Goal: Information Seeking & Learning: Compare options

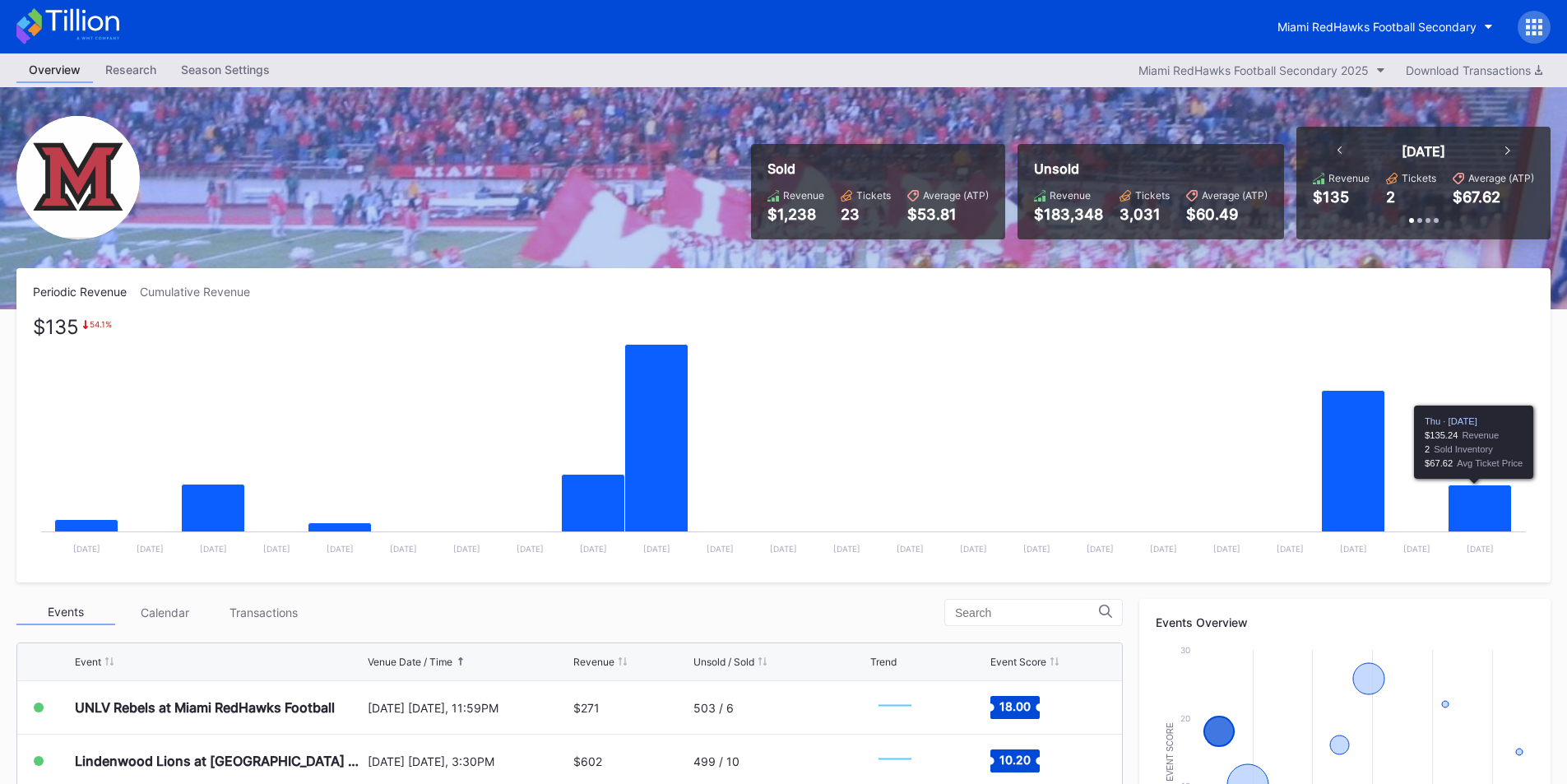
click at [1477, 502] on icon "Chart title" at bounding box center [1480, 525] width 63 height 80
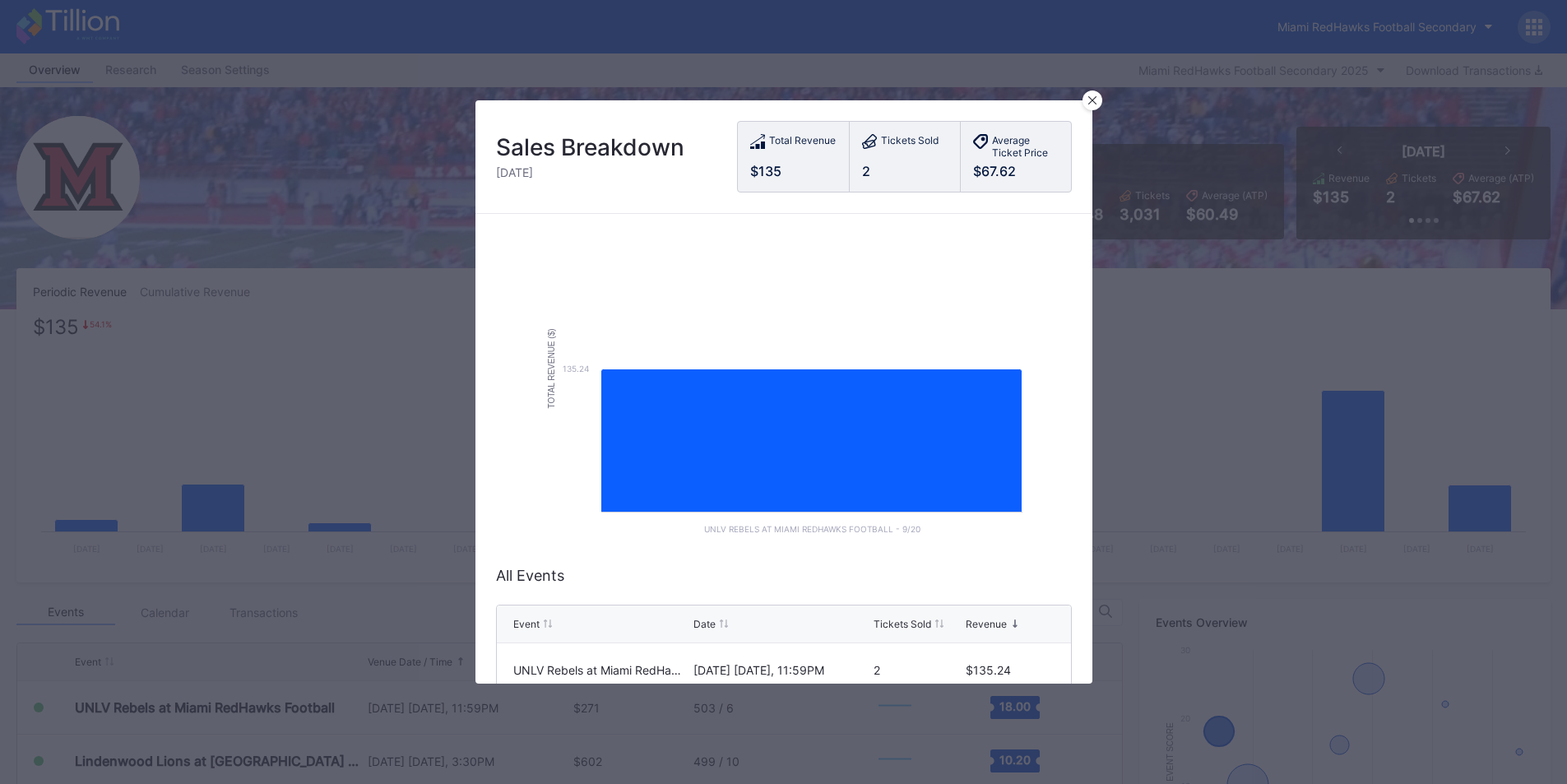
scroll to position [93, 0]
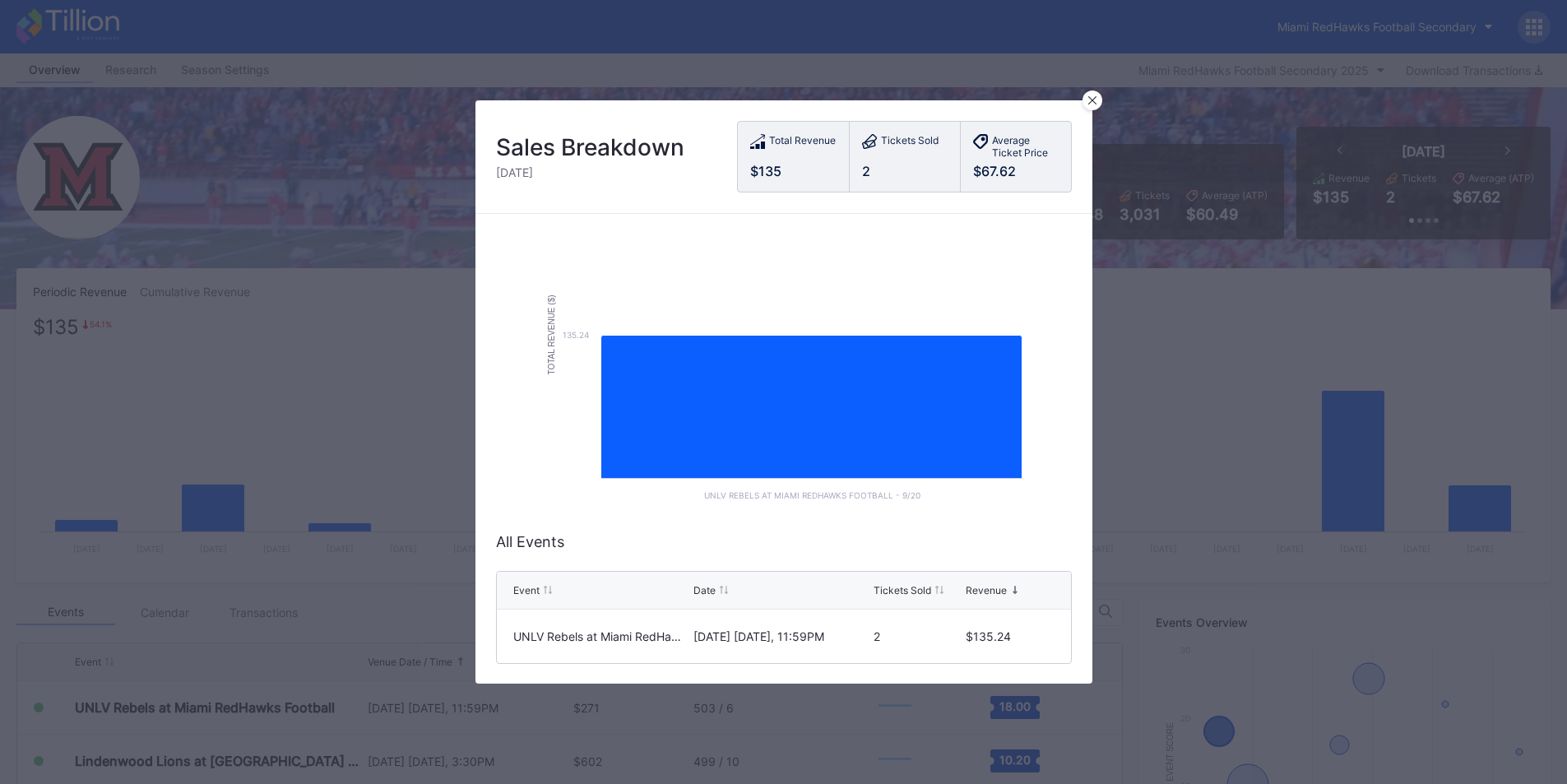
click at [895, 632] on div "2" at bounding box center [918, 635] width 88 height 53
click at [723, 629] on div "[DATE] [DATE], 11:59PM" at bounding box center [781, 635] width 176 height 14
click at [631, 629] on div "UNLV Rebels at Miami RedHawks Football" at bounding box center [601, 635] width 176 height 14
click at [1092, 100] on icon at bounding box center [1092, 100] width 8 height 8
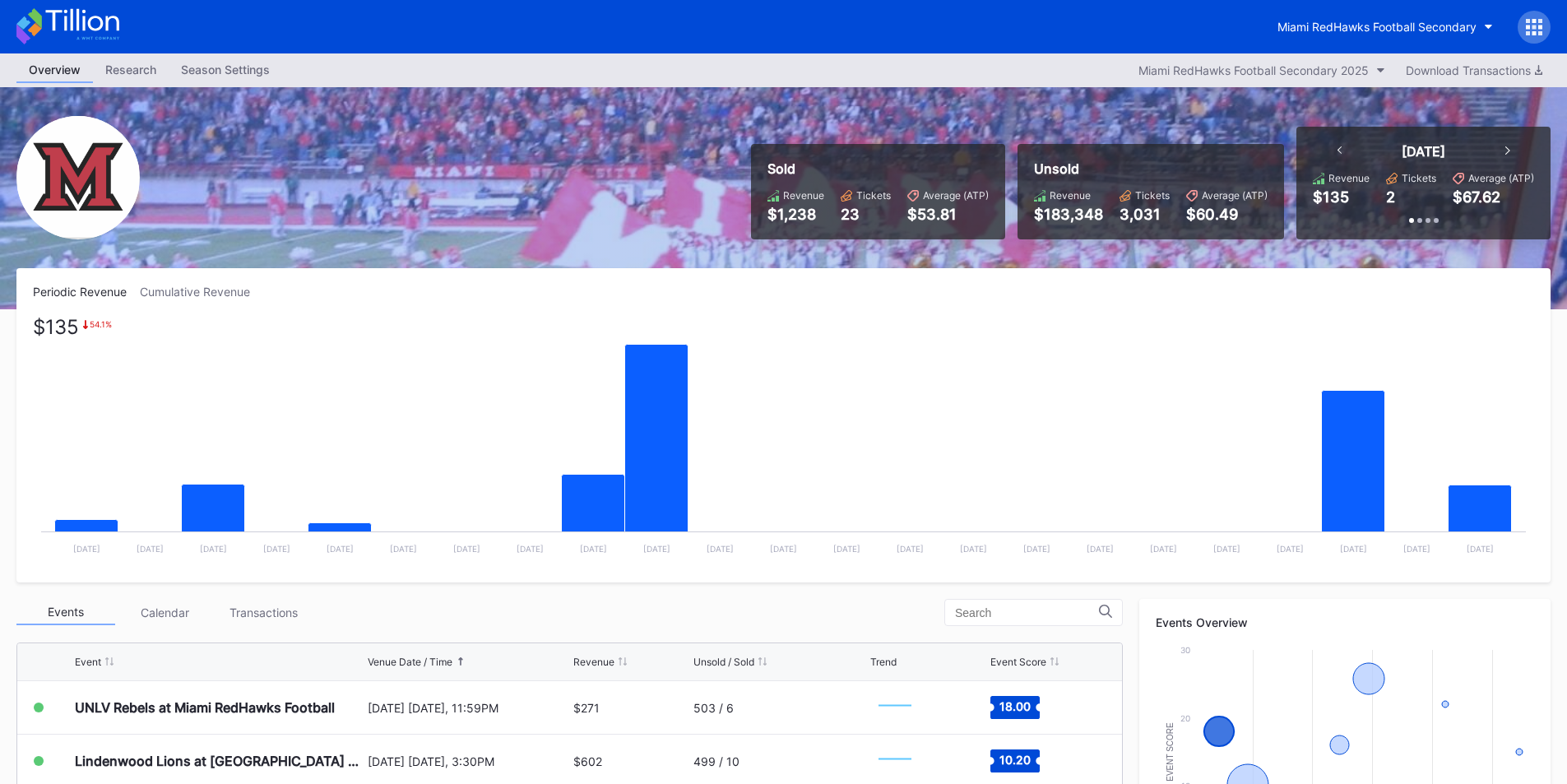
click at [1234, 354] on rect "Chart title" at bounding box center [784, 442] width 1501 height 246
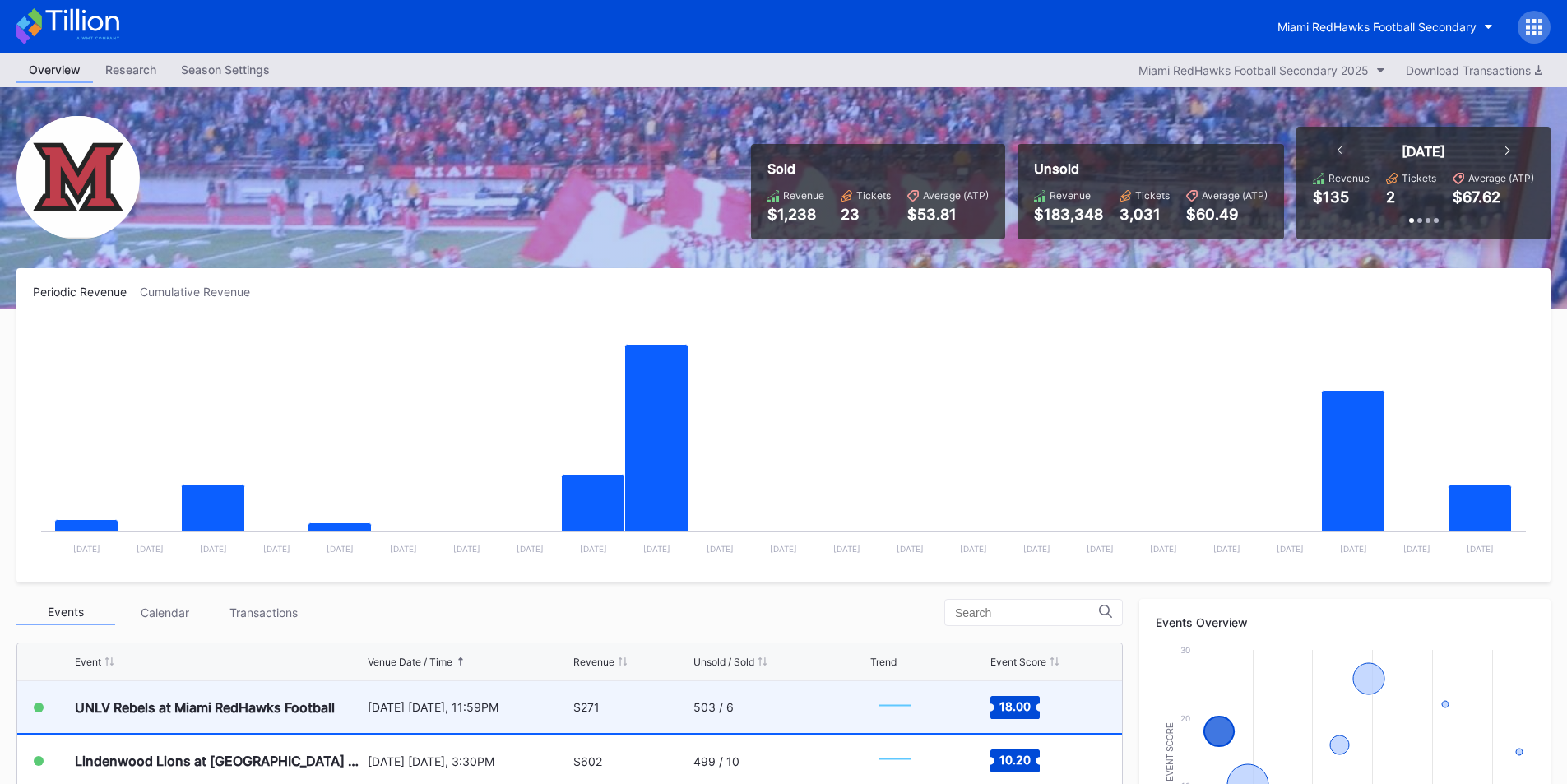
click at [259, 700] on div "UNLV Rebels at Miami RedHawks Football" at bounding box center [205, 706] width 260 height 16
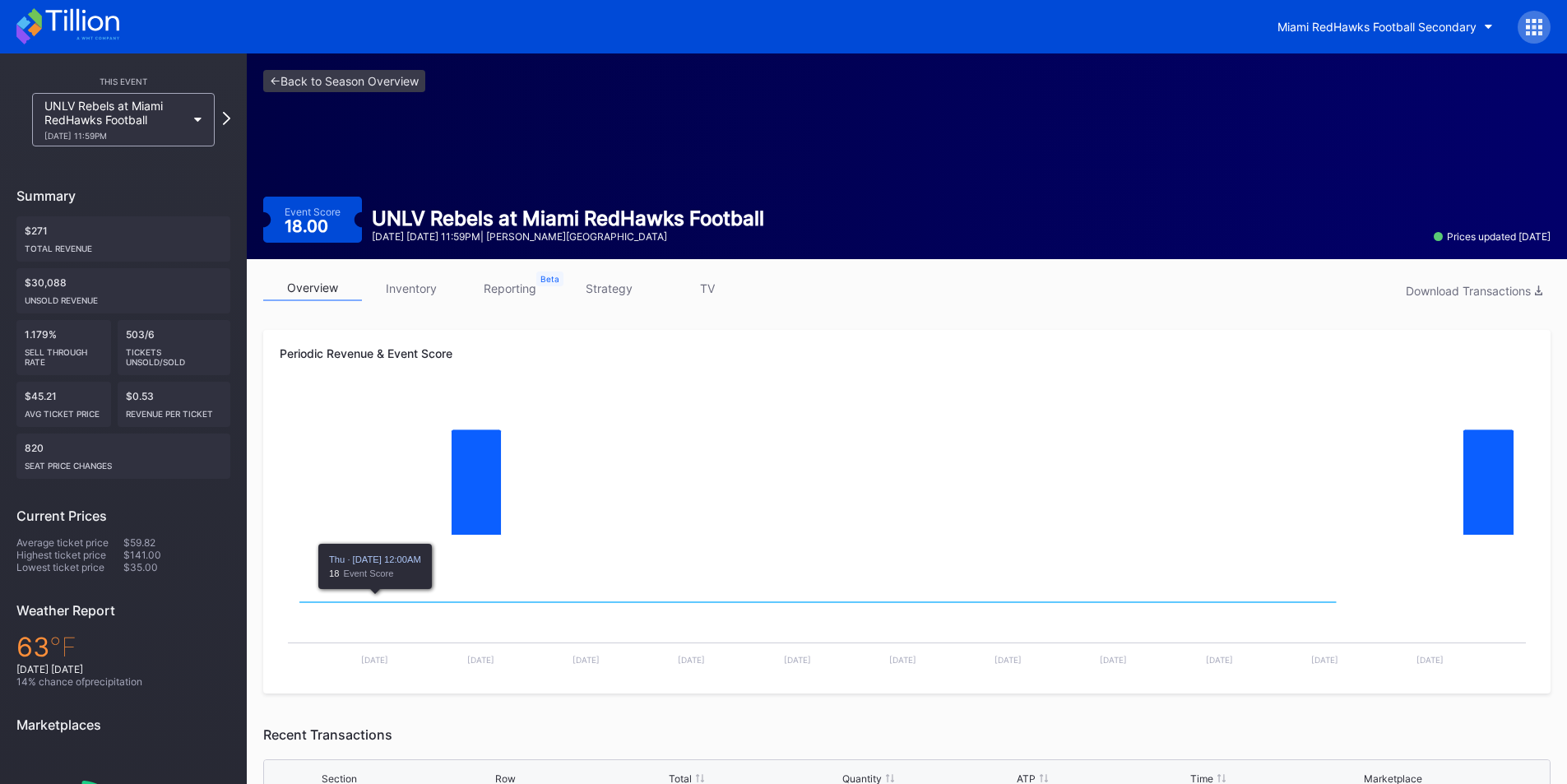
scroll to position [178, 0]
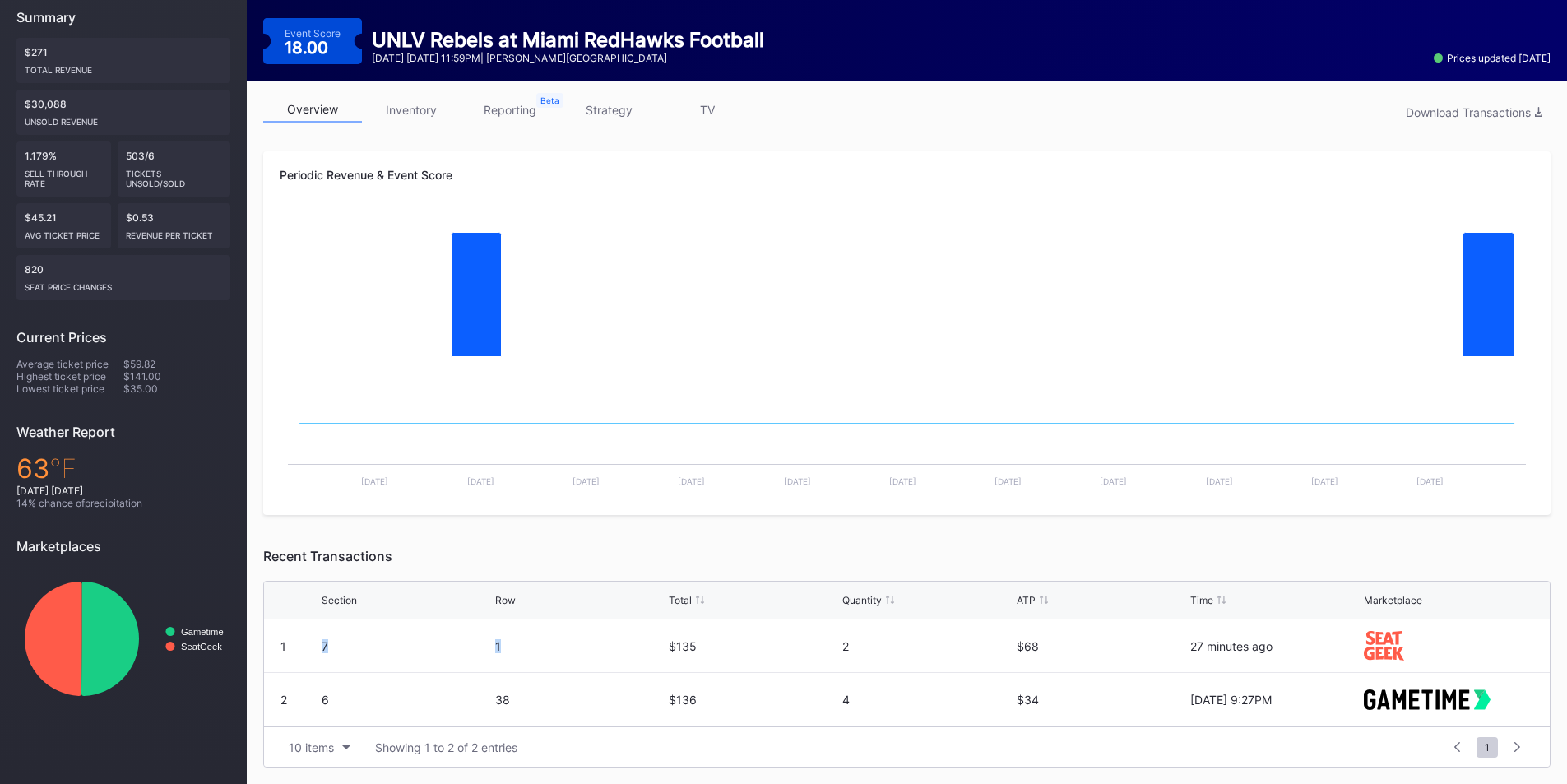
drag, startPoint x: 308, startPoint y: 649, endPoint x: 671, endPoint y: 654, distance: 363.0
click at [659, 654] on div "1 7 1 $135 2 $68 27 minutes ago" at bounding box center [907, 646] width 1286 height 53
drag, startPoint x: 684, startPoint y: 654, endPoint x: 713, endPoint y: 652, distance: 29.1
click at [686, 654] on div "$135" at bounding box center [753, 646] width 170 height 52
drag, startPoint x: 1044, startPoint y: 652, endPoint x: 1009, endPoint y: 652, distance: 35.0
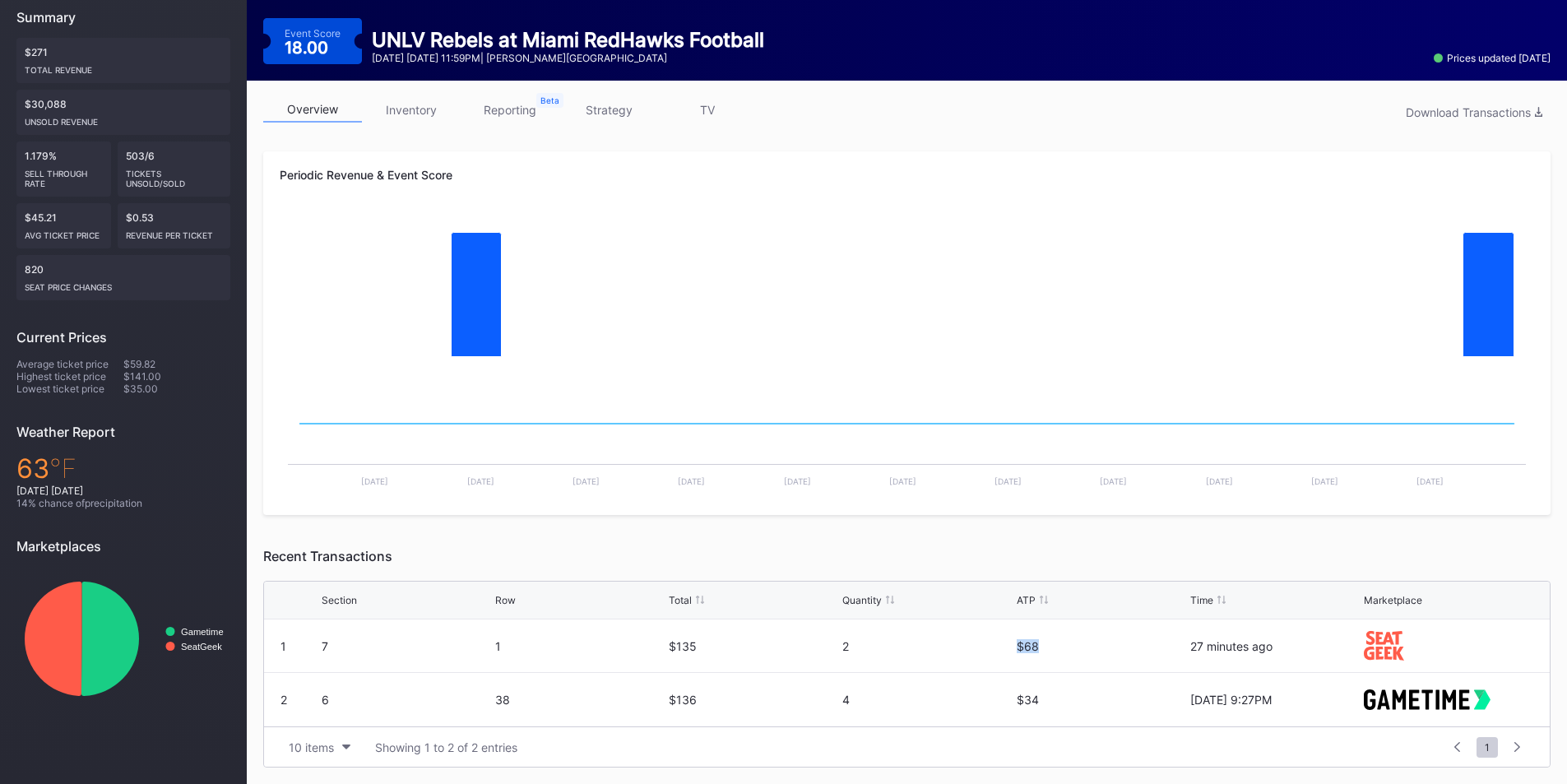
click at [1009, 652] on div "1 7 1 $135 2 $68 27 minutes ago" at bounding box center [907, 646] width 1286 height 53
click at [1009, 652] on div "2" at bounding box center [927, 646] width 170 height 14
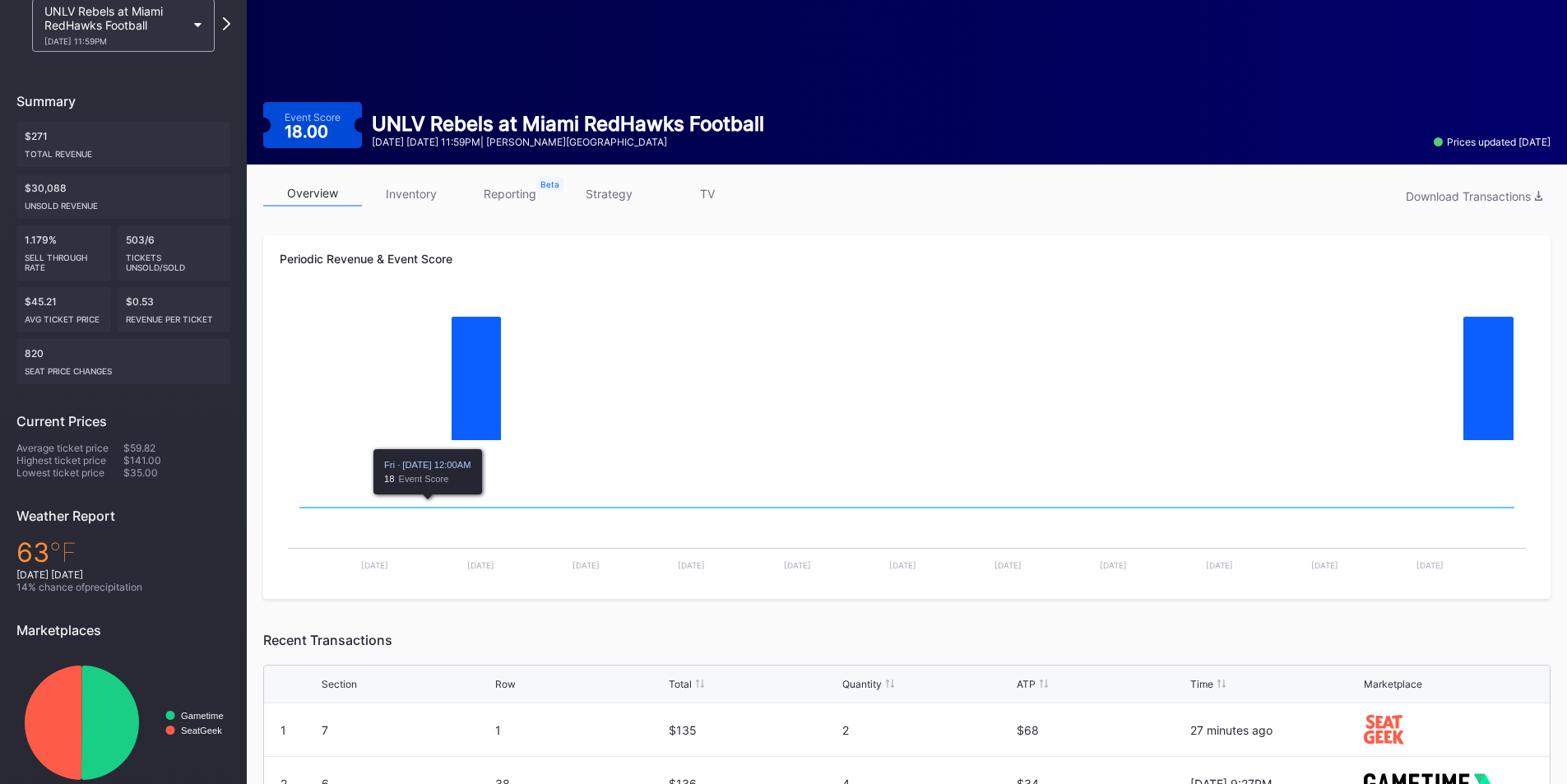
scroll to position [0, 0]
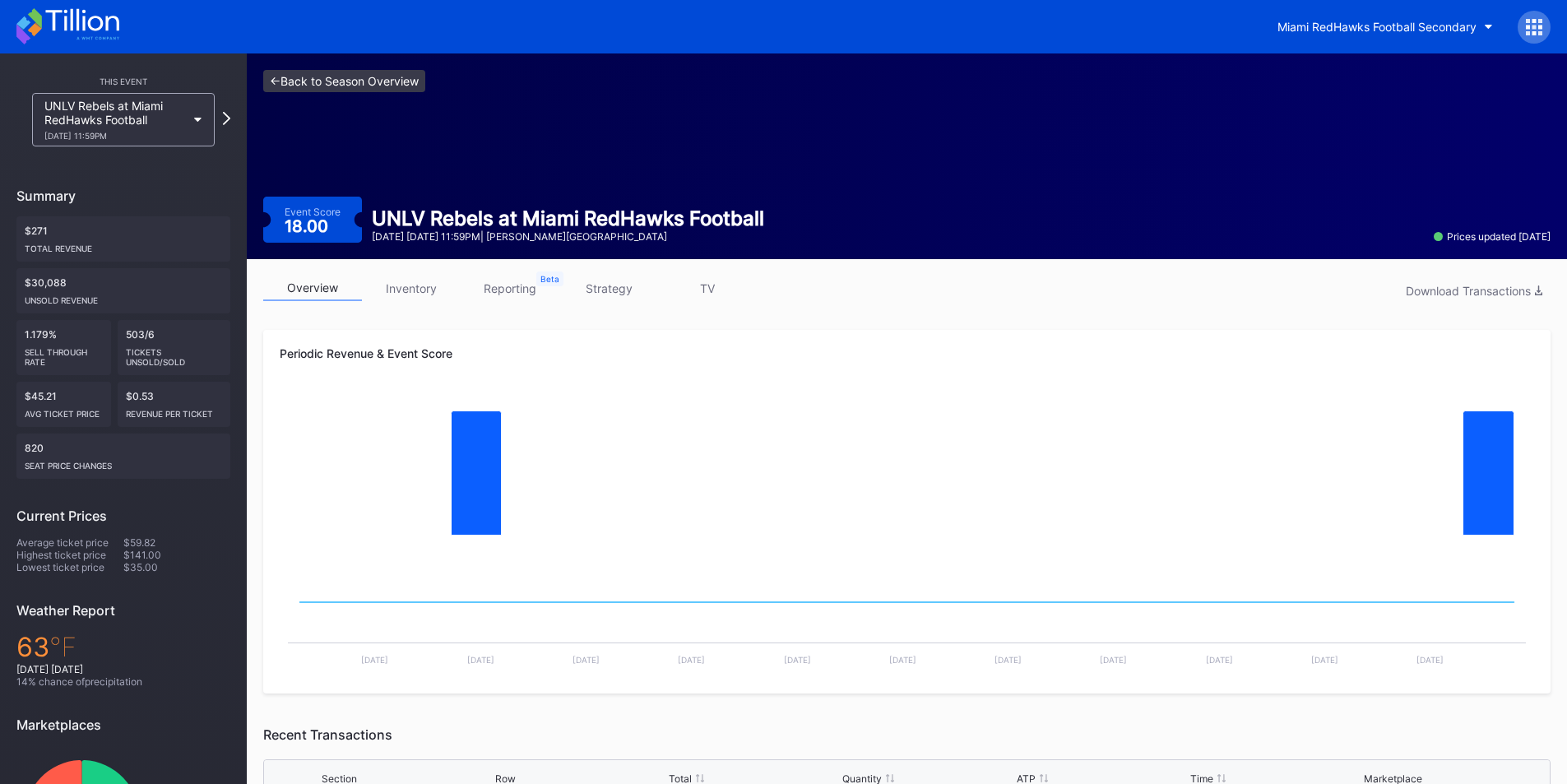
click at [277, 83] on link "<- Back to Season Overview" at bounding box center [344, 81] width 162 height 22
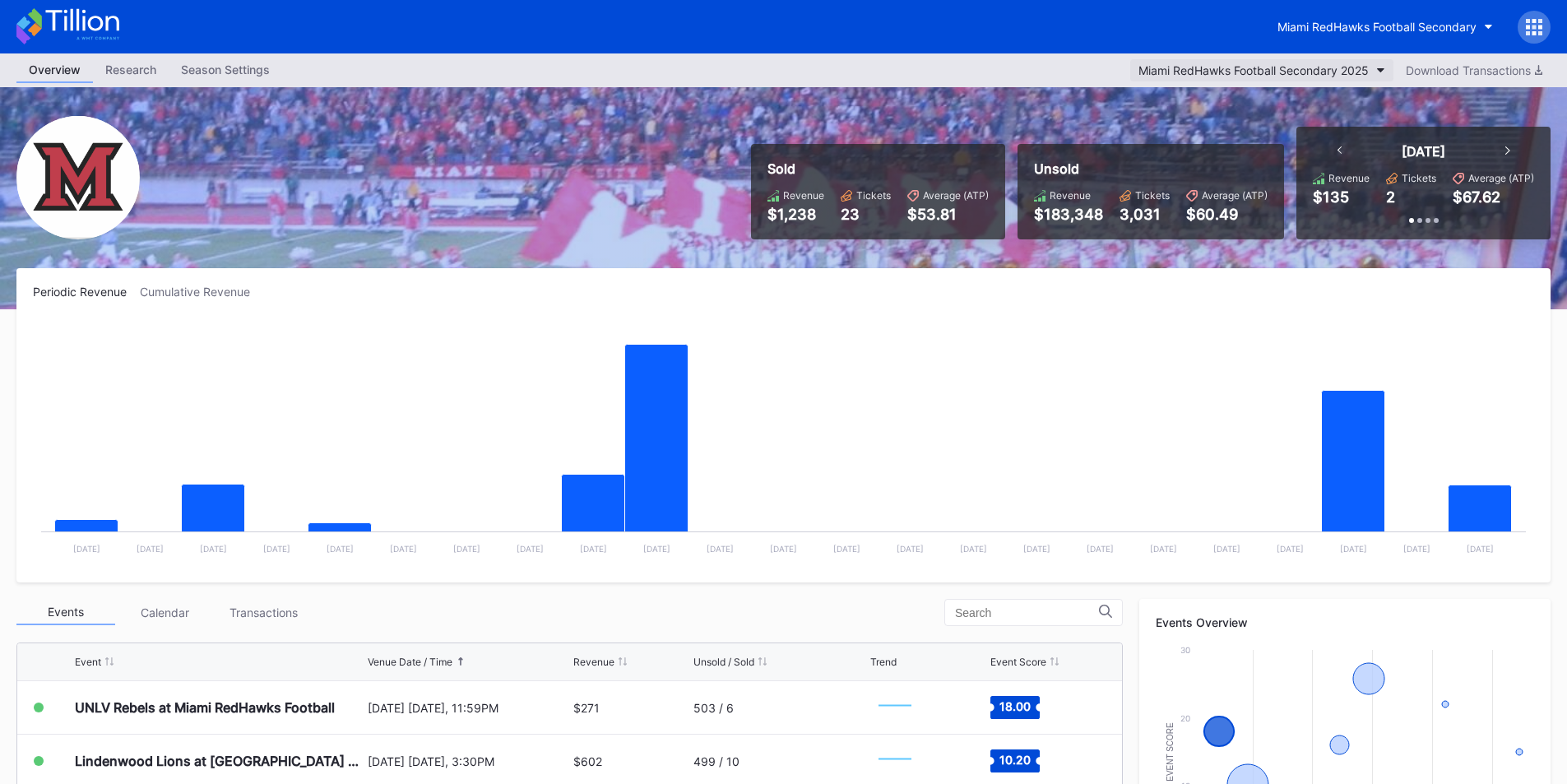
click at [1277, 66] on div "Miami RedHawks Football Secondary 2025" at bounding box center [1254, 70] width 230 height 14
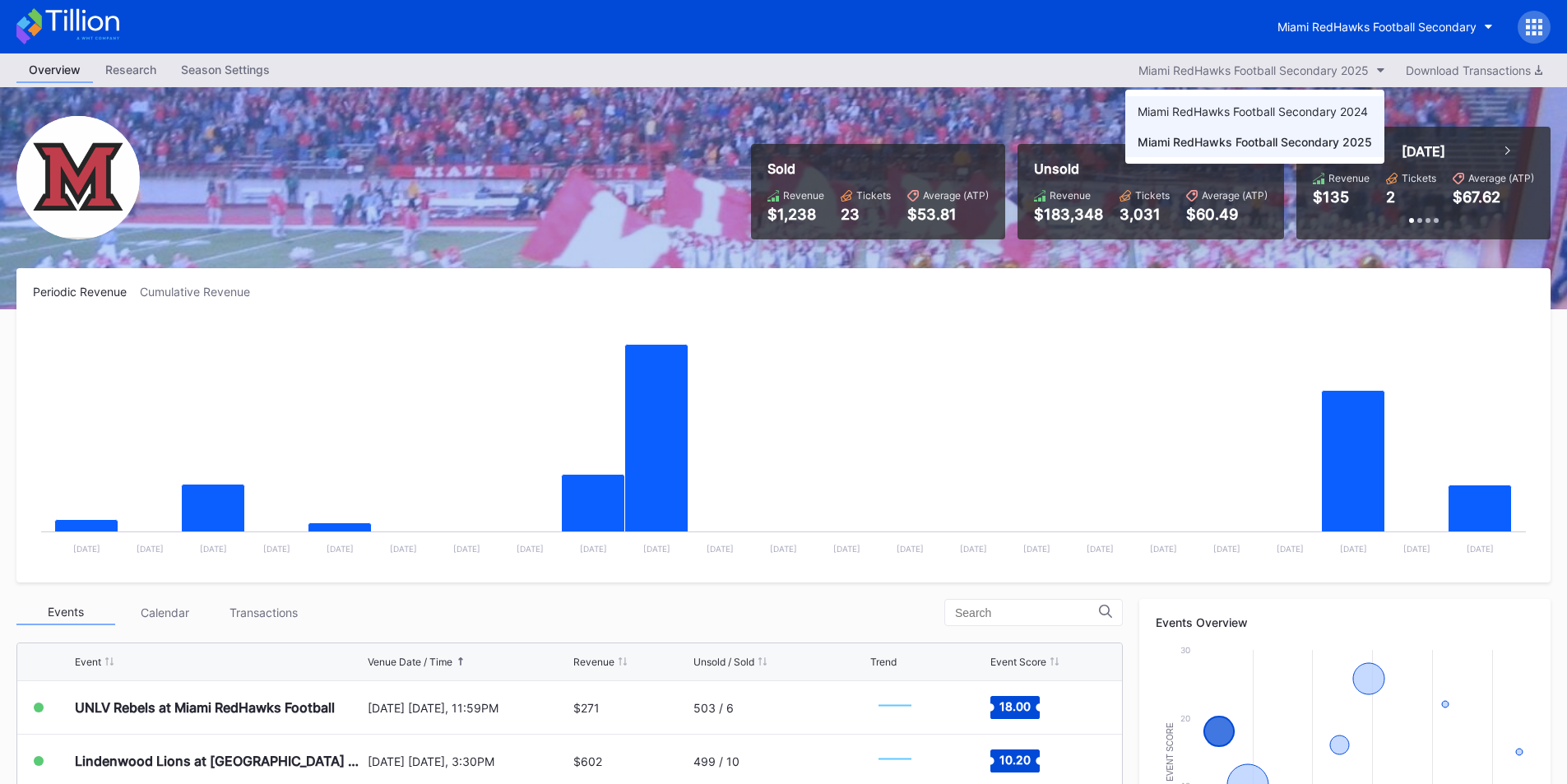
click at [1295, 109] on div "Miami RedHawks Football Secondary 2024" at bounding box center [1253, 111] width 230 height 14
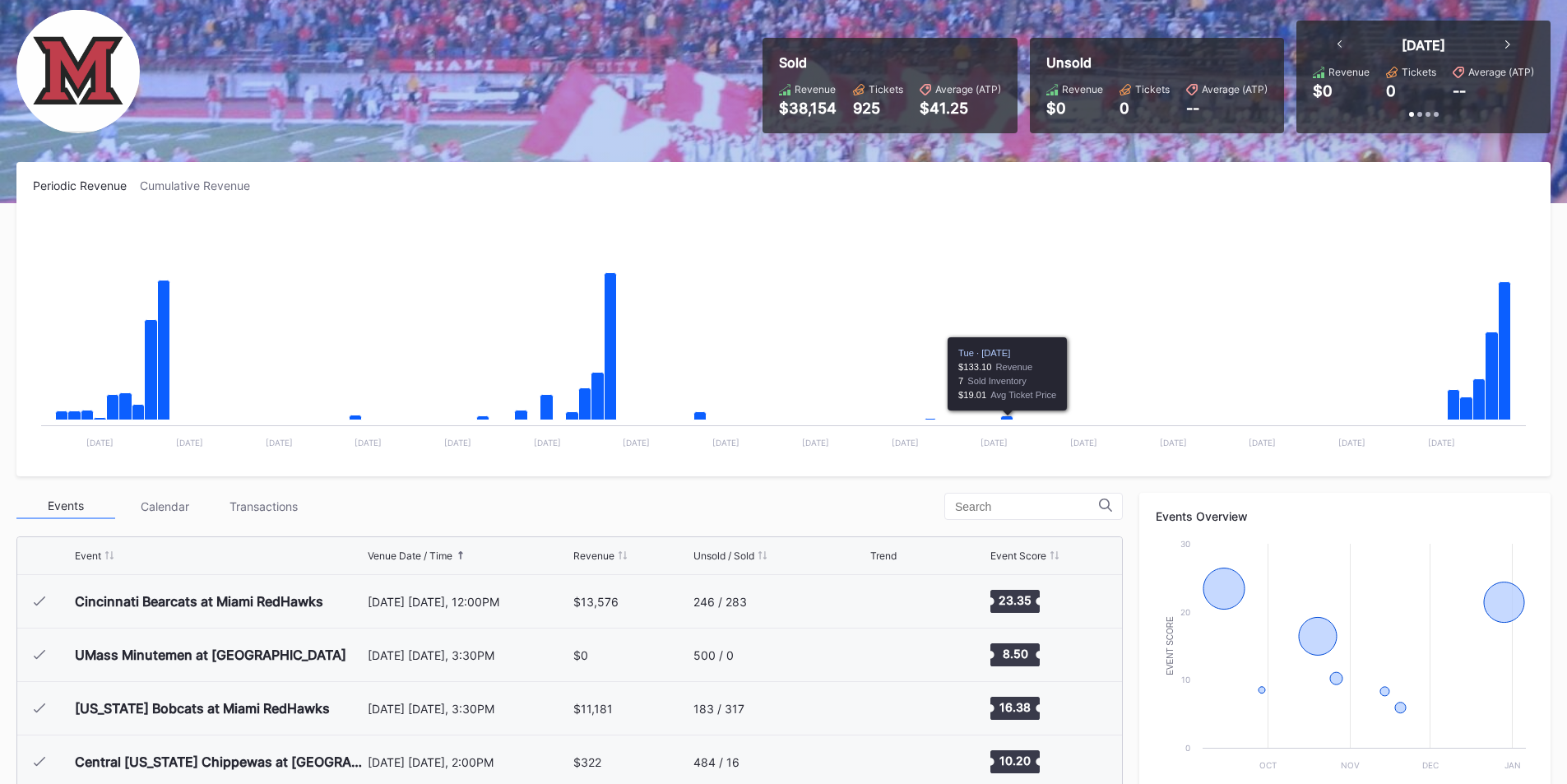
scroll to position [246, 0]
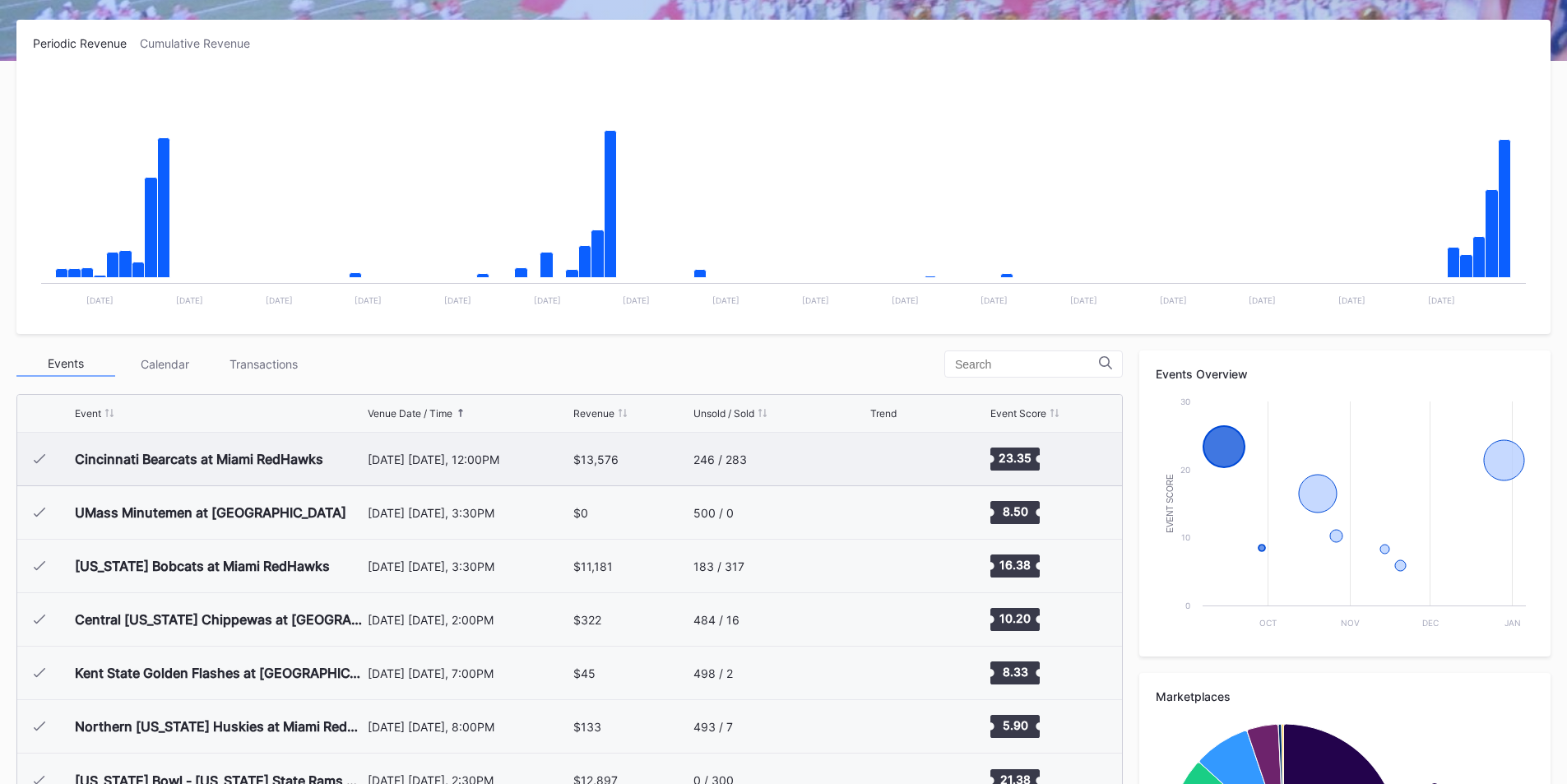
click at [268, 470] on div "Cincinnati Bearcats at Miami RedHawks" at bounding box center [220, 459] width 289 height 52
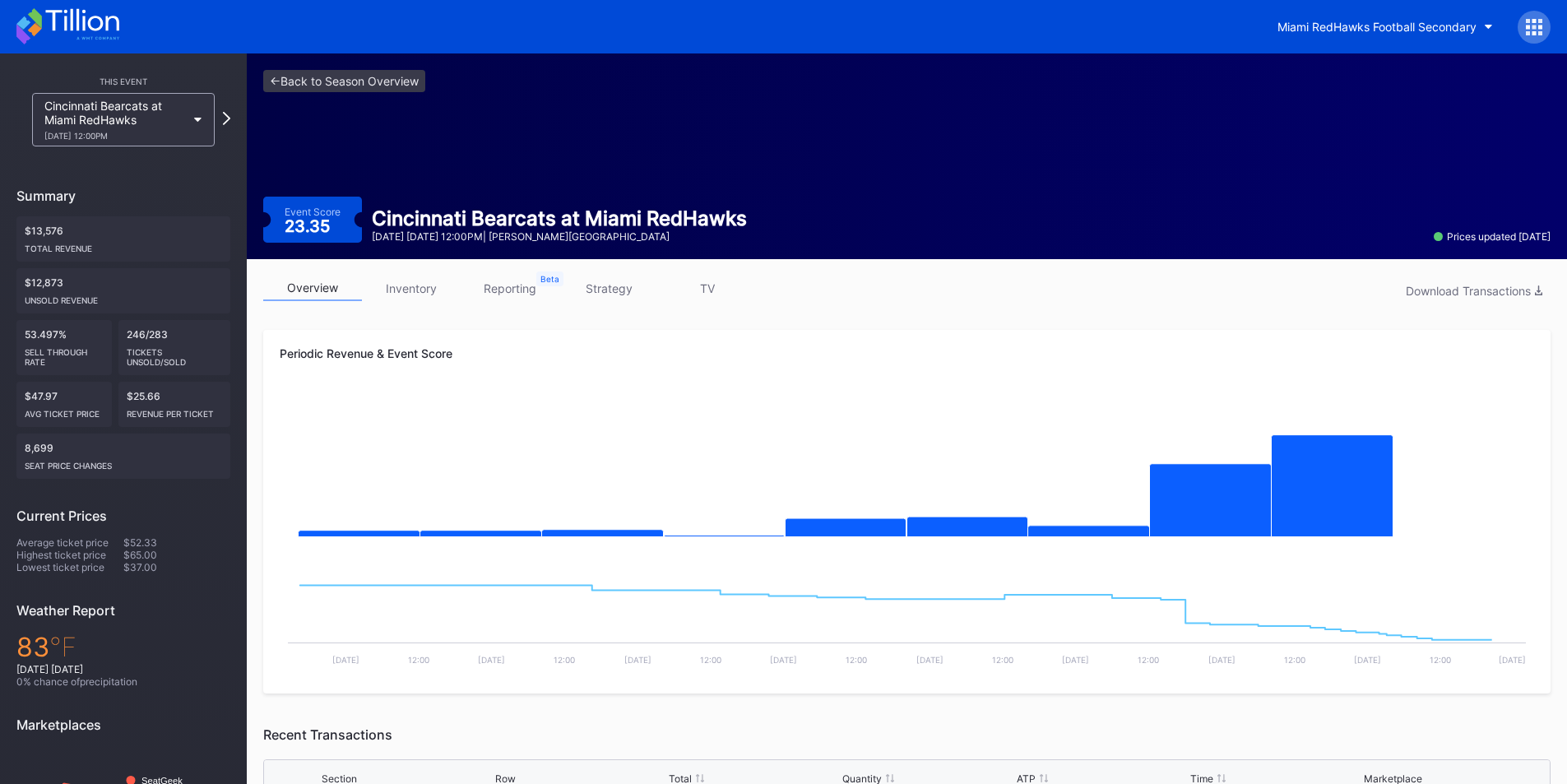
drag, startPoint x: 426, startPoint y: 292, endPoint x: 447, endPoint y: 296, distance: 21.4
click at [428, 292] on link "inventory" at bounding box center [411, 288] width 99 height 25
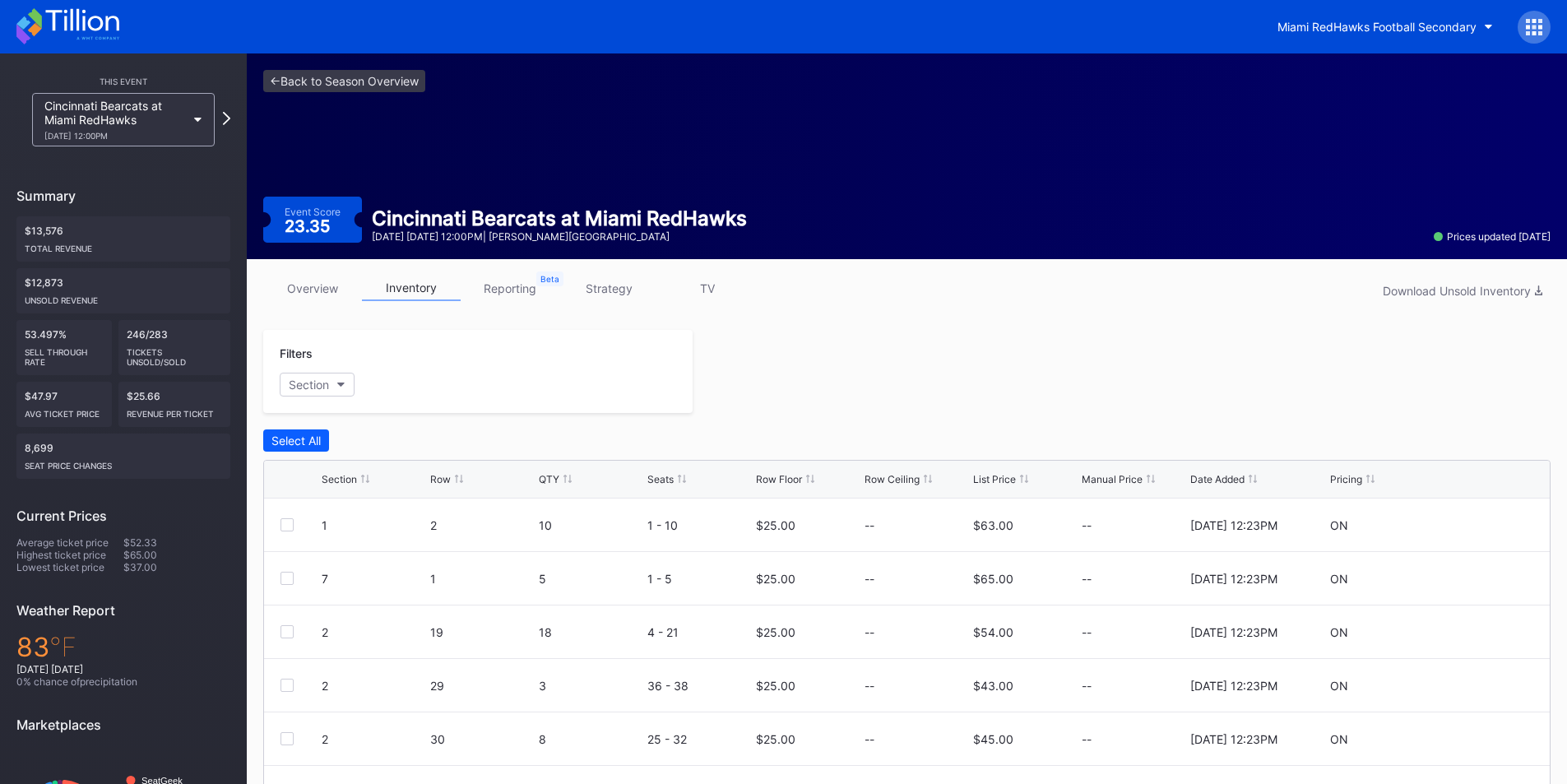
click at [323, 289] on link "overview" at bounding box center [312, 288] width 99 height 25
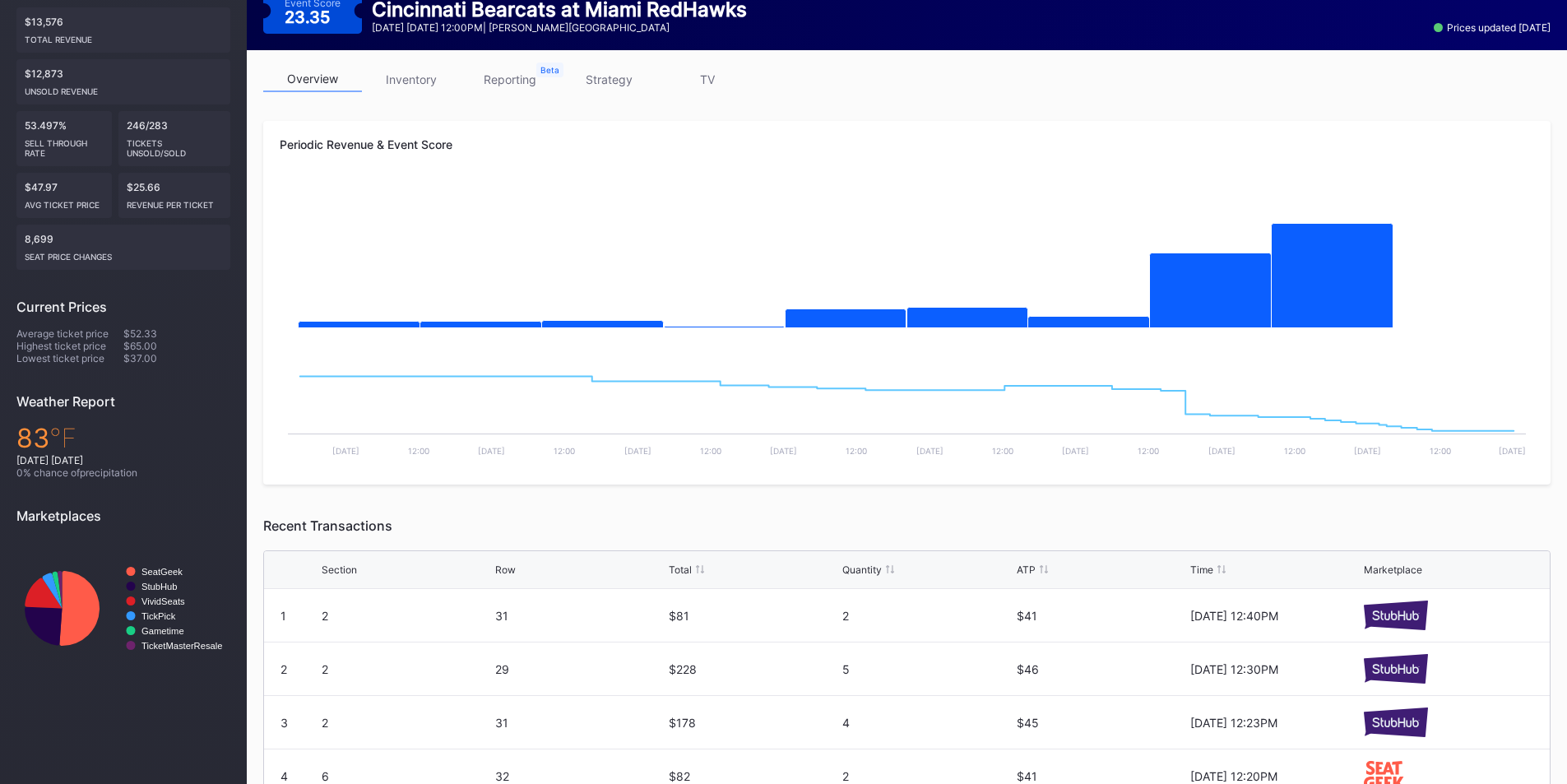
scroll to position [411, 0]
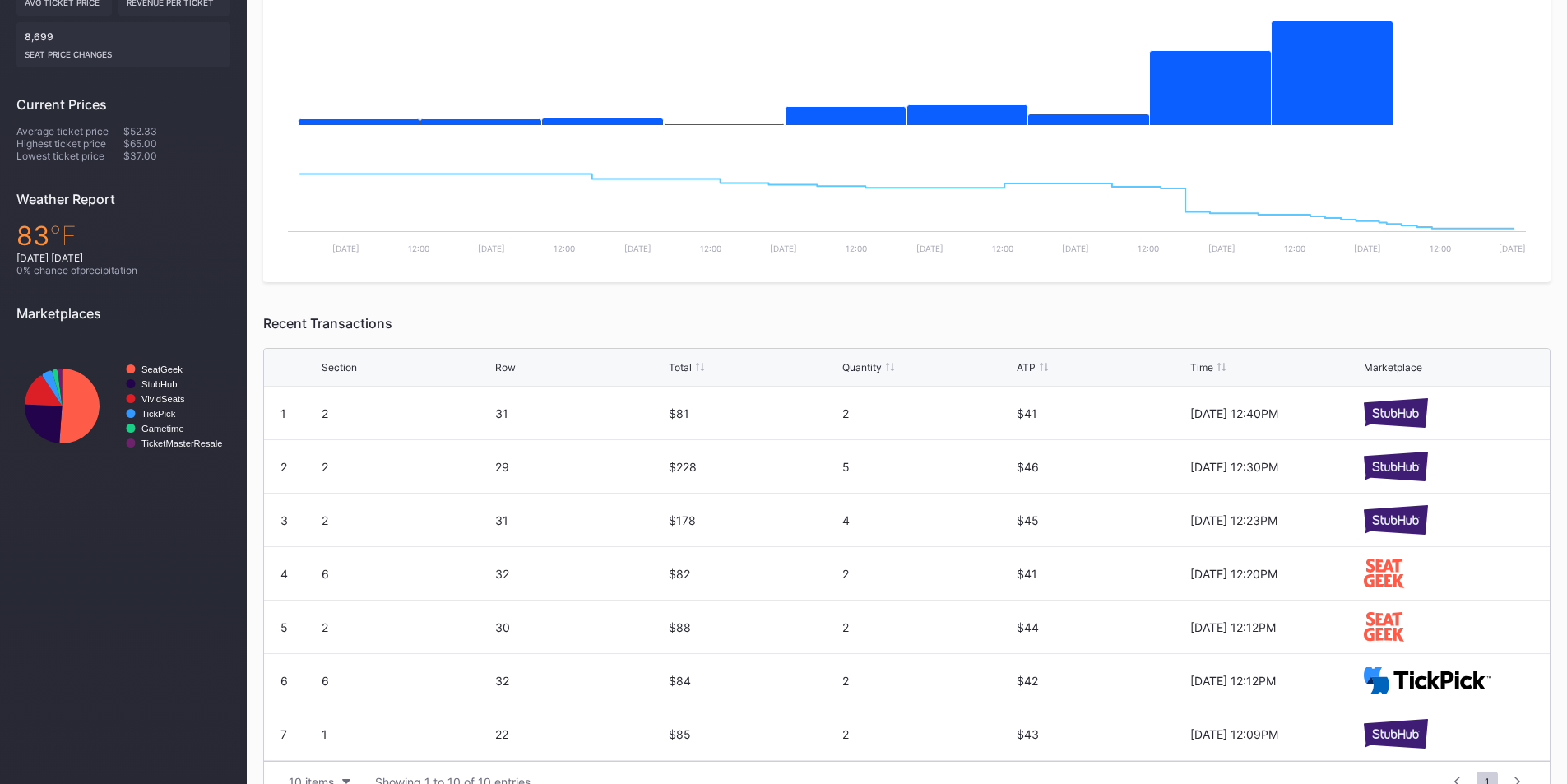
click at [507, 366] on div "Row" at bounding box center [506, 367] width 20 height 13
click at [507, 371] on div "Row" at bounding box center [506, 367] width 20 height 13
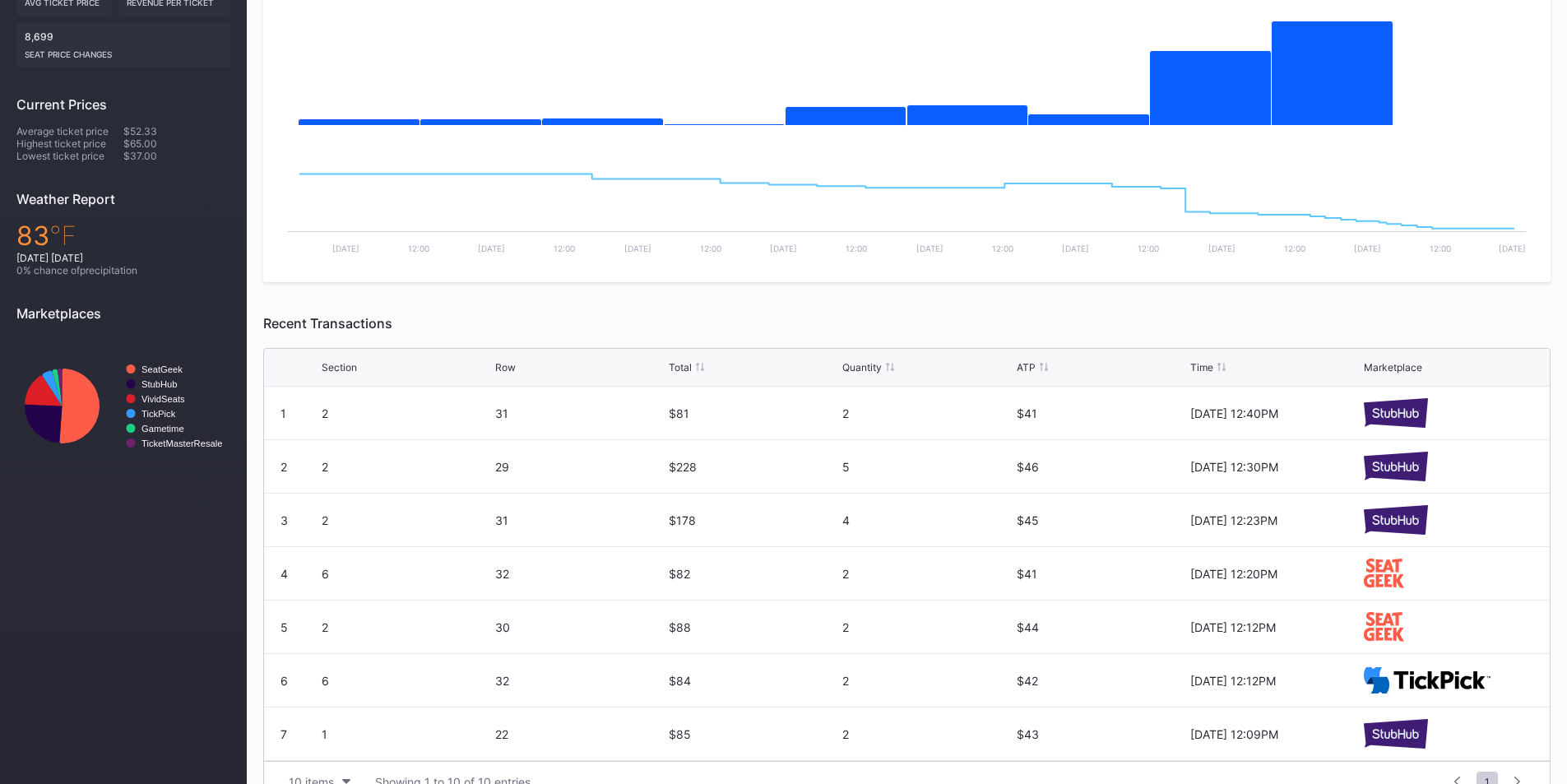
click at [534, 360] on div "Section Row Total Quantity ATP Time Marketplace" at bounding box center [907, 367] width 1286 height 38
click at [514, 368] on div "Row" at bounding box center [580, 367] width 170 height 13
click at [496, 374] on div "Section Row Total Quantity ATP Time Marketplace" at bounding box center [907, 367] width 1286 height 38
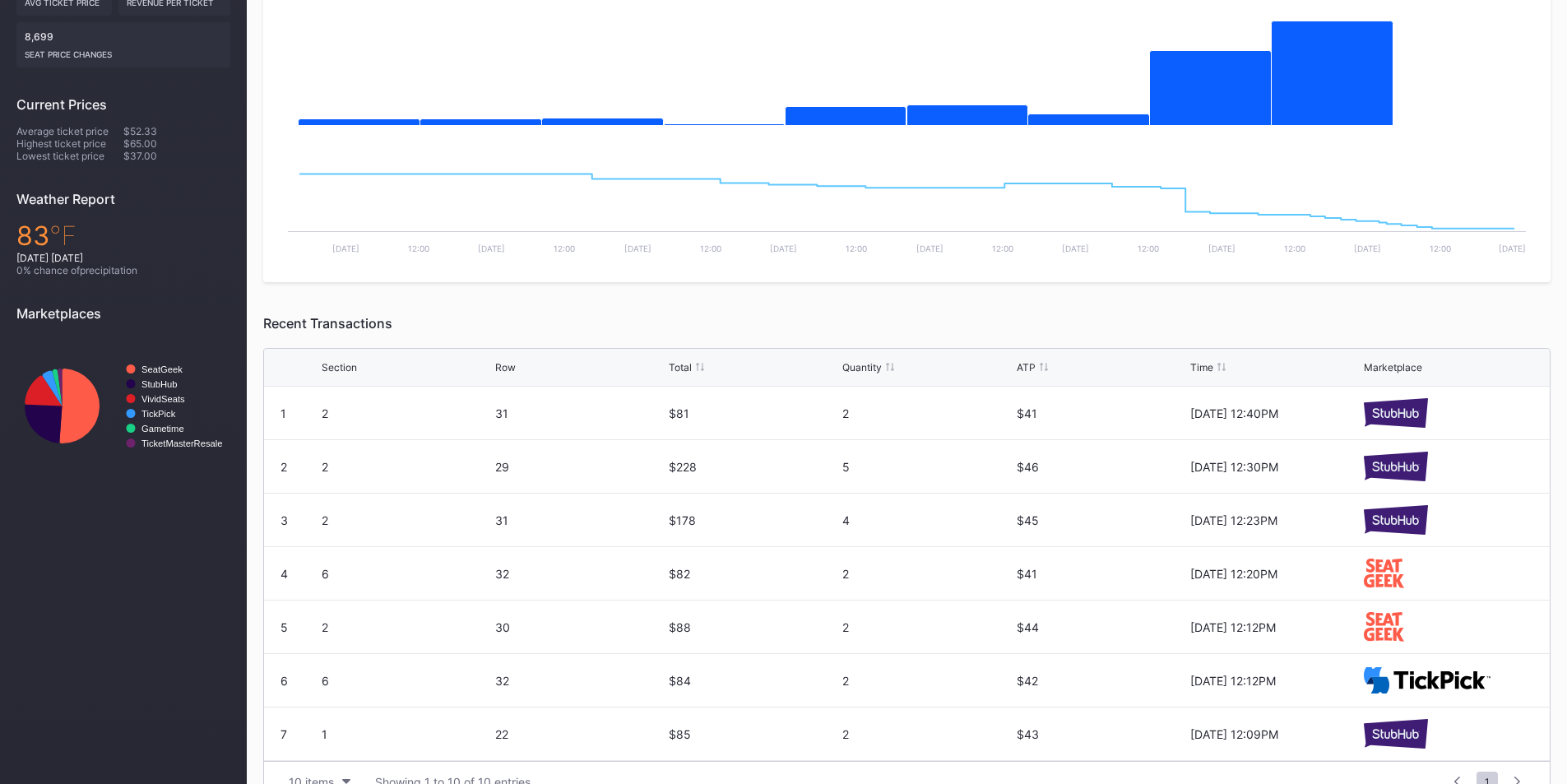
click at [503, 369] on div "Row" at bounding box center [506, 367] width 20 height 13
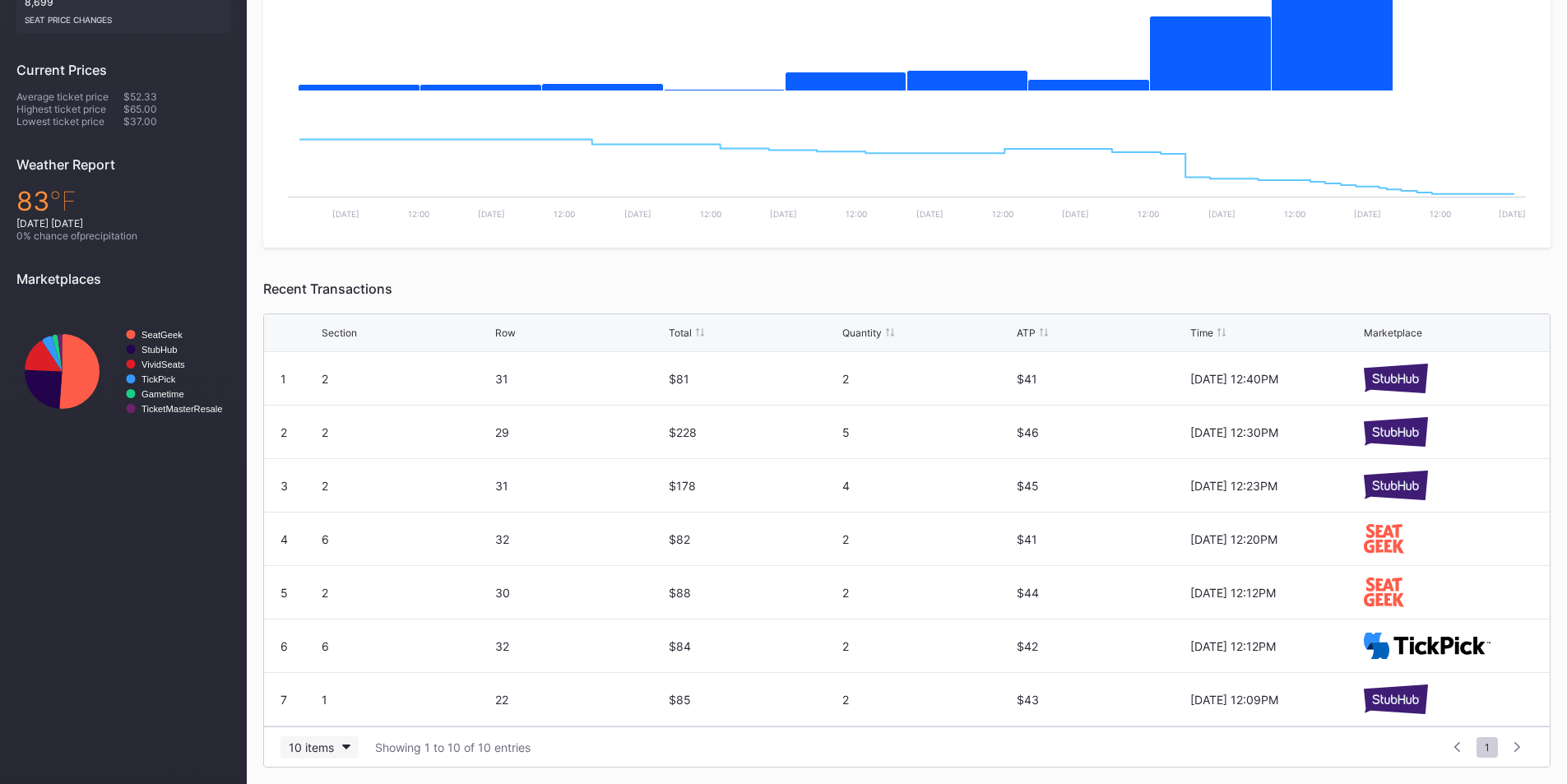
click at [338, 751] on button "10 items" at bounding box center [319, 747] width 79 height 22
click at [331, 716] on div "200 items" at bounding box center [319, 706] width 79 height 30
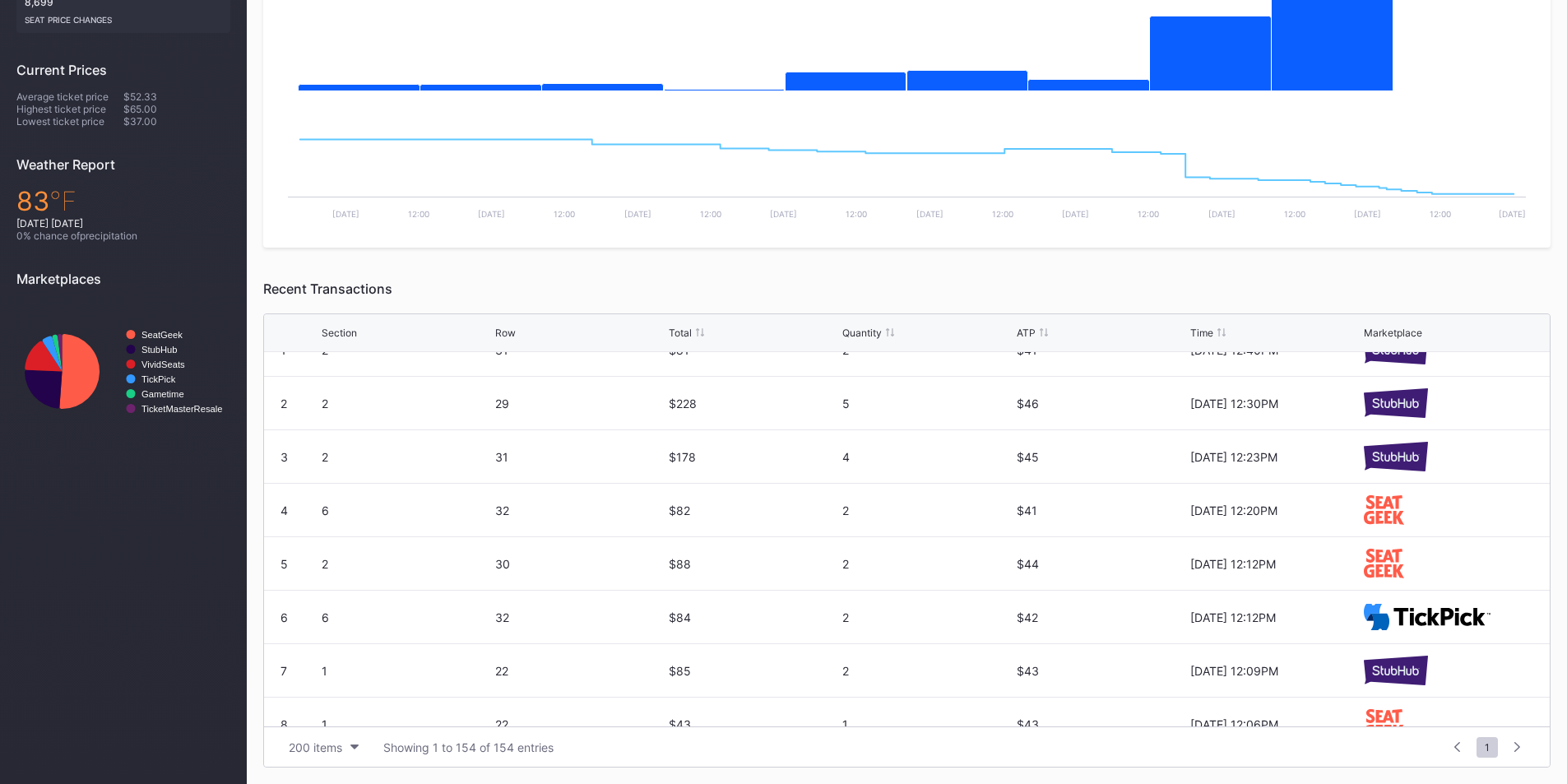
scroll to position [0, 0]
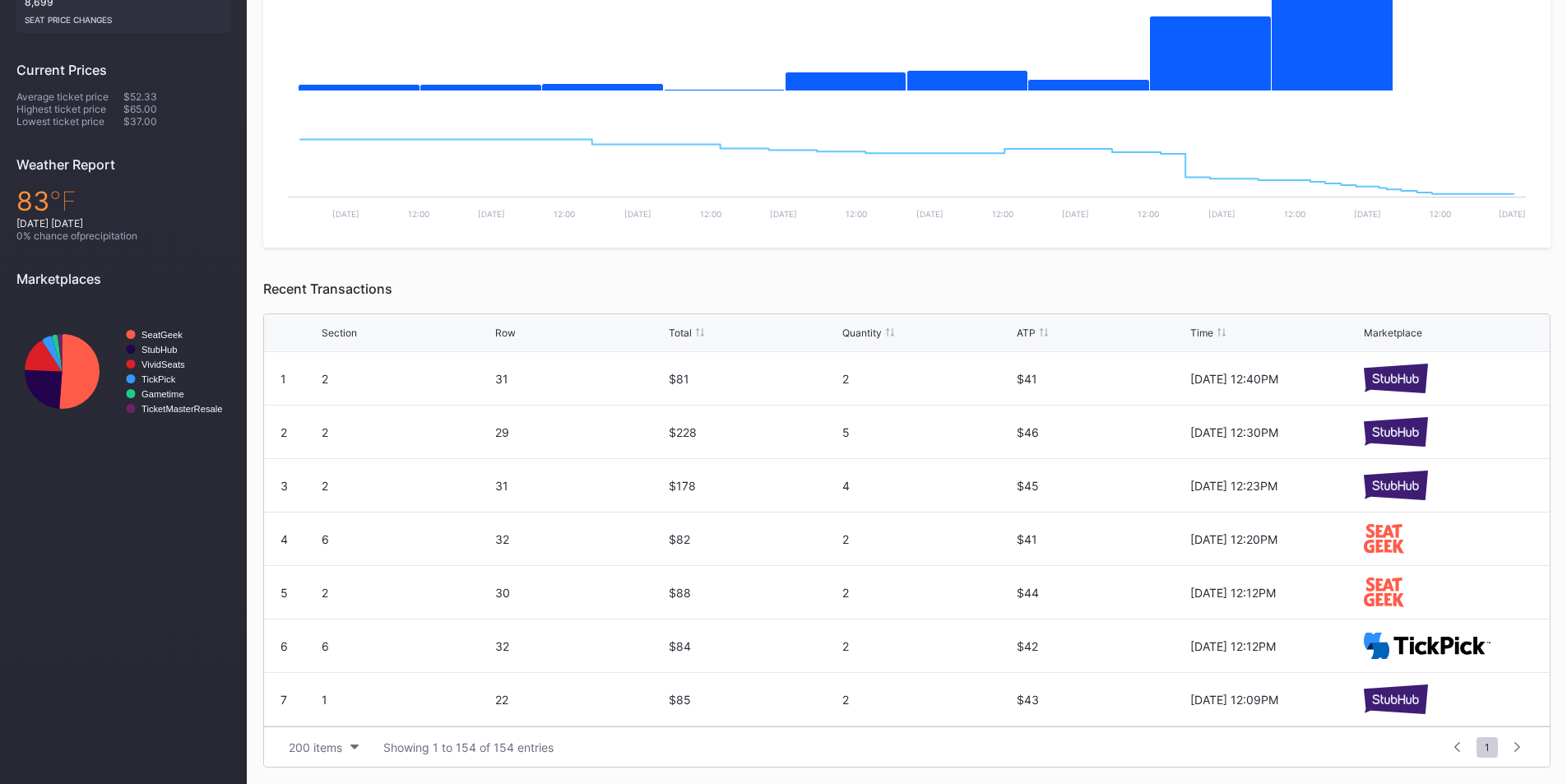
click at [512, 333] on div "Row" at bounding box center [506, 333] width 20 height 13
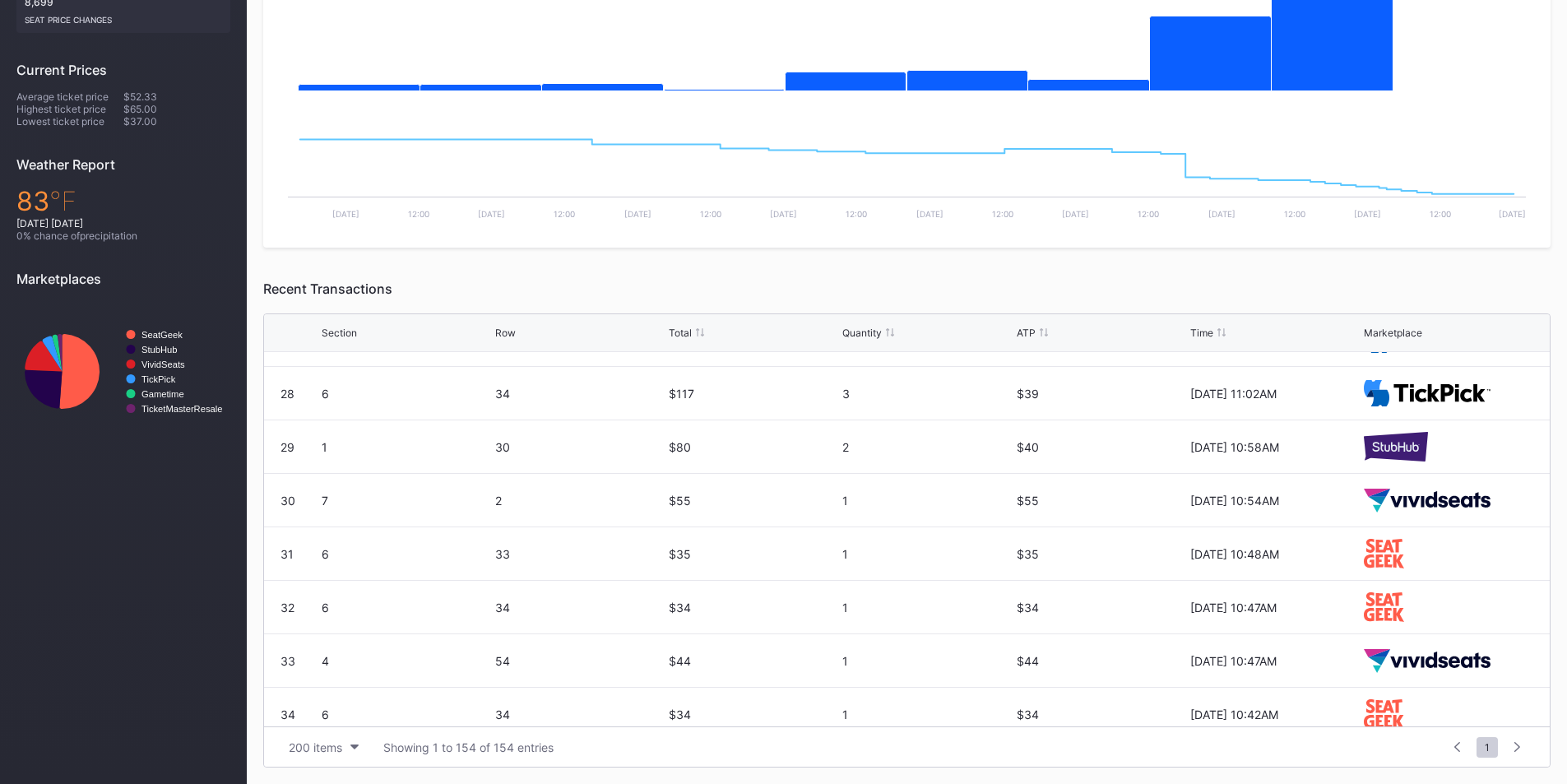
scroll to position [1480, 0]
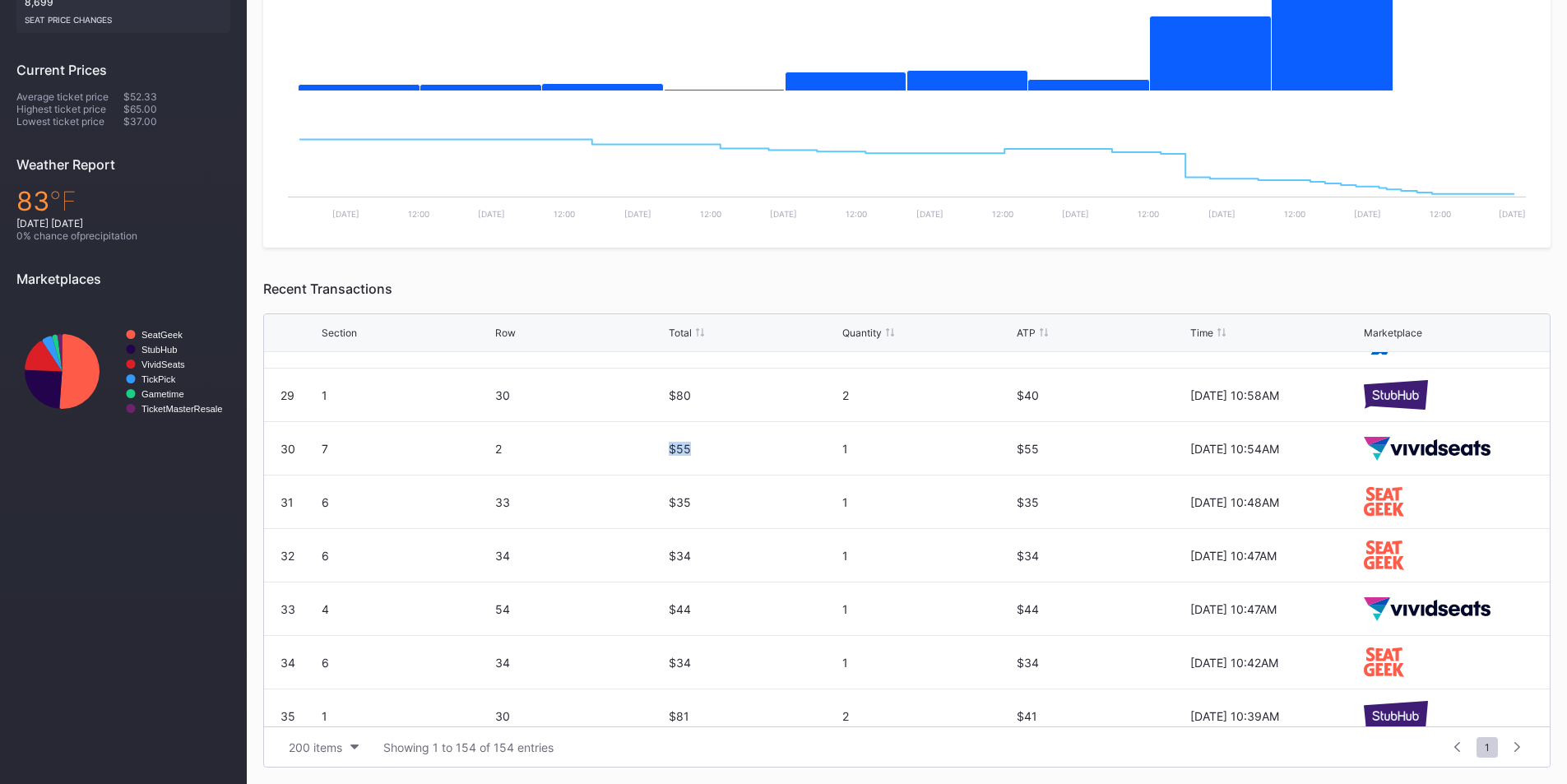
drag, startPoint x: 660, startPoint y: 453, endPoint x: 691, endPoint y: 453, distance: 31.0
click at [691, 453] on div "30 7 2 $55 1 $55 [DATE] 10:54AM" at bounding box center [907, 448] width 1286 height 53
click at [693, 453] on div "$55" at bounding box center [753, 448] width 170 height 14
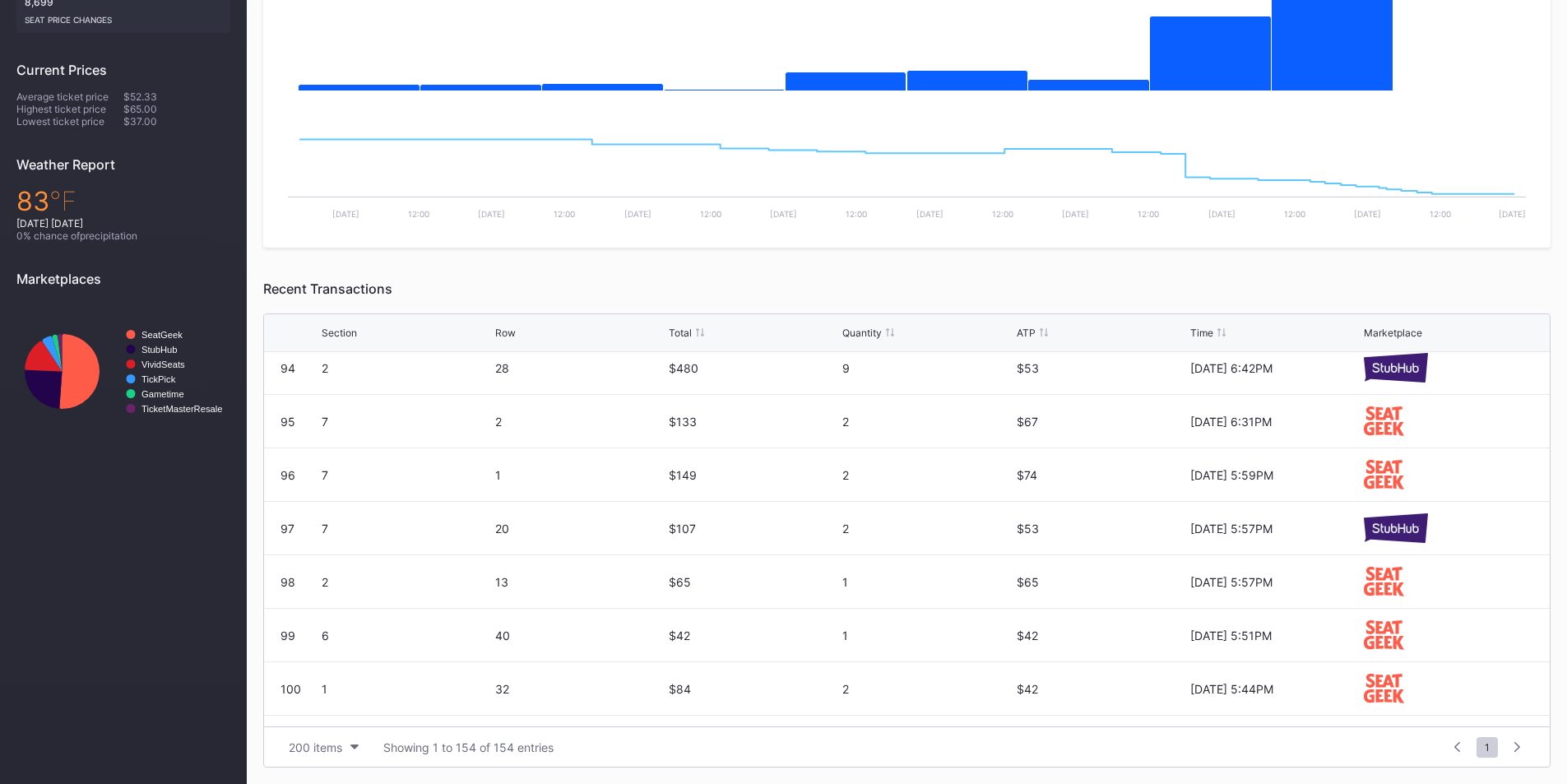
scroll to position [5016, 0]
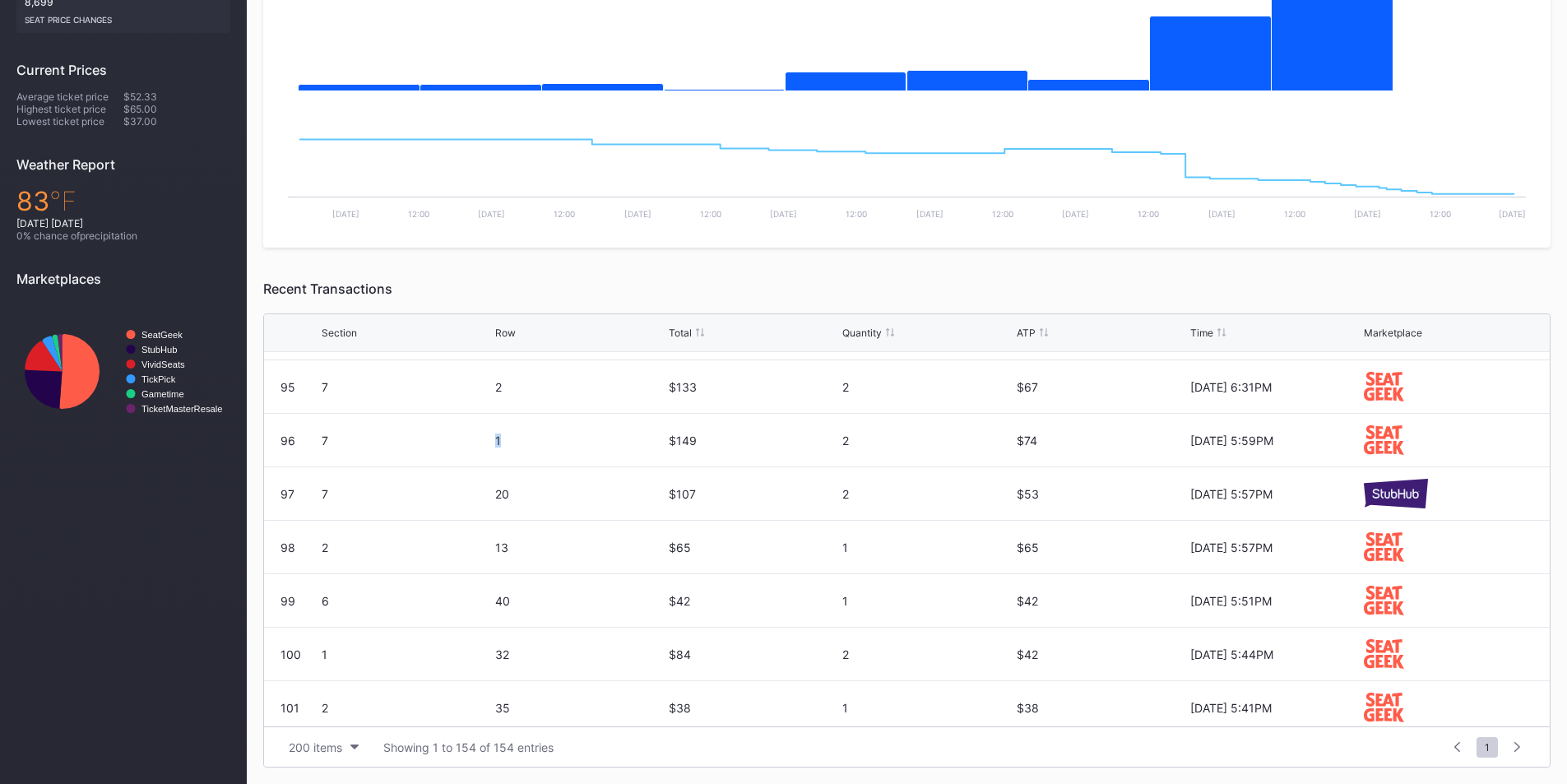
drag, startPoint x: 483, startPoint y: 446, endPoint x: 512, endPoint y: 442, distance: 29.3
click at [512, 442] on div "96 7 1 $149 2 $74 [DATE] 5:59PM" at bounding box center [907, 440] width 1286 height 53
click at [523, 442] on div "1" at bounding box center [580, 441] width 170 height 14
drag, startPoint x: 468, startPoint y: 442, endPoint x: 558, endPoint y: 450, distance: 90.4
click at [558, 450] on div "96 7 1 $149 2 $74 [DATE] 5:59PM" at bounding box center [907, 440] width 1286 height 53
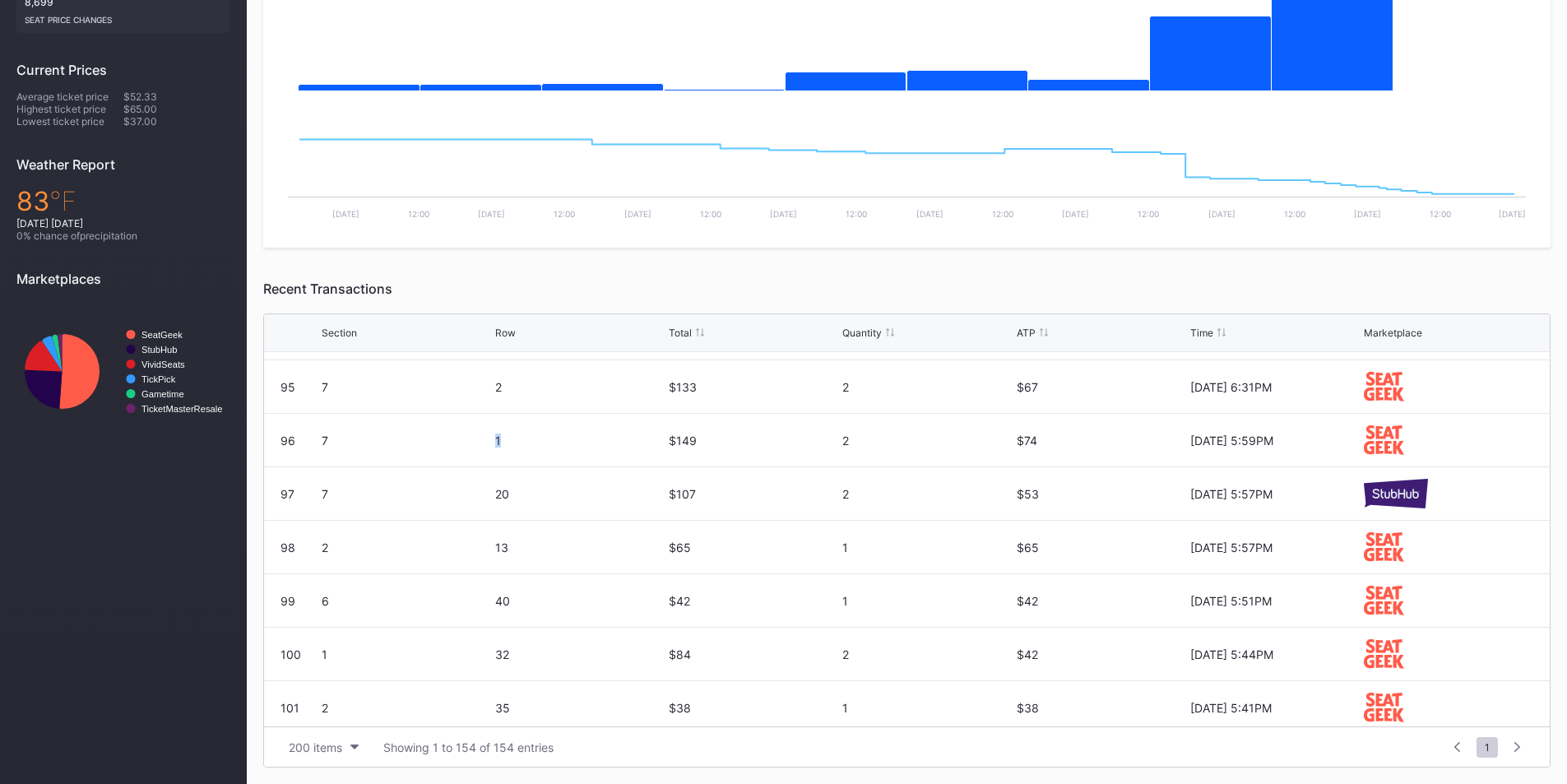
click at [485, 446] on div "7" at bounding box center [406, 441] width 170 height 14
drag, startPoint x: 745, startPoint y: 446, endPoint x: 786, endPoint y: 447, distance: 41.0
click at [764, 447] on div "96 7 1 $149 2 $74 [DATE] 5:59PM" at bounding box center [907, 440] width 1286 height 53
click at [871, 442] on div "2" at bounding box center [927, 441] width 170 height 14
drag, startPoint x: 1027, startPoint y: 441, endPoint x: 1054, endPoint y: 440, distance: 27.0
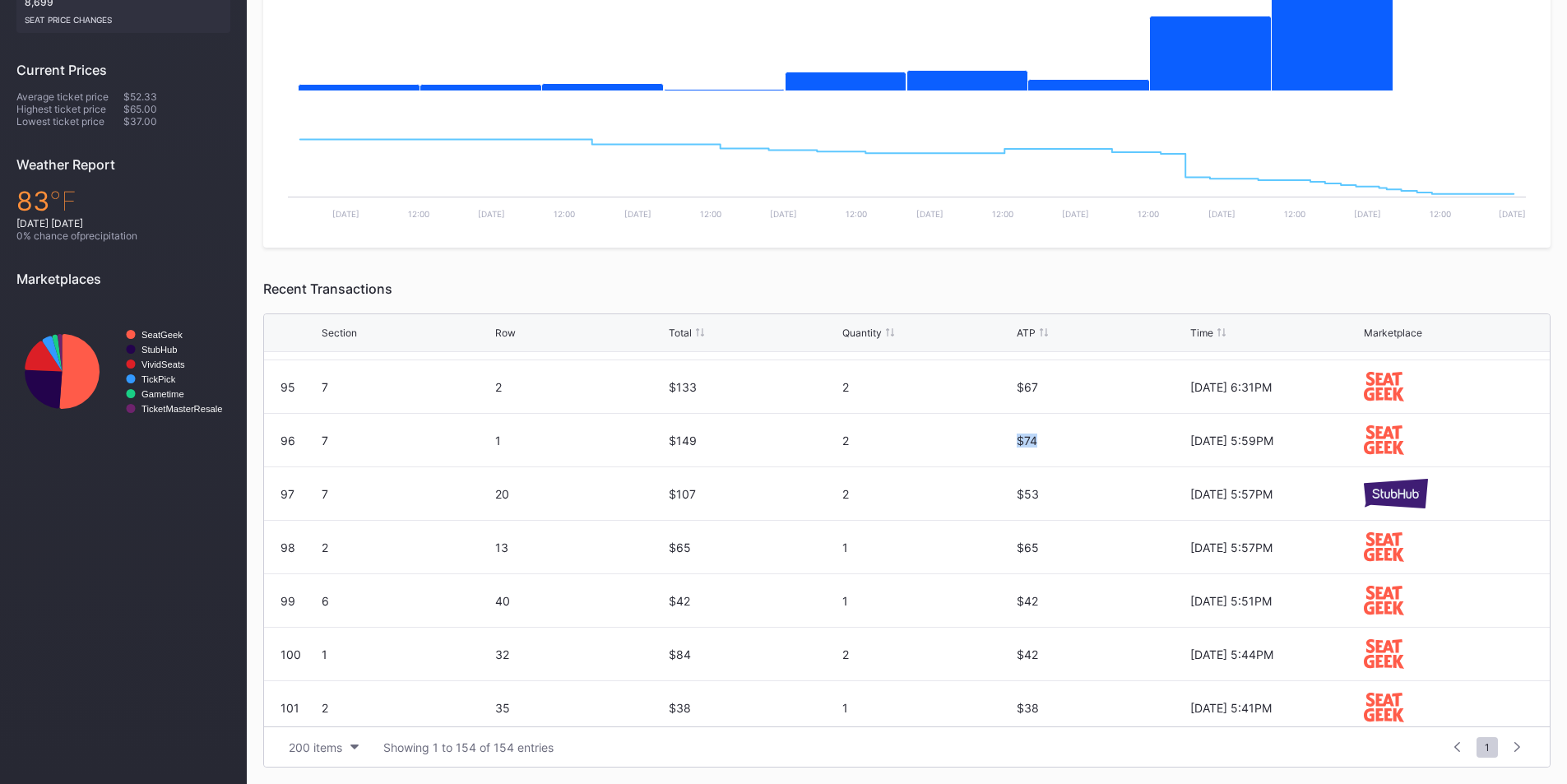
click at [1045, 441] on div "96 7 1 $149 2 $74 [DATE] 5:59PM" at bounding box center [907, 440] width 1286 height 53
click at [1021, 436] on div "$74" at bounding box center [1101, 441] width 170 height 14
click at [1038, 322] on div "Section Row Total Quantity ATP Time Marketplace" at bounding box center [907, 333] width 1286 height 38
click at [1036, 330] on div "ATP" at bounding box center [1101, 333] width 170 height 13
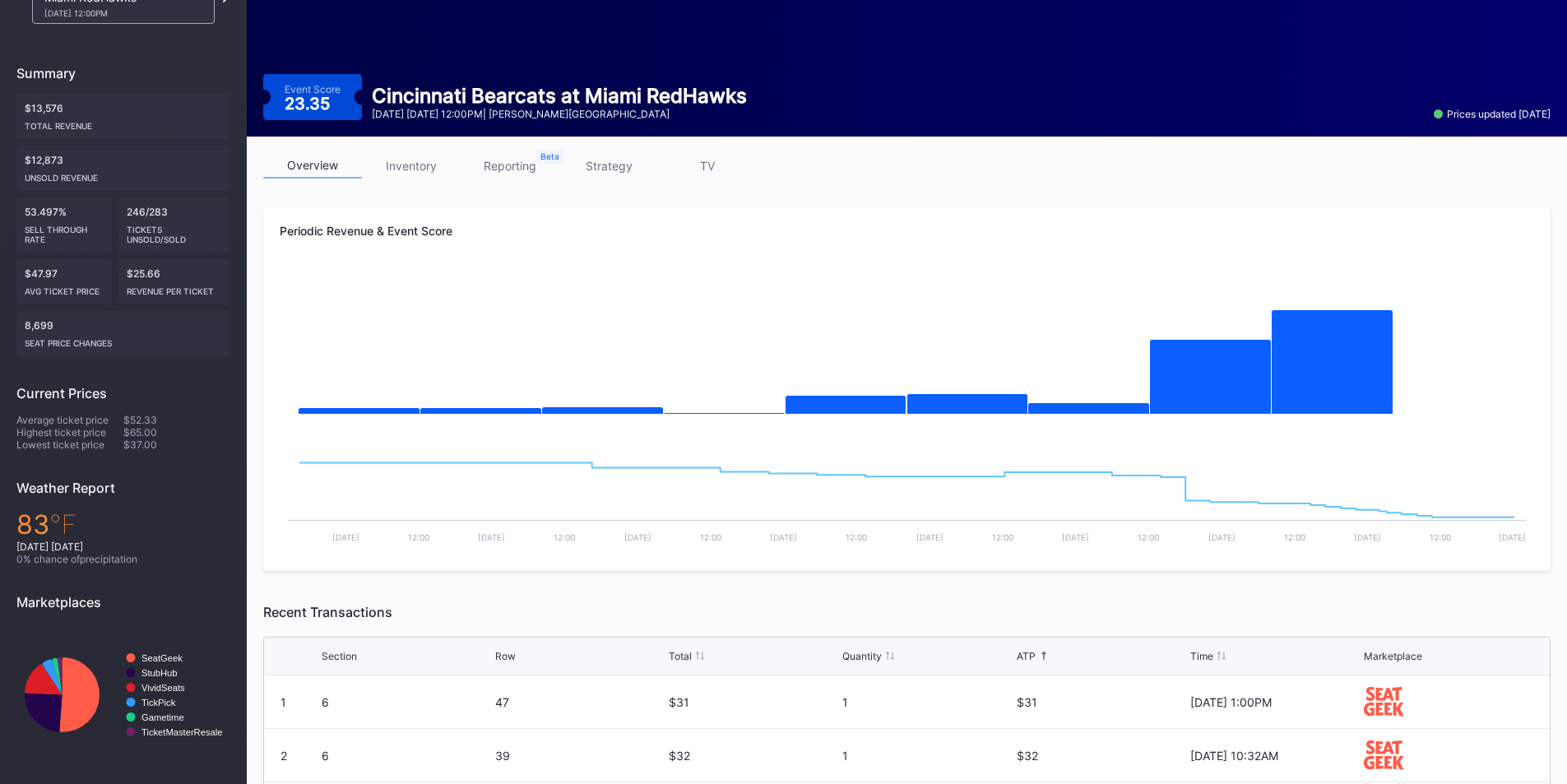
scroll to position [364, 0]
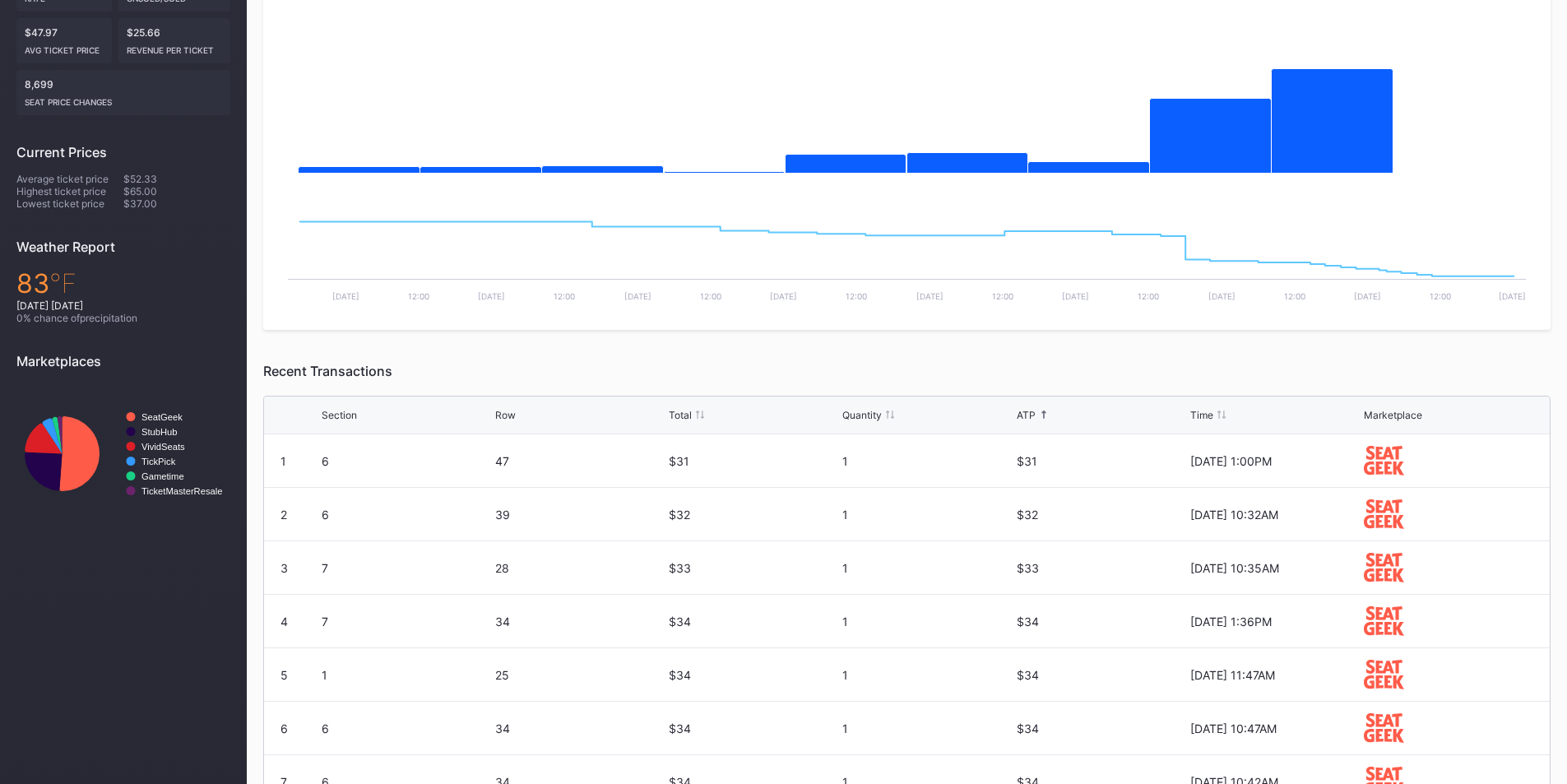
click at [1044, 419] on div at bounding box center [1044, 414] width 8 height 13
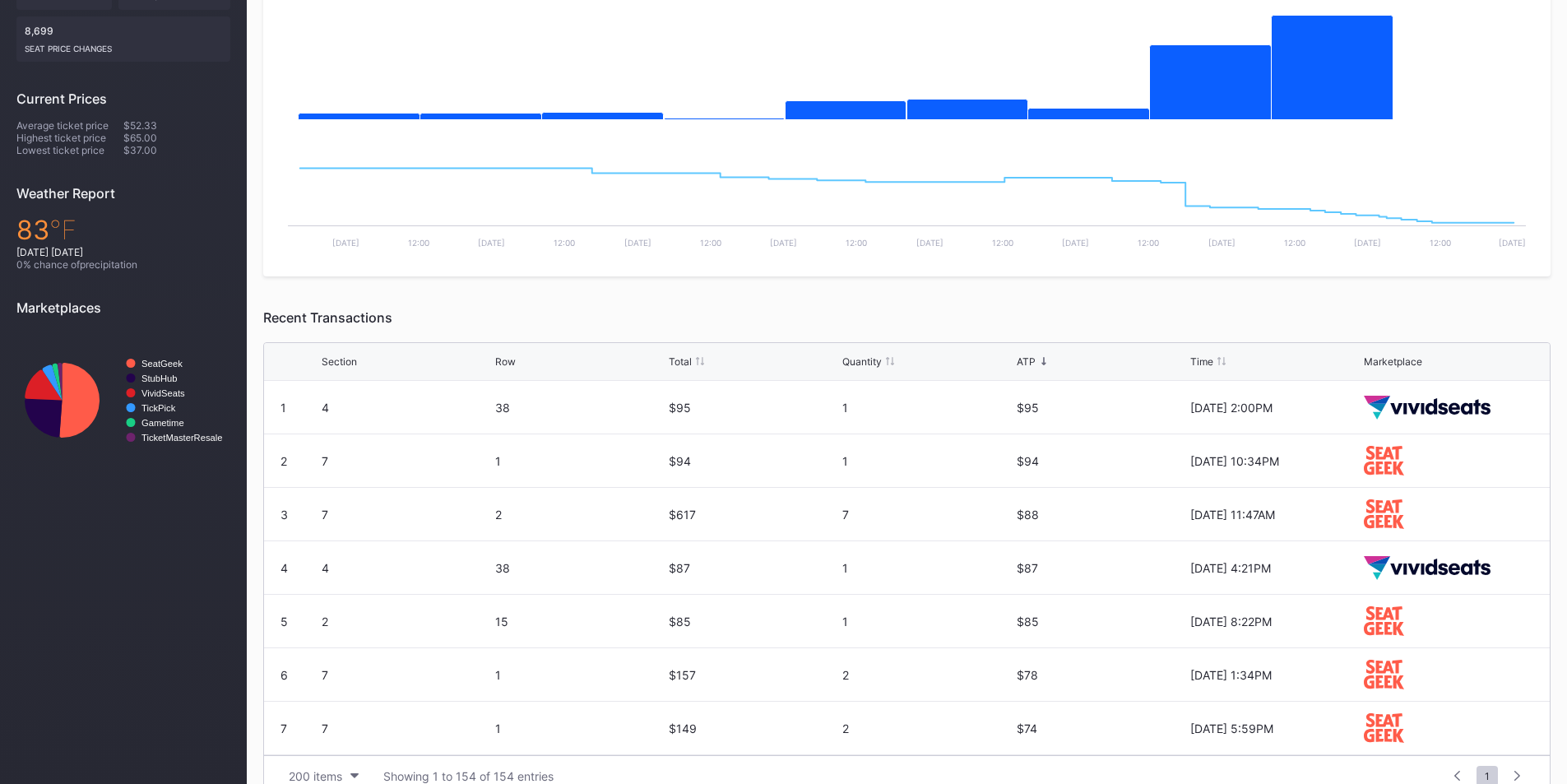
scroll to position [446, 0]
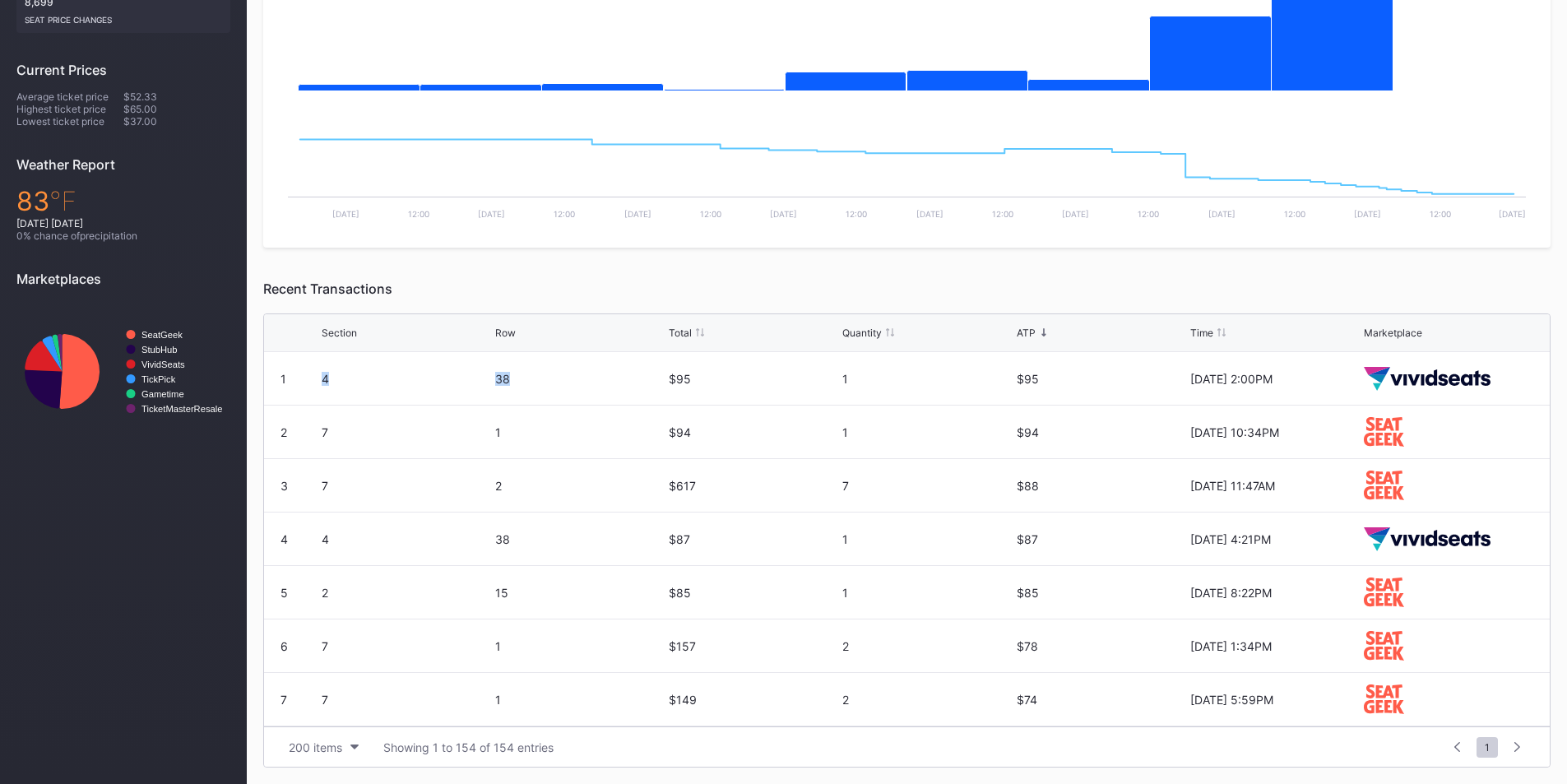
drag, startPoint x: 367, startPoint y: 379, endPoint x: 544, endPoint y: 383, distance: 177.0
click at [544, 383] on div "1 4 38 $95 1 $95 [DATE] 2:00PM" at bounding box center [907, 378] width 1286 height 53
click at [544, 383] on div "38" at bounding box center [580, 378] width 170 height 14
drag, startPoint x: 321, startPoint y: 380, endPoint x: 528, endPoint y: 382, distance: 207.0
click at [528, 382] on div "1 4 38 $95 1 $95 [DATE] 2:00PM" at bounding box center [907, 378] width 1286 height 53
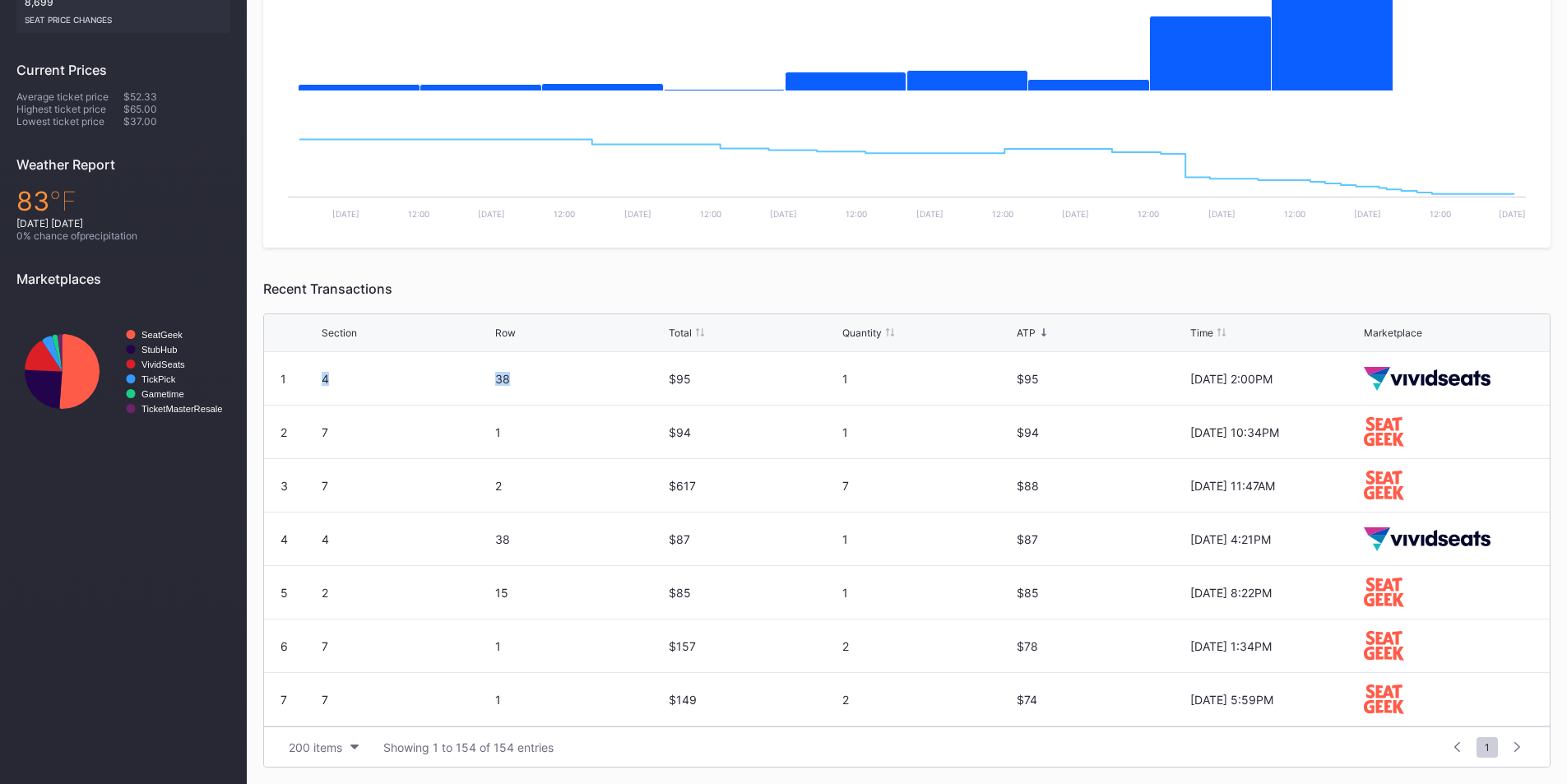
click at [528, 382] on div "38" at bounding box center [580, 378] width 170 height 14
drag, startPoint x: 1005, startPoint y: 383, endPoint x: 1058, endPoint y: 386, distance: 53.1
click at [1058, 386] on div "1 4 38 $95 1 $95 [DATE] 2:00PM" at bounding box center [907, 378] width 1286 height 53
click at [1058, 386] on div "$95" at bounding box center [1101, 378] width 170 height 52
drag, startPoint x: 274, startPoint y: 410, endPoint x: 595, endPoint y: 435, distance: 322.0
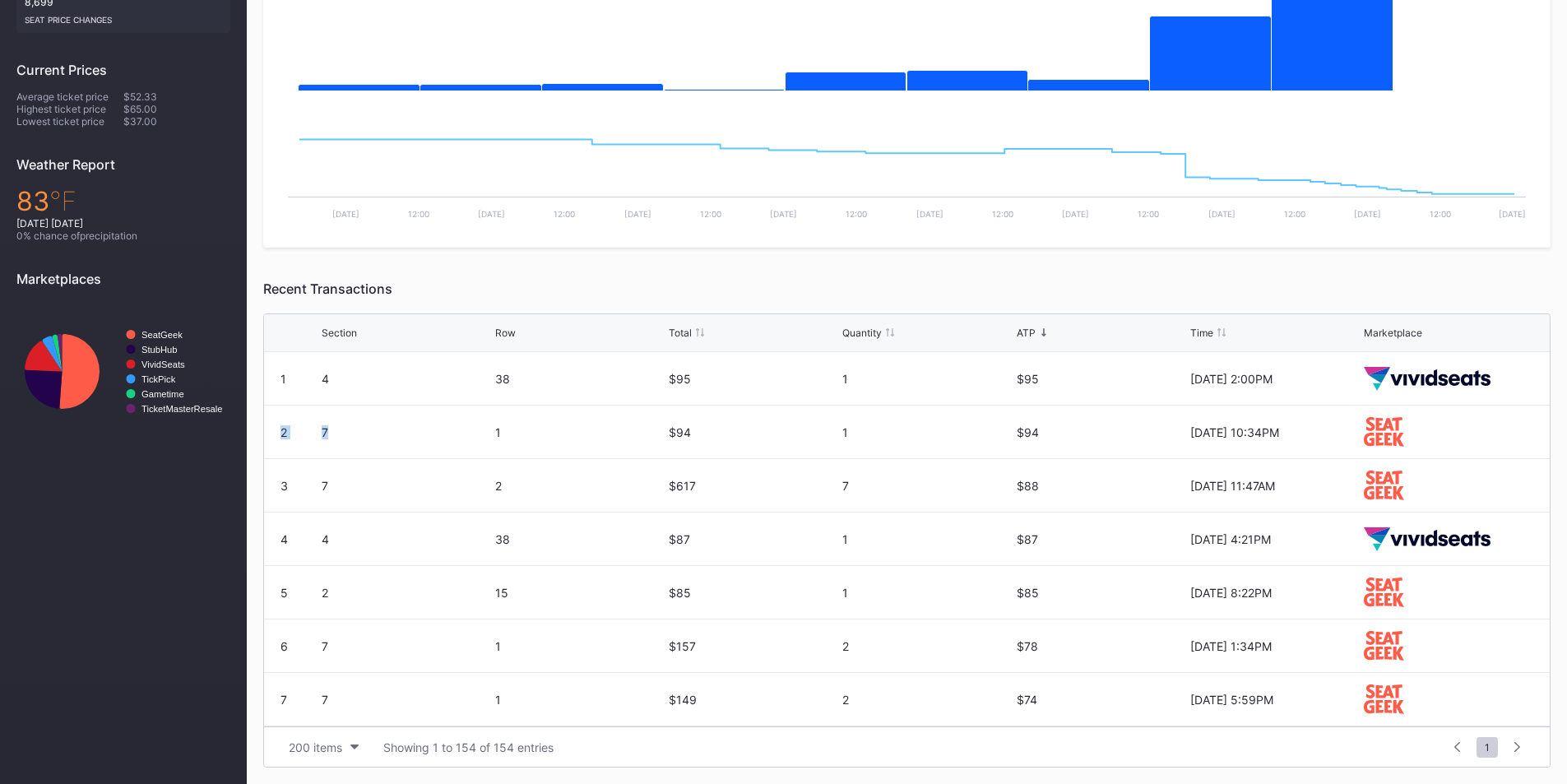
click at [403, 426] on div "2 7 1 $94 1 $94 [DATE] 10:34PM" at bounding box center [907, 431] width 1286 height 53
drag, startPoint x: 596, startPoint y: 435, endPoint x: 639, endPoint y: 438, distance: 43.1
click at [610, 436] on div "1" at bounding box center [580, 432] width 170 height 14
drag, startPoint x: 859, startPoint y: 433, endPoint x: 1084, endPoint y: 424, distance: 225.2
click at [1082, 424] on div "2 7 1 $94 1 $94 [DATE] 10:34PM" at bounding box center [907, 431] width 1286 height 53
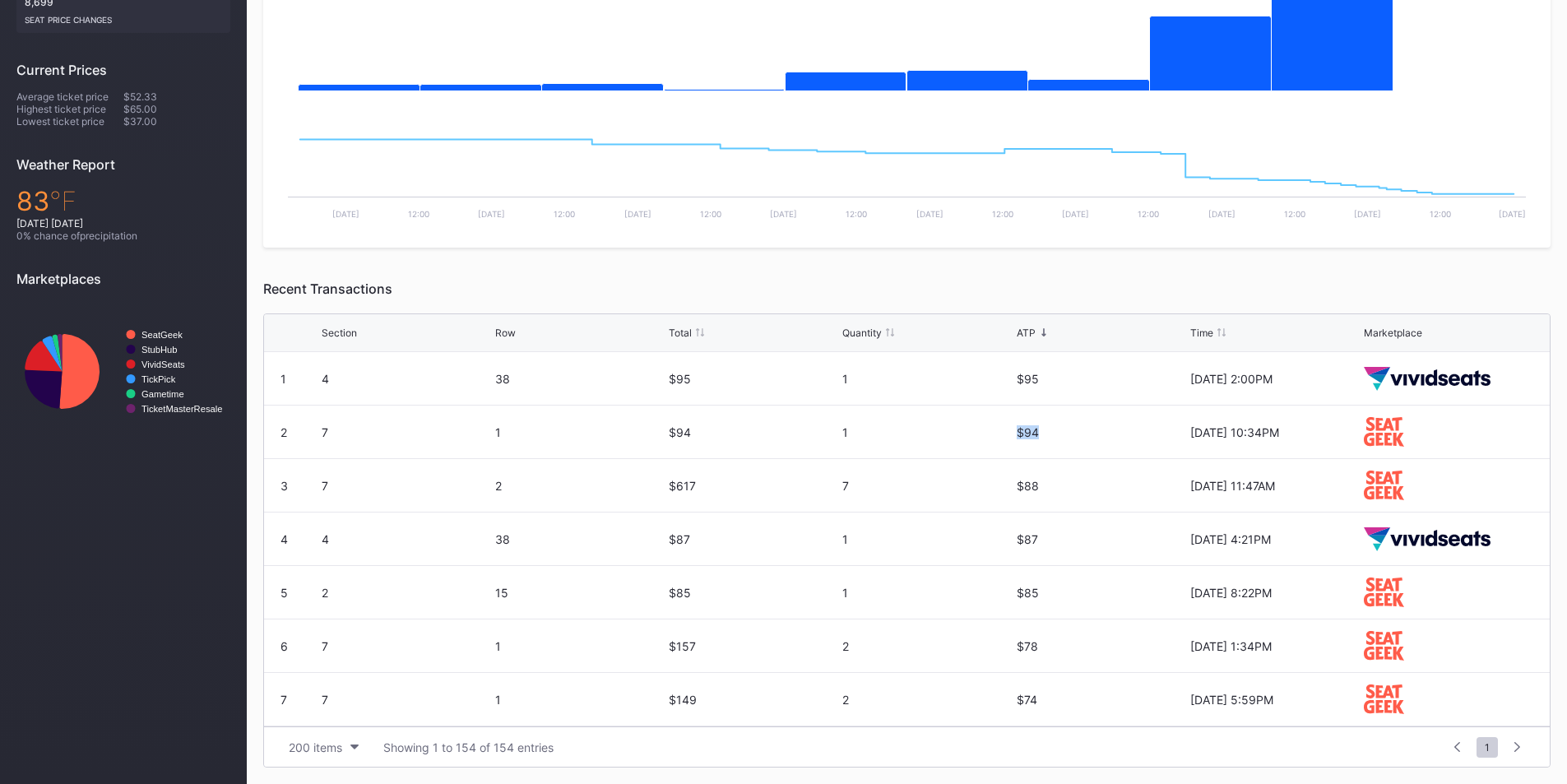
click at [1083, 446] on div "$94" at bounding box center [1101, 431] width 170 height 52
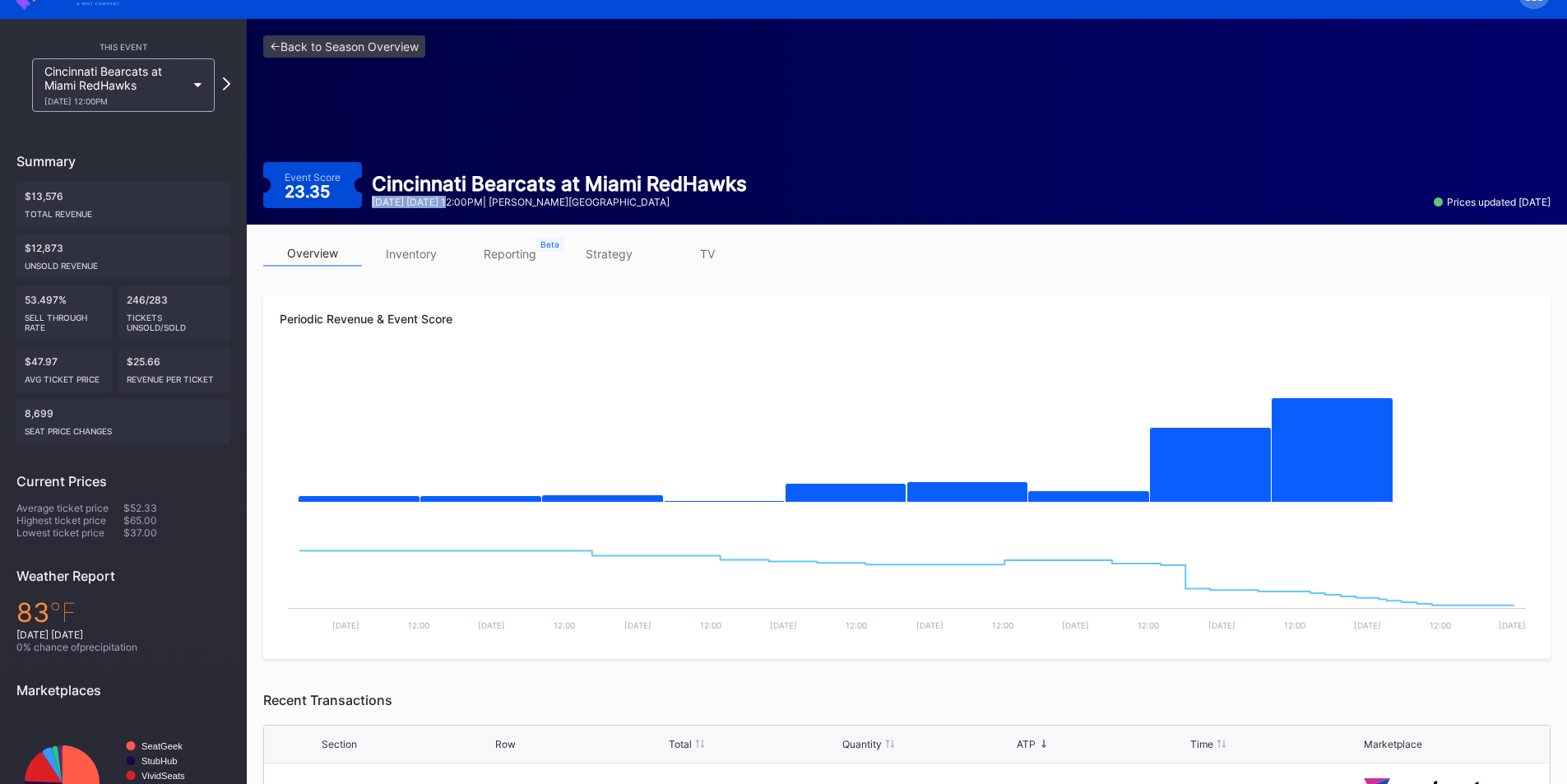
drag, startPoint x: 373, startPoint y: 202, endPoint x: 450, endPoint y: 208, distance: 77.2
click at [450, 208] on div "<- Back to Season Overview Event Score 23.35 Cincinnati Bearcats at Miami RedHa…" at bounding box center [907, 122] width 1320 height 206
click at [418, 209] on div "<- Back to Season Overview Event Score 23.35 Cincinnati Bearcats at Miami RedHa…" at bounding box center [907, 122] width 1320 height 206
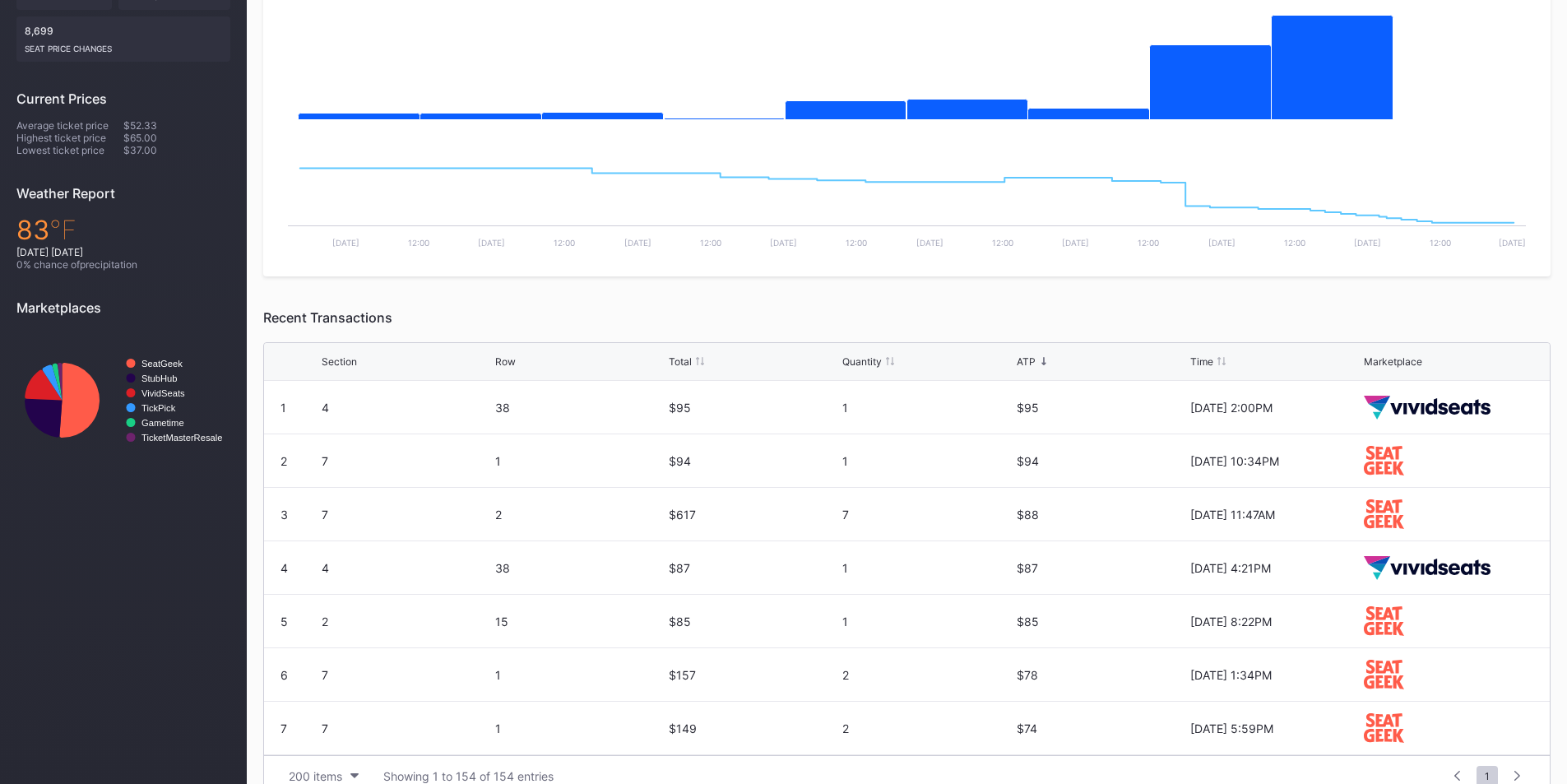
scroll to position [446, 0]
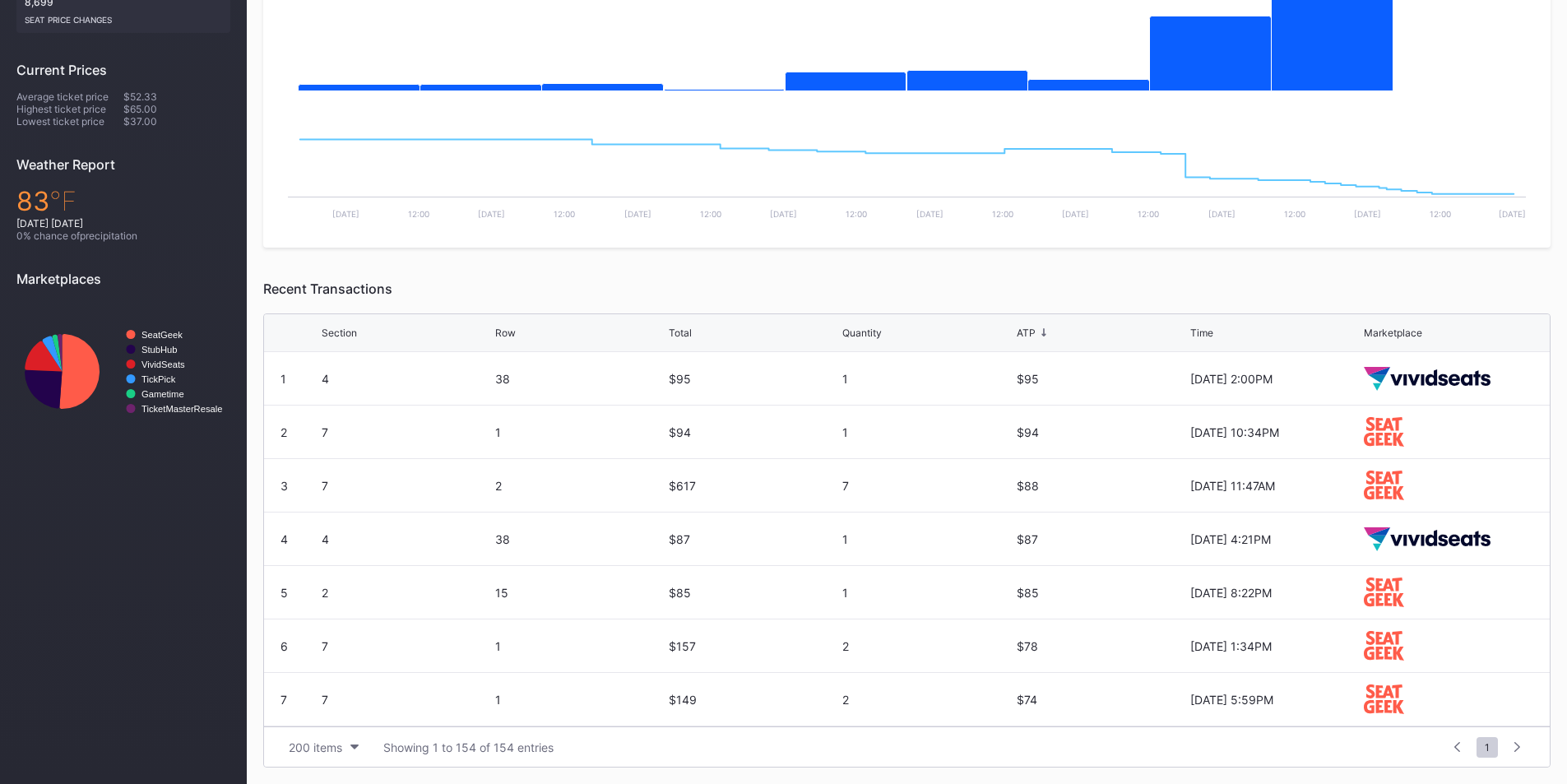
drag, startPoint x: 1174, startPoint y: 392, endPoint x: 1307, endPoint y: 383, distance: 133.3
click at [1313, 379] on div "1 4 38 $95 1 $95 [DATE] 2:00PM" at bounding box center [907, 378] width 1286 height 53
drag, startPoint x: 1183, startPoint y: 430, endPoint x: 1326, endPoint y: 429, distance: 143.0
click at [1313, 426] on div "[DATE] 10:34PM" at bounding box center [1275, 432] width 170 height 14
click at [481, 442] on div "7" at bounding box center [406, 431] width 170 height 52
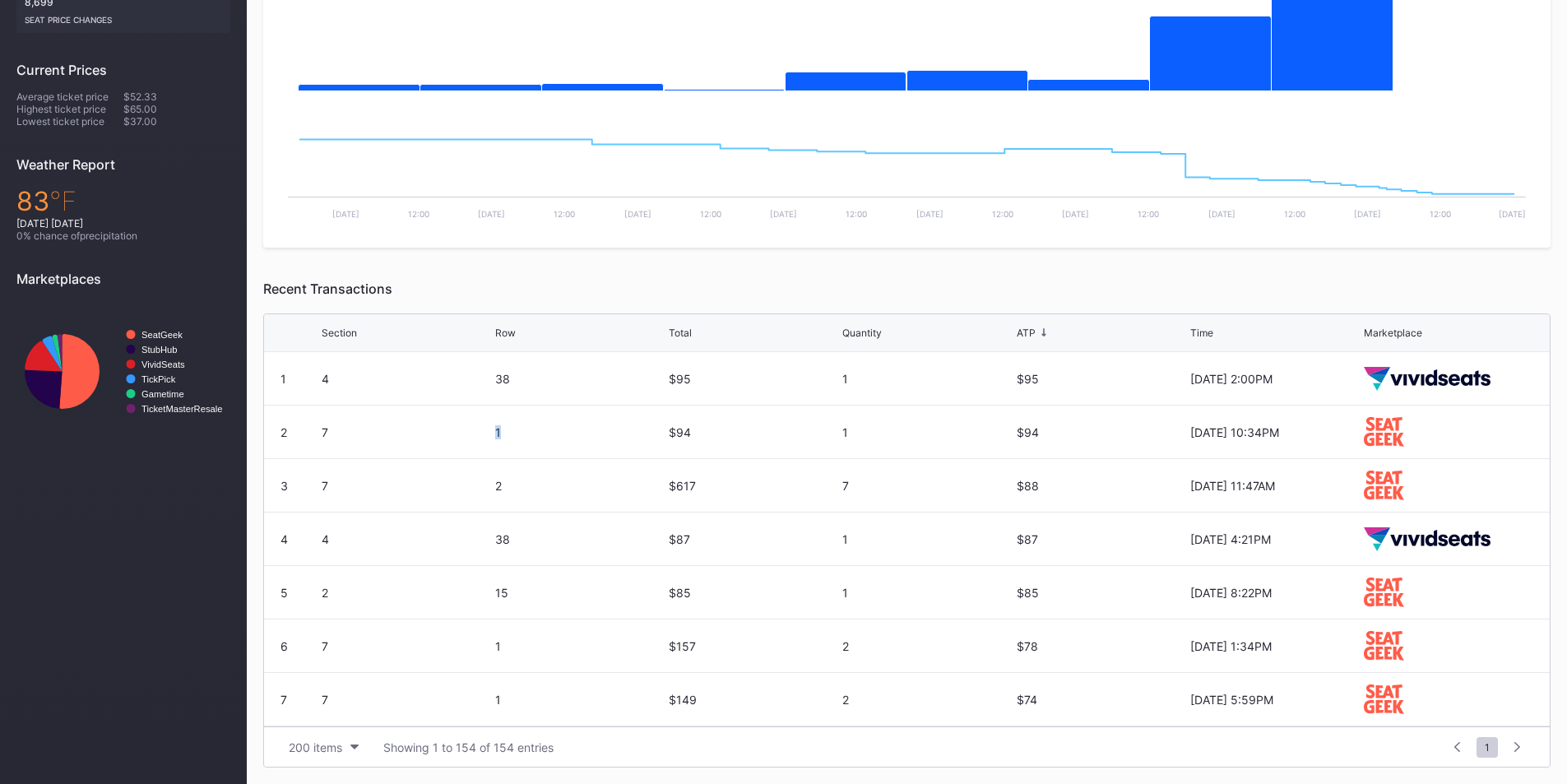
drag, startPoint x: 325, startPoint y: 435, endPoint x: 567, endPoint y: 435, distance: 242.0
click at [556, 435] on div "2 7 1 $94 1 $94 [DATE] 10:34PM" at bounding box center [907, 431] width 1286 height 53
click at [555, 420] on div "1" at bounding box center [580, 431] width 170 height 52
drag, startPoint x: 838, startPoint y: 430, endPoint x: 861, endPoint y: 430, distance: 23.0
click at [861, 430] on div "1" at bounding box center [927, 432] width 170 height 14
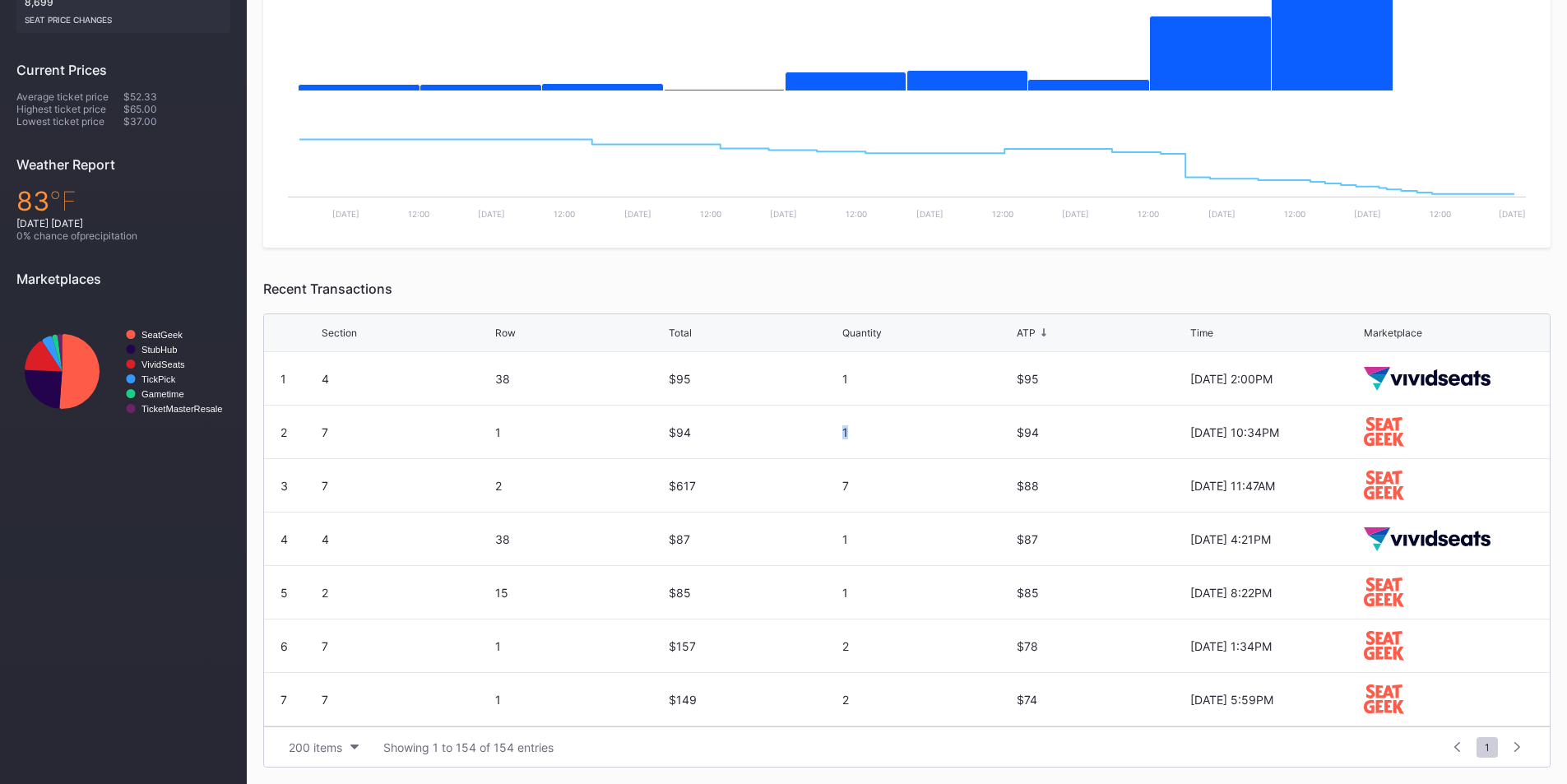
click at [988, 430] on div "1" at bounding box center [927, 432] width 170 height 14
drag, startPoint x: 1008, startPoint y: 430, endPoint x: 1128, endPoint y: 436, distance: 120.1
click at [1128, 436] on div "2 7 1 $94 1 $94 [DATE] 10:34PM" at bounding box center [907, 431] width 1286 height 53
drag, startPoint x: 303, startPoint y: 476, endPoint x: 521, endPoint y: 476, distance: 218.0
click at [521, 476] on div "3 7 2 $617 7 $88 [DATE] 11:47AM" at bounding box center [907, 485] width 1286 height 53
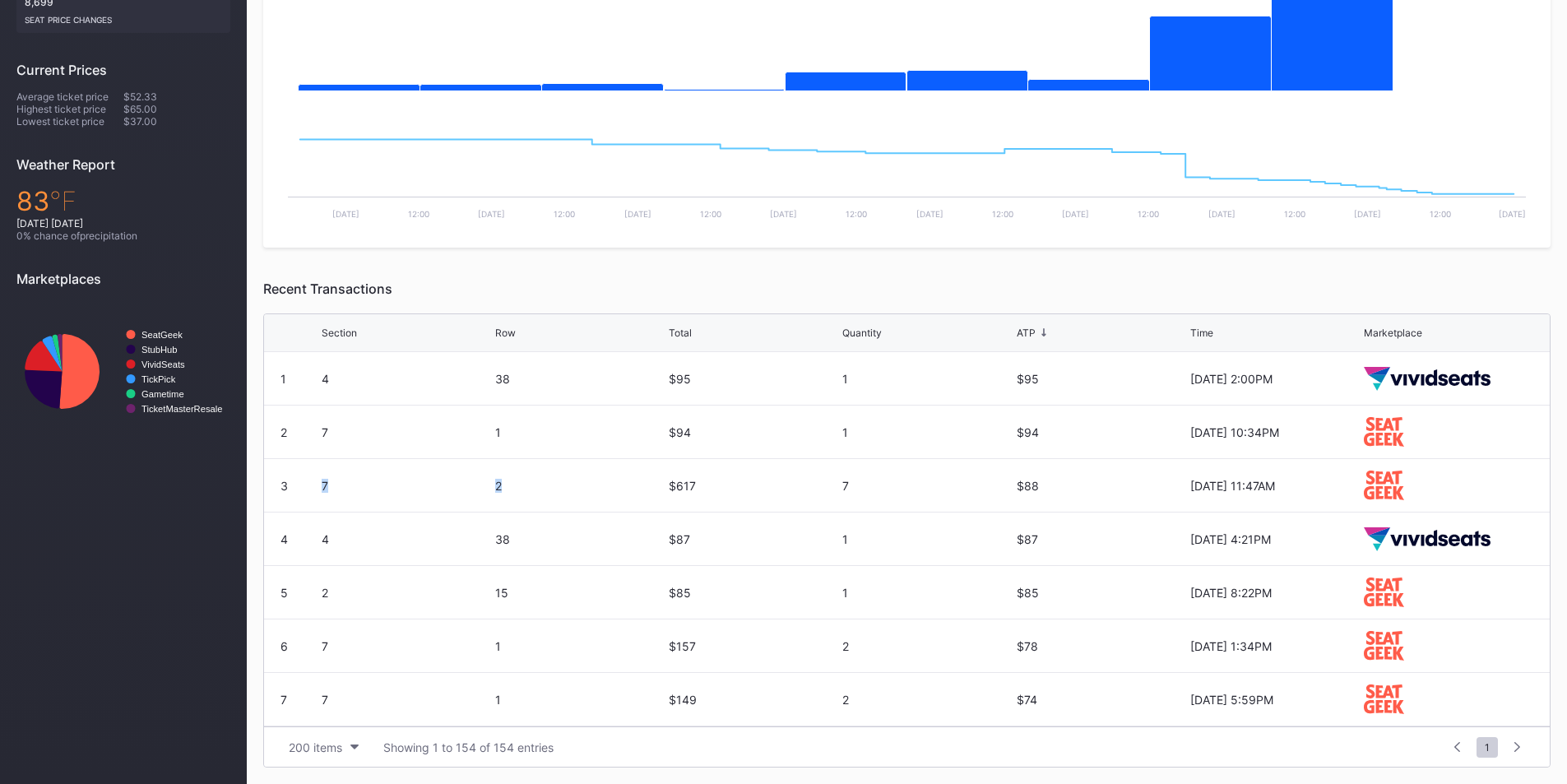
click at [323, 487] on div "7" at bounding box center [406, 485] width 170 height 14
drag, startPoint x: 811, startPoint y: 480, endPoint x: 903, endPoint y: 481, distance: 92.0
click at [903, 481] on div "3 7 2 $617 7 $88 [DATE] 11:47AM" at bounding box center [907, 485] width 1286 height 53
click at [903, 481] on div "7" at bounding box center [927, 485] width 170 height 14
drag, startPoint x: 1062, startPoint y: 484, endPoint x: 1093, endPoint y: 486, distance: 31.1
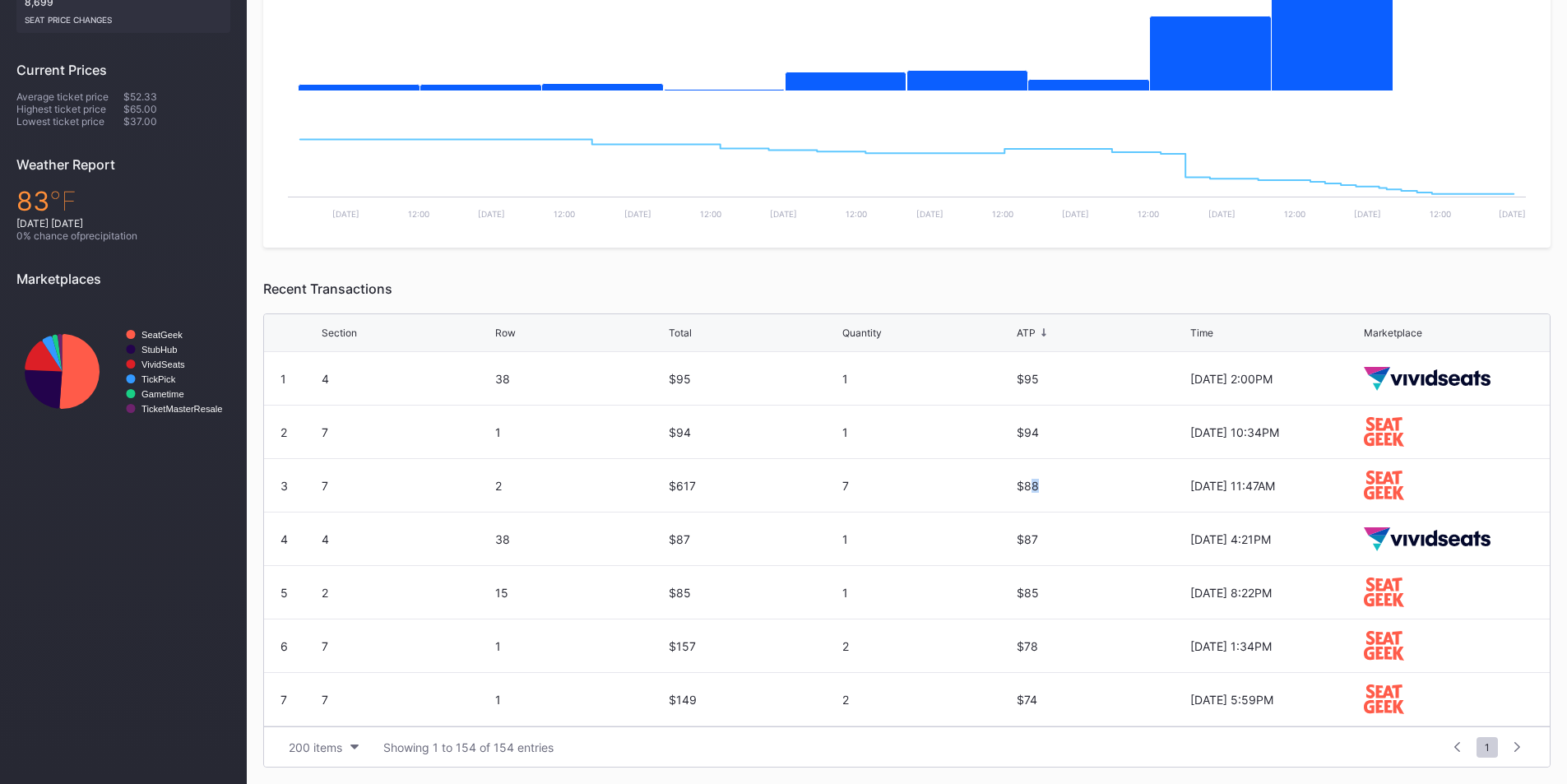
click at [1093, 486] on div "$88" at bounding box center [1101, 485] width 170 height 14
click at [1026, 499] on div "$88" at bounding box center [1101, 485] width 170 height 52
drag, startPoint x: 1006, startPoint y: 484, endPoint x: 1071, endPoint y: 479, distance: 65.2
click at [1071, 479] on div "3 7 2 $617 7 $88 [DATE] 11:47AM" at bounding box center [907, 485] width 1286 height 53
click at [1071, 479] on div "$88" at bounding box center [1101, 485] width 170 height 14
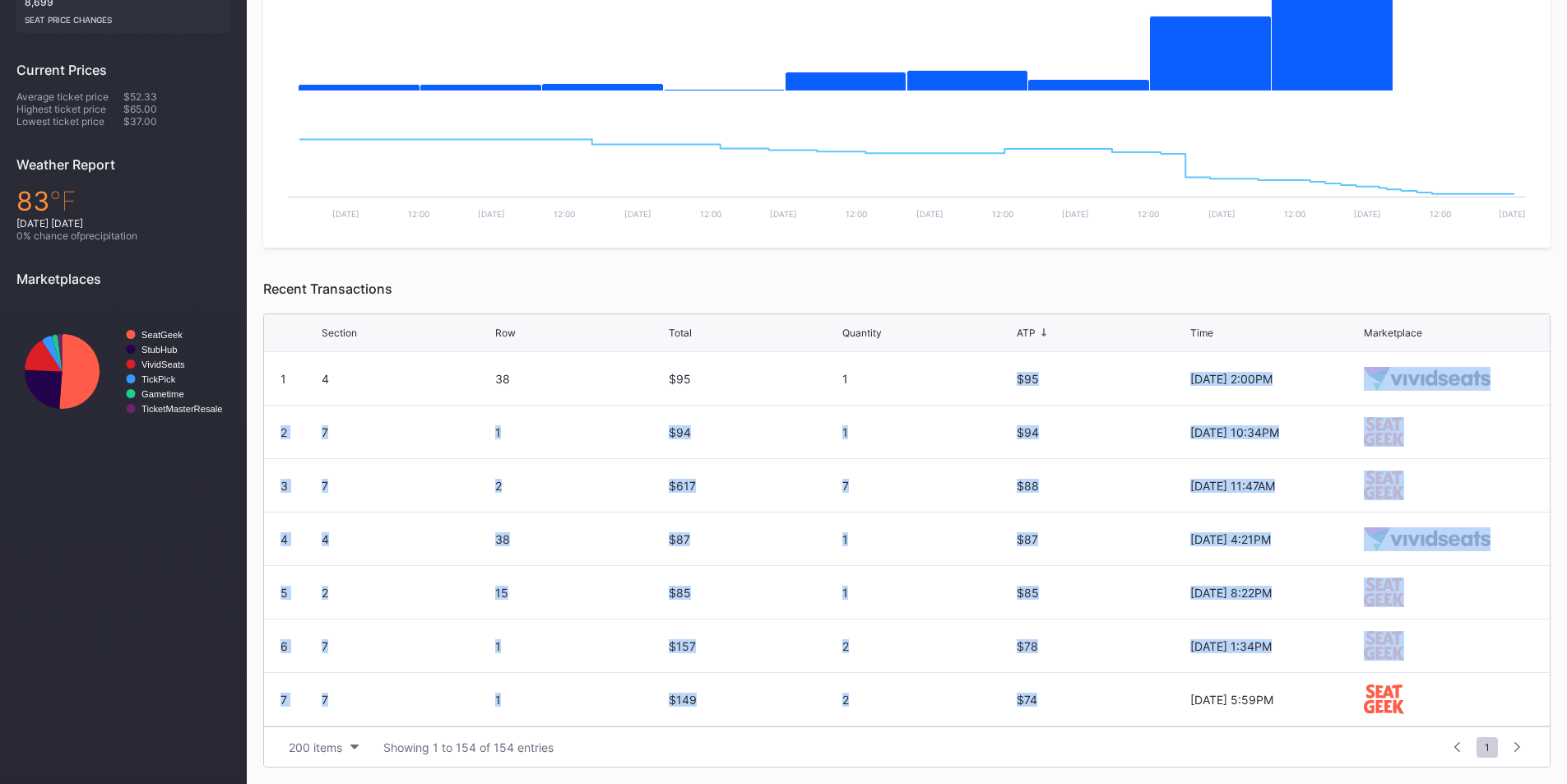
drag, startPoint x: 1037, startPoint y: 665, endPoint x: 988, endPoint y: 417, distance: 252.8
click at [966, 365] on div "1 4 38 $95 1 $95 [DATE] 2:00PM 2 7 1 $94 1 $94 [DATE] 10:34PM 3 7 2 $617 7 $88 …" at bounding box center [907, 538] width 1286 height 374
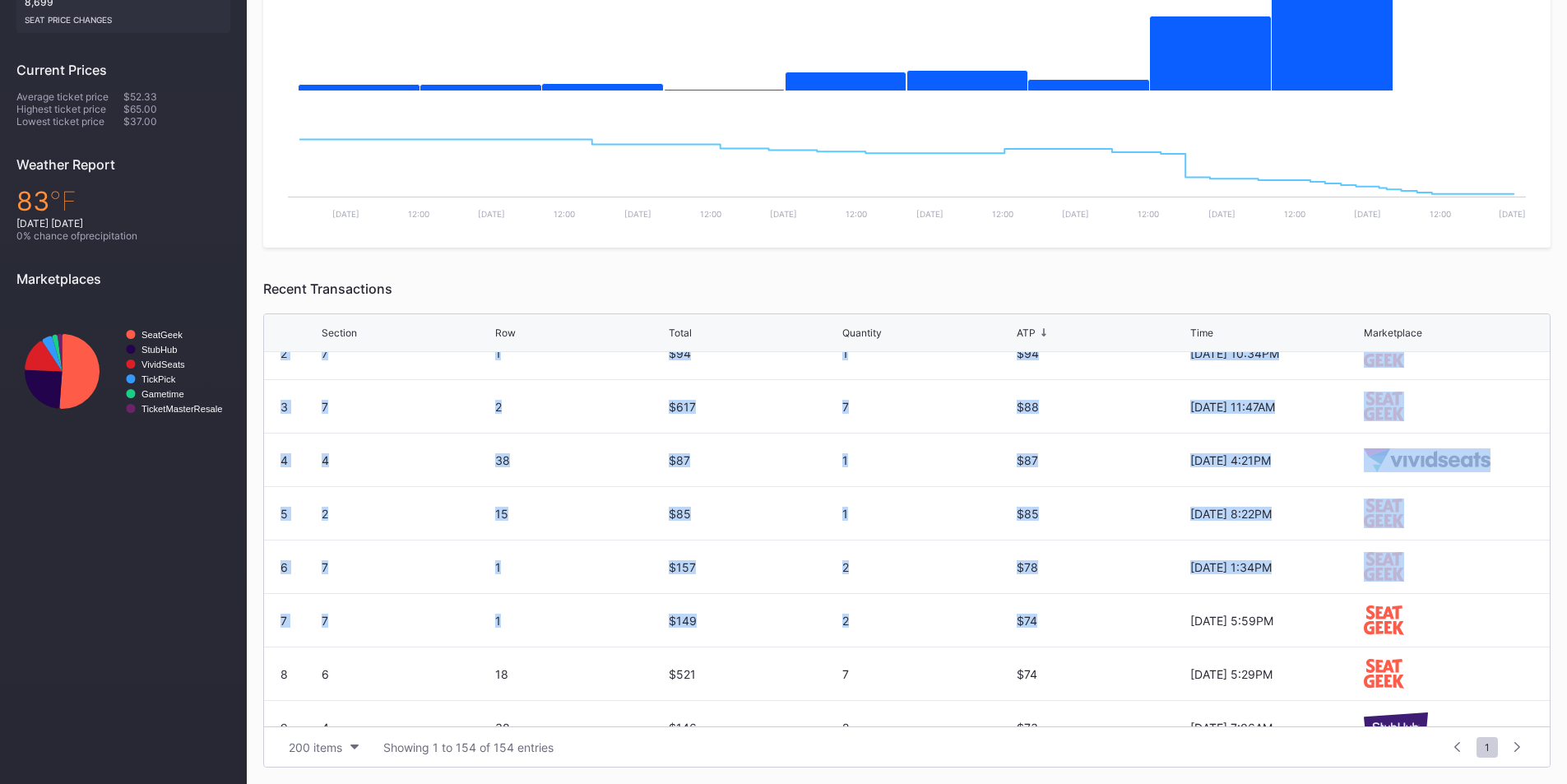
scroll to position [165, 0]
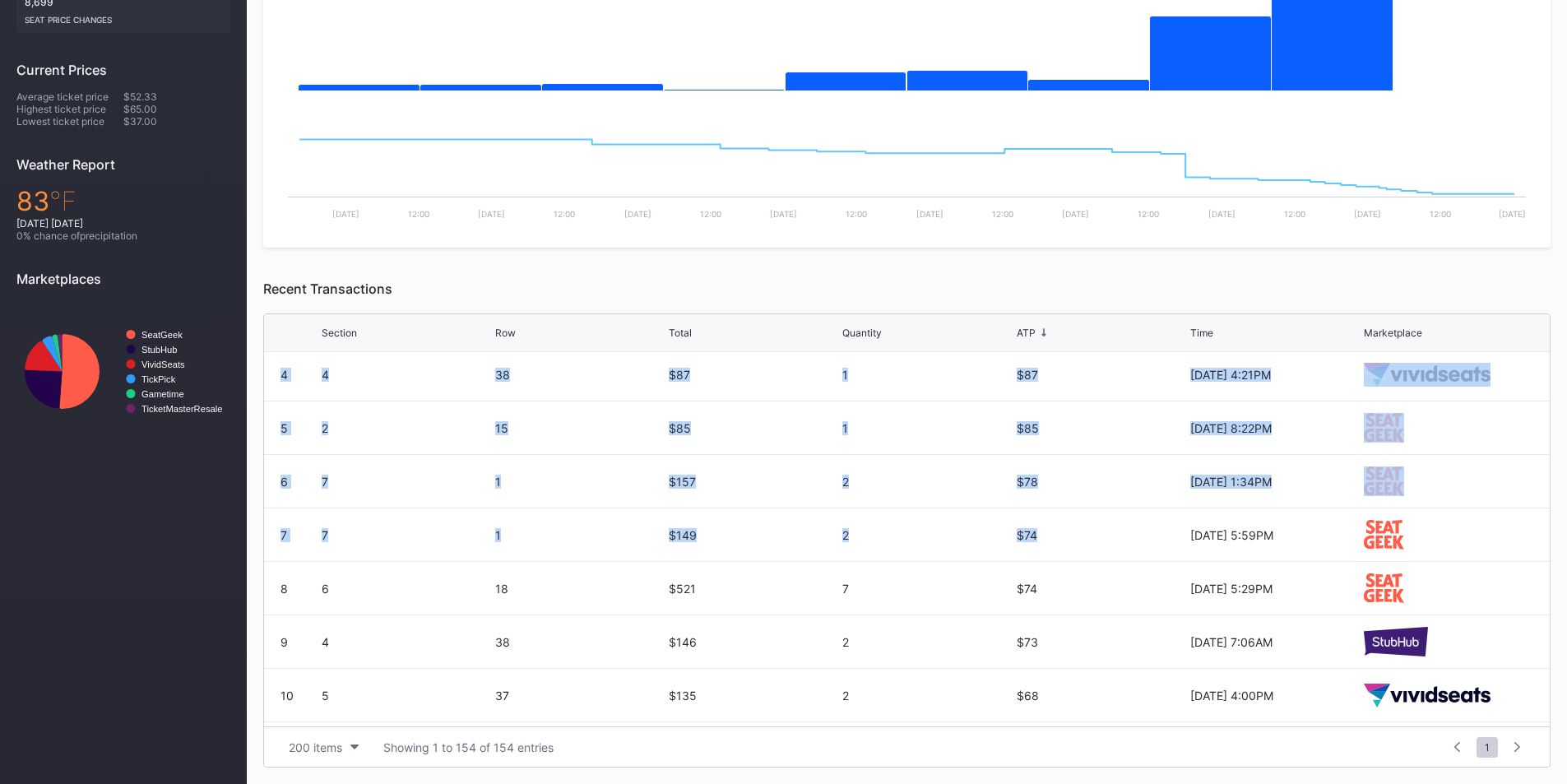
click at [1116, 477] on div "$78" at bounding box center [1101, 481] width 170 height 14
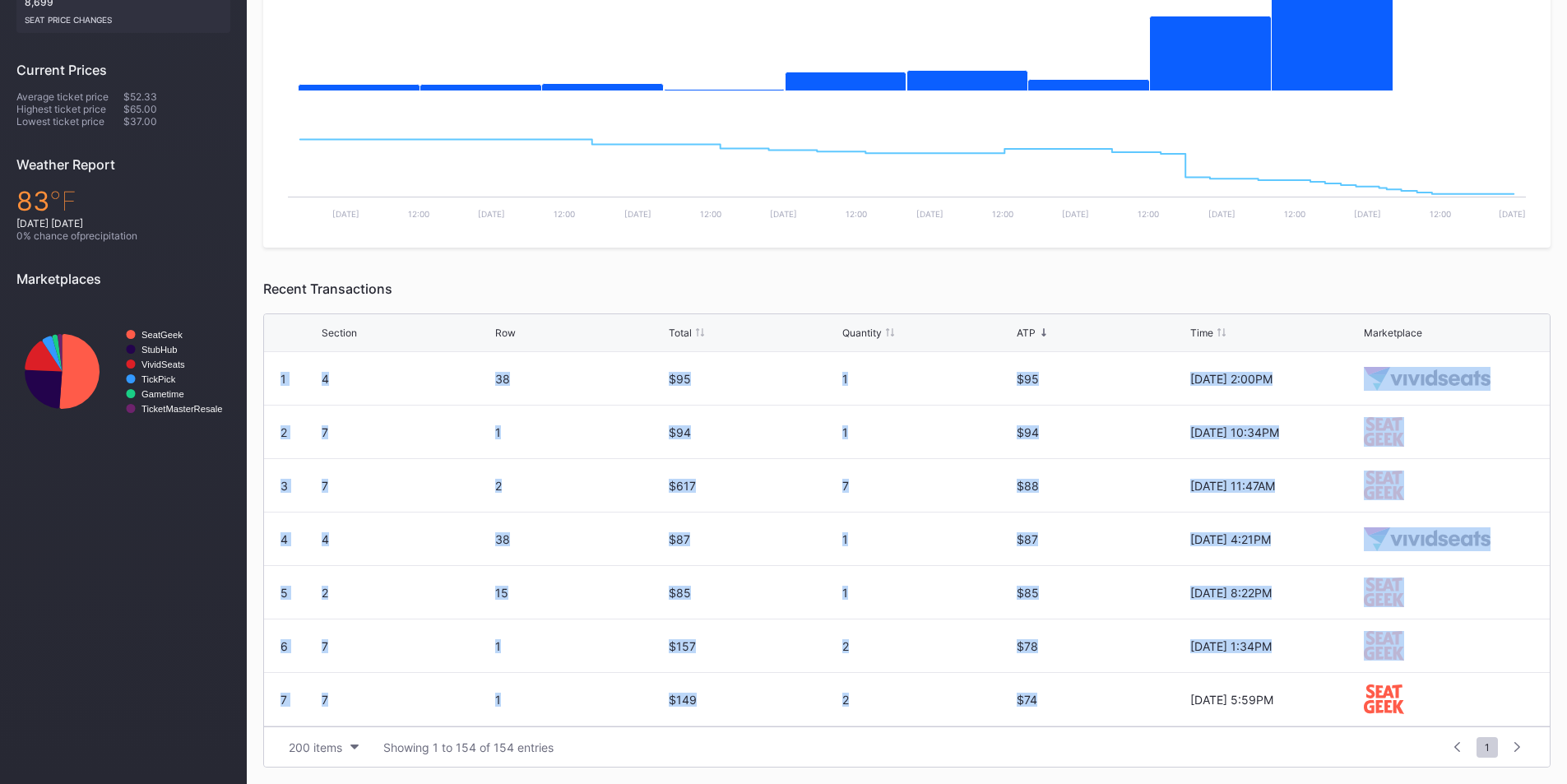
drag, startPoint x: 1073, startPoint y: 540, endPoint x: 953, endPoint y: 319, distance: 251.5
click at [953, 314] on div "Section Row Total Quantity ATP Time Marketplace 1 4 38 $95 1 $95 [DATE] 2:00PM …" at bounding box center [907, 540] width 1288 height 454
click at [991, 520] on div "1" at bounding box center [927, 538] width 170 height 52
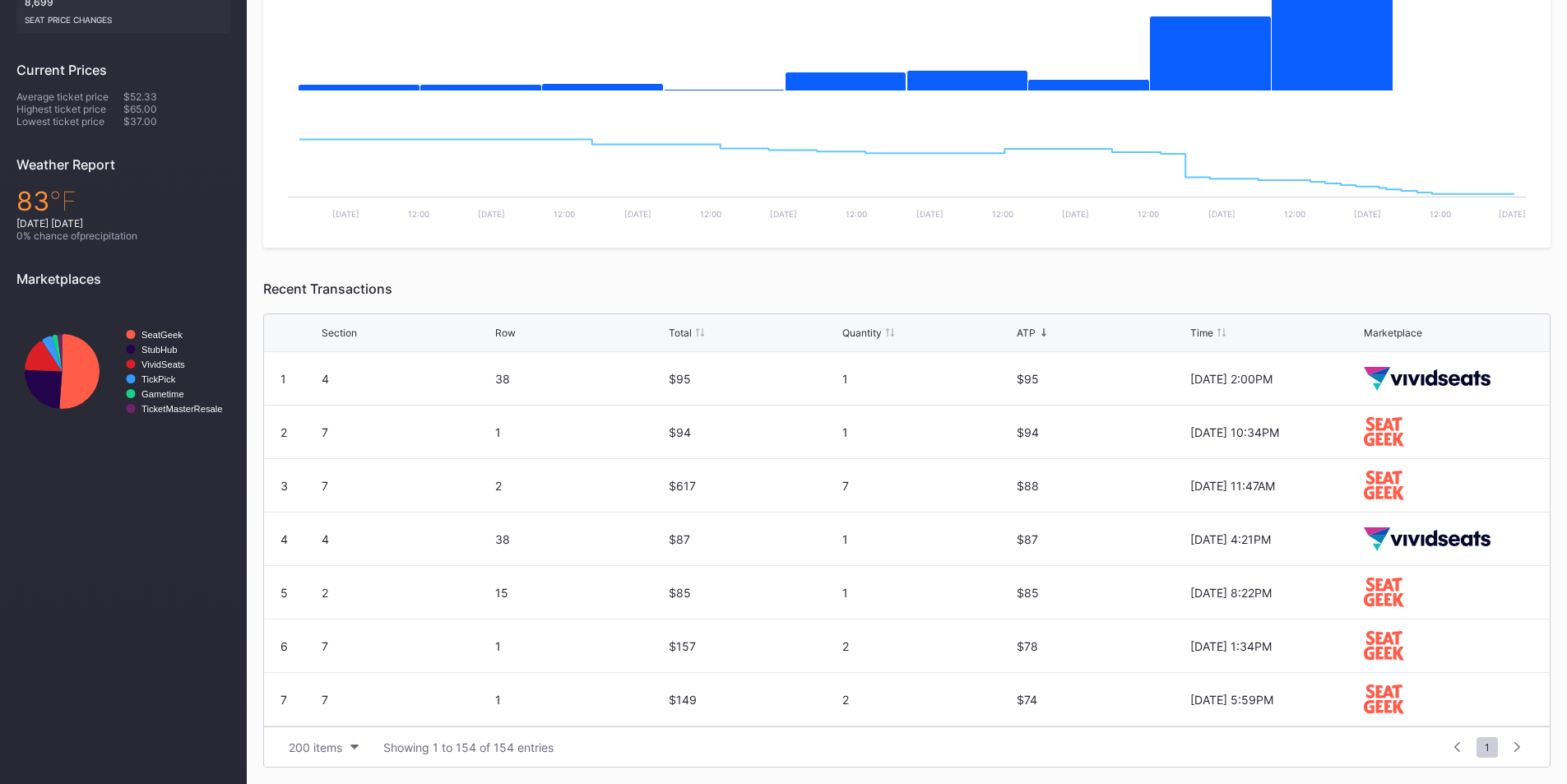
click at [1030, 327] on div "ATP" at bounding box center [1026, 333] width 19 height 13
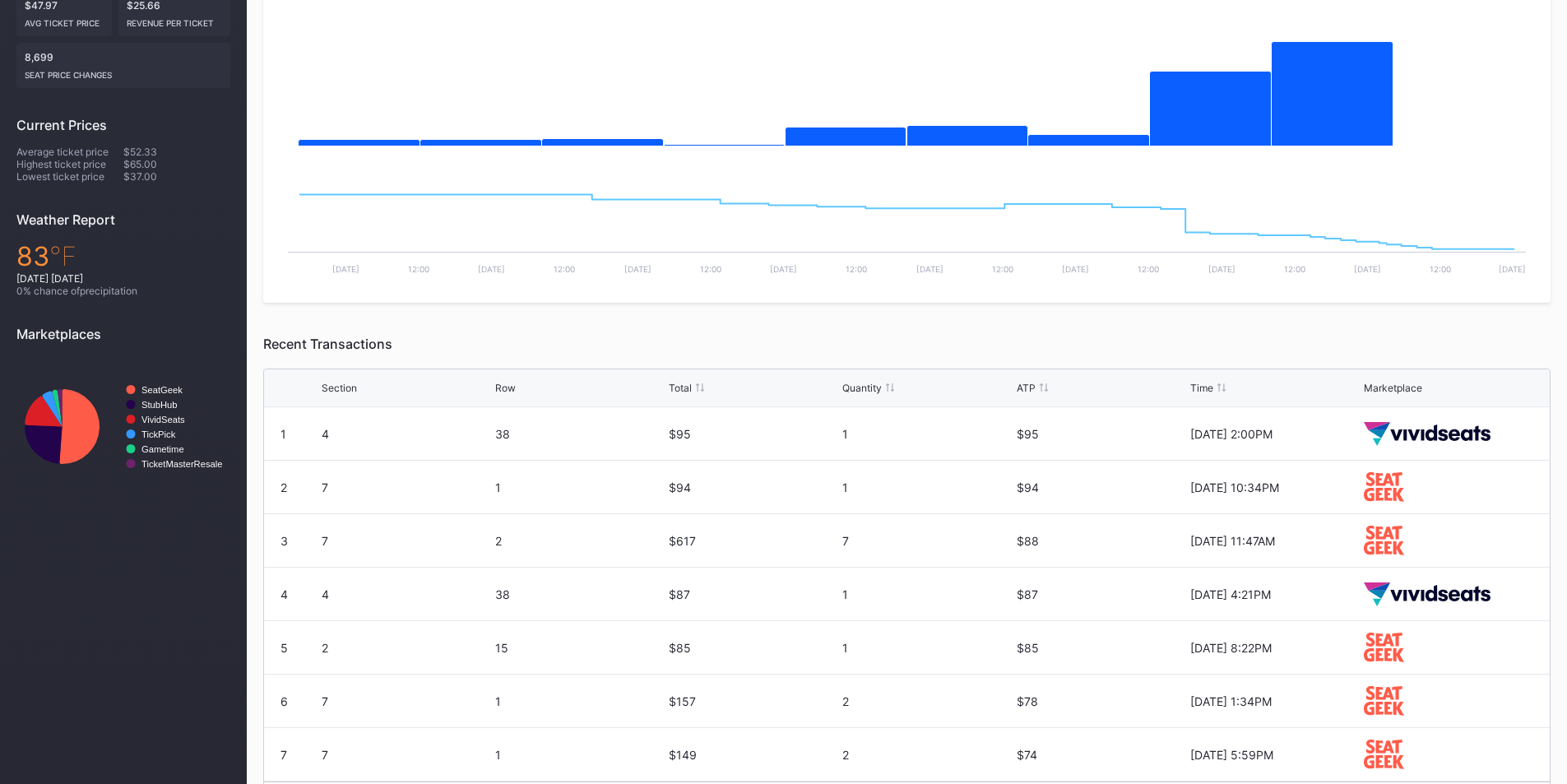
scroll to position [364, 0]
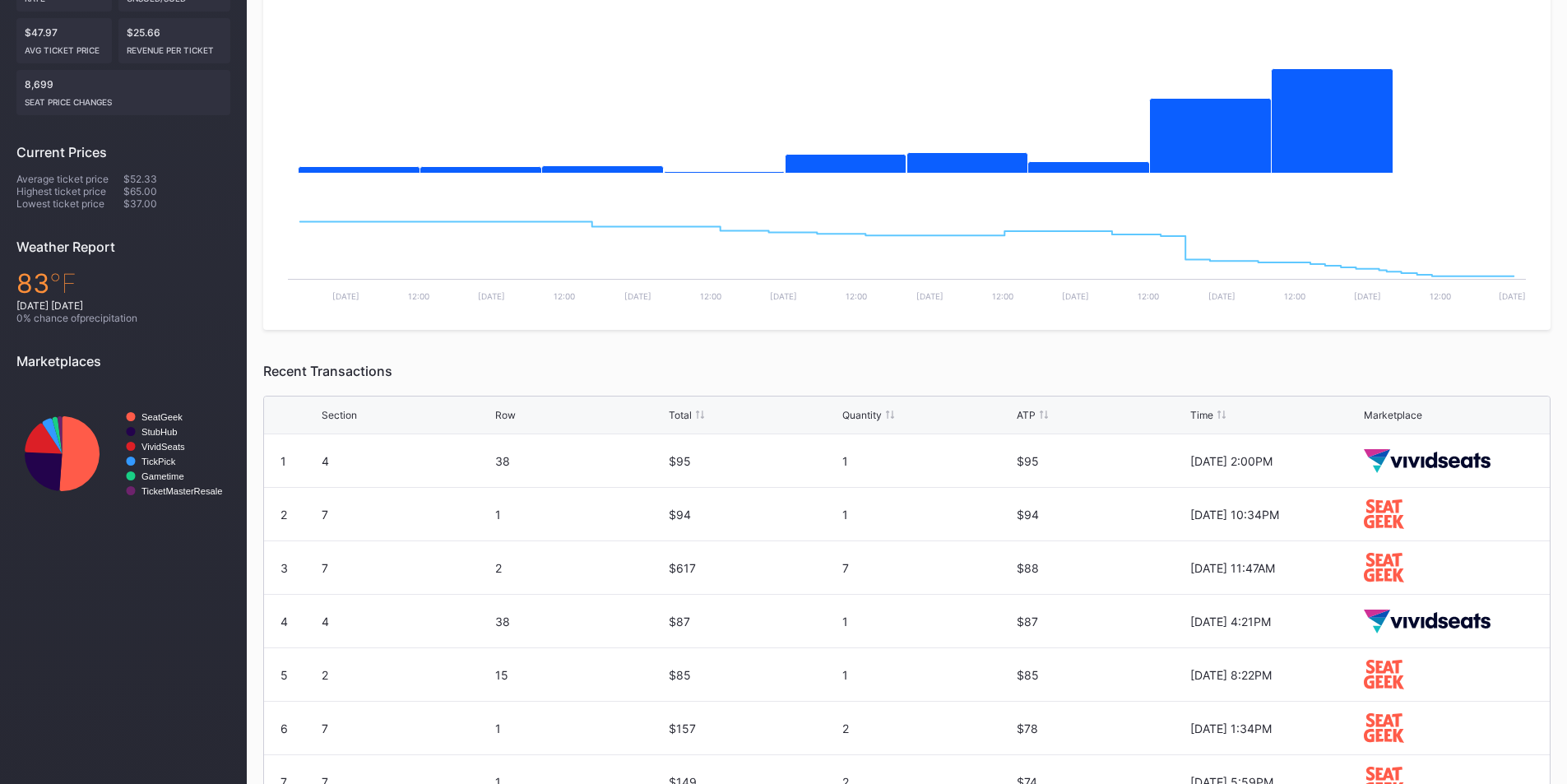
click at [1025, 415] on div "ATP" at bounding box center [1026, 414] width 19 height 13
drag, startPoint x: 1052, startPoint y: 463, endPoint x: 927, endPoint y: 462, distance: 125.0
click at [927, 462] on div "1 6 47 $31 1 $31 [DATE] 1:00PM" at bounding box center [907, 461] width 1286 height 53
click at [935, 462] on div "1" at bounding box center [927, 461] width 170 height 14
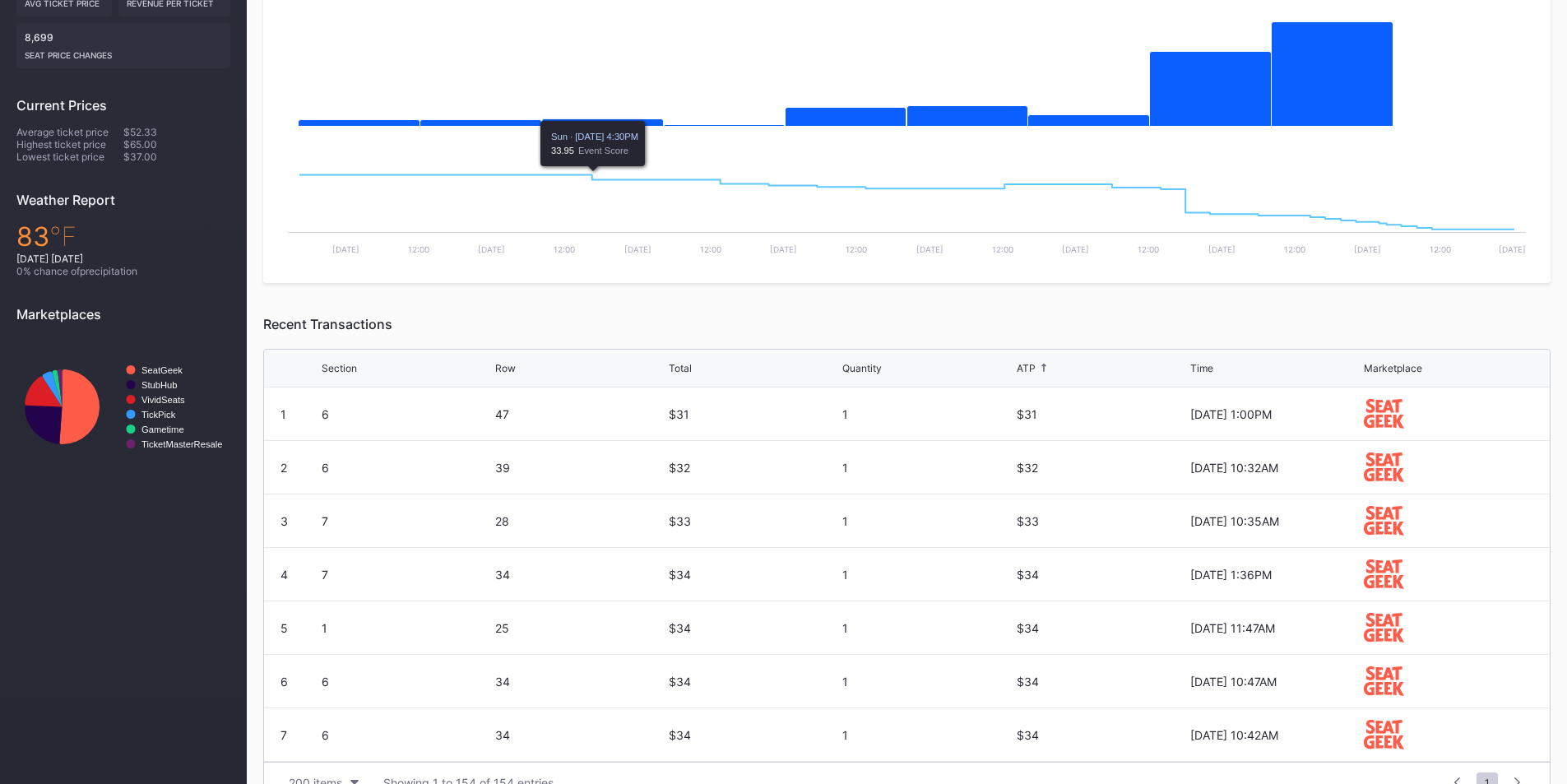
scroll to position [411, 0]
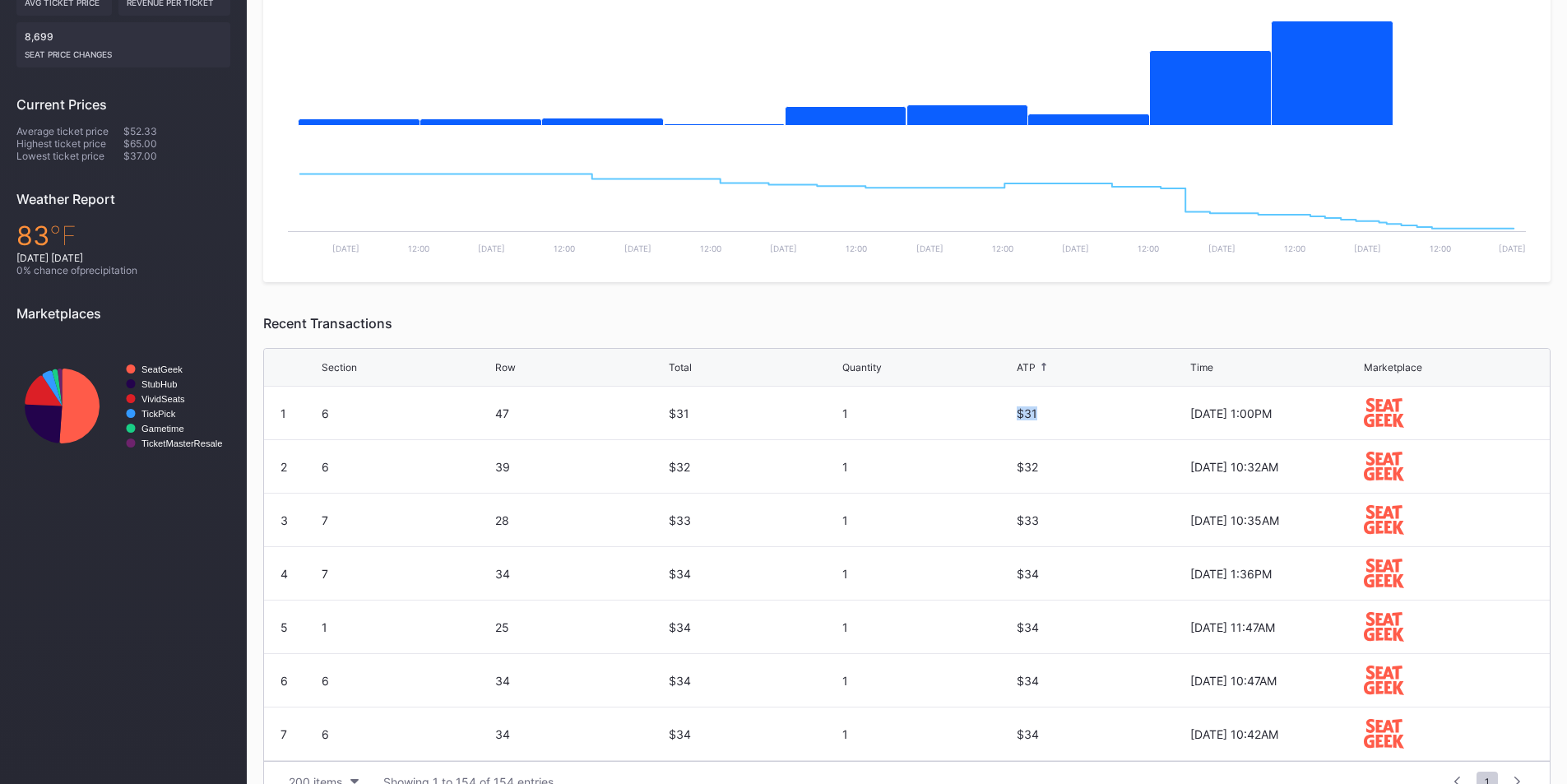
drag, startPoint x: 1064, startPoint y: 411, endPoint x: 950, endPoint y: 411, distance: 114.0
click at [935, 406] on div "1 6 47 $31 1 $31 [DATE] 1:00PM" at bounding box center [907, 413] width 1286 height 53
click at [1028, 437] on div "$31" at bounding box center [1101, 413] width 170 height 52
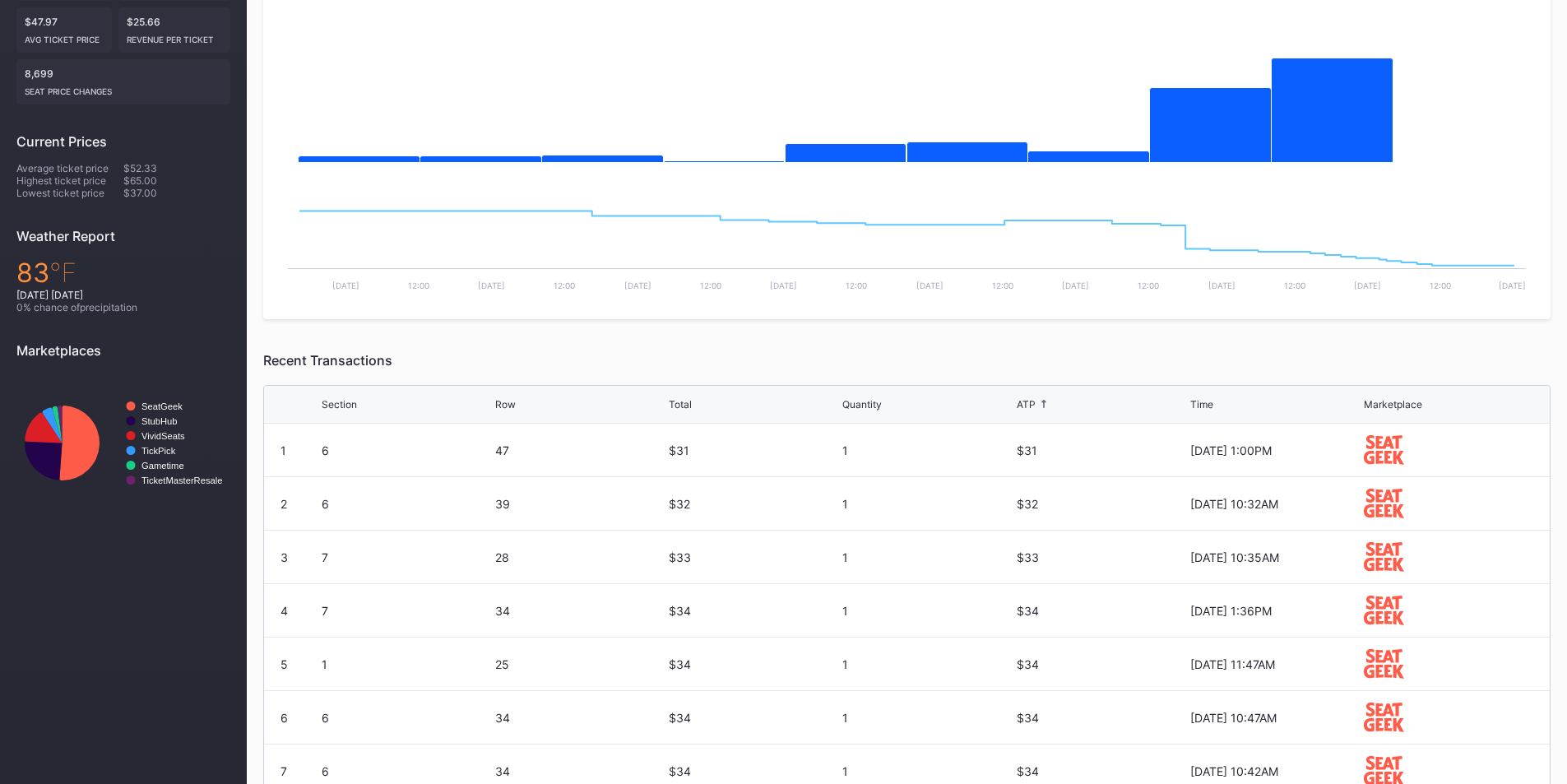
scroll to position [0, 0]
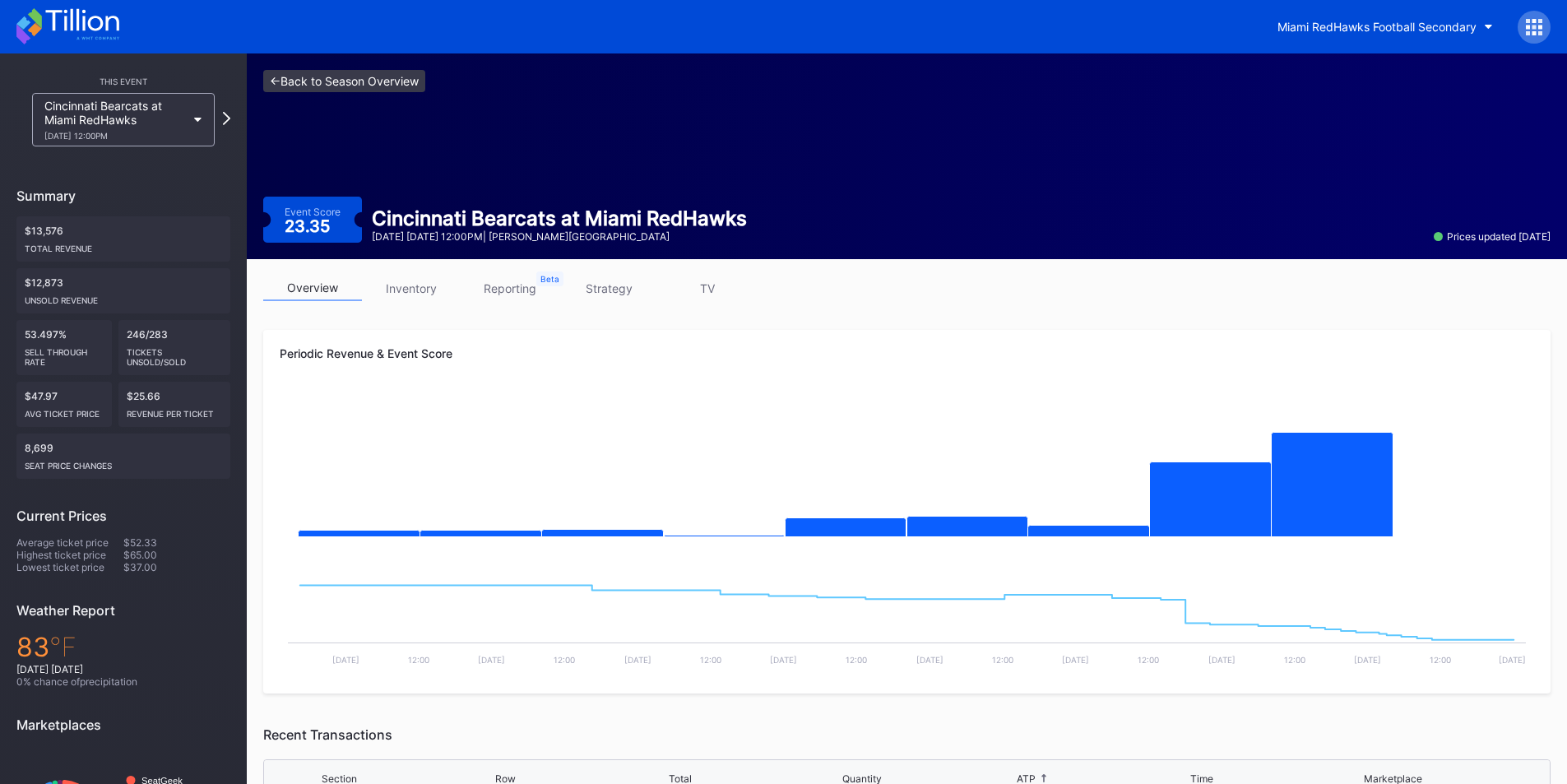
click at [290, 91] on link "<- Back to Season Overview" at bounding box center [344, 81] width 162 height 22
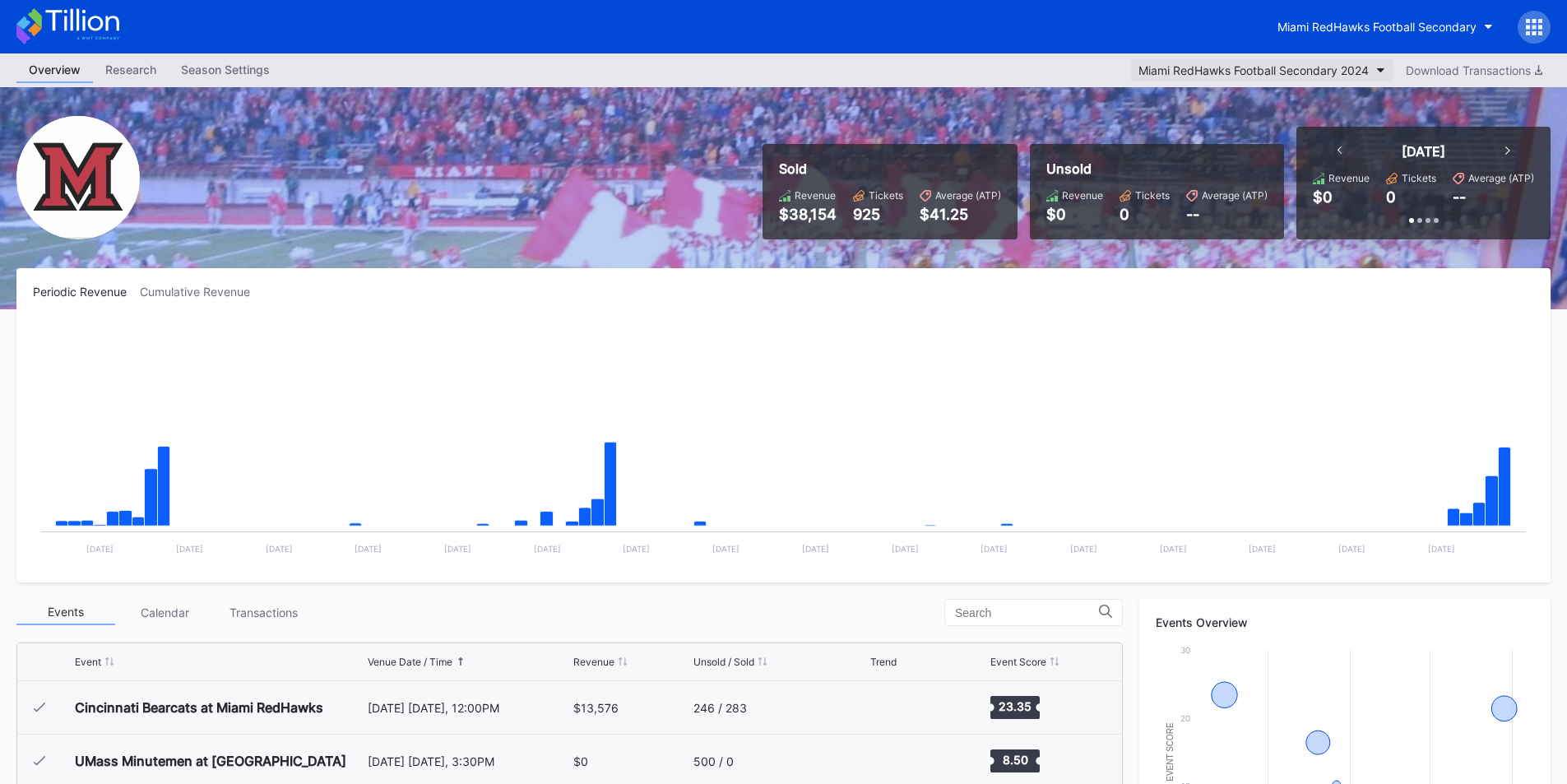
click at [1244, 64] on div "Miami RedHawks Football Secondary 2024" at bounding box center [1254, 70] width 230 height 14
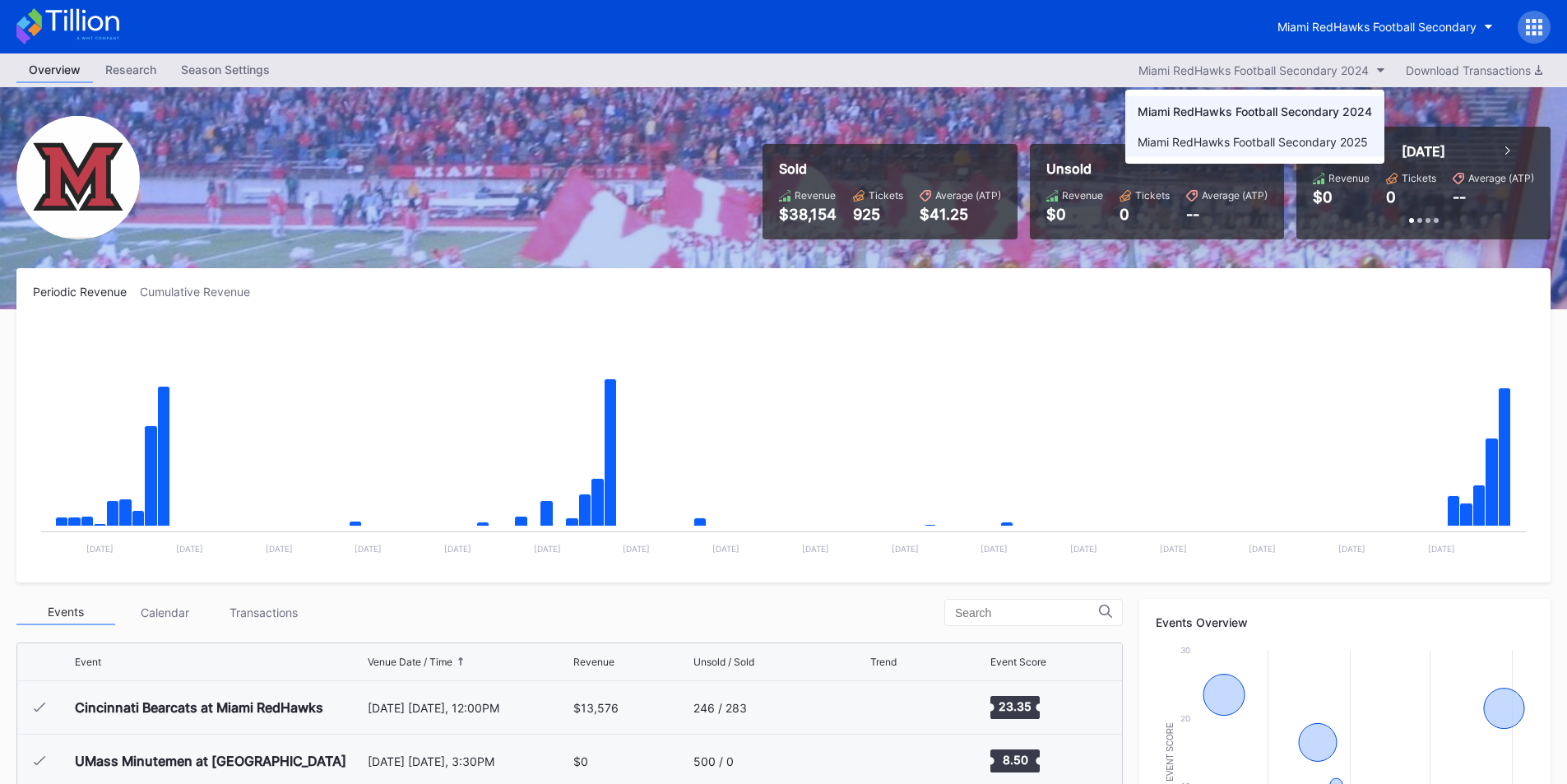
drag, startPoint x: 1261, startPoint y: 138, endPoint x: 1329, endPoint y: 311, distance: 185.9
click at [1261, 138] on div "Miami RedHawks Football Secondary 2025" at bounding box center [1253, 142] width 230 height 14
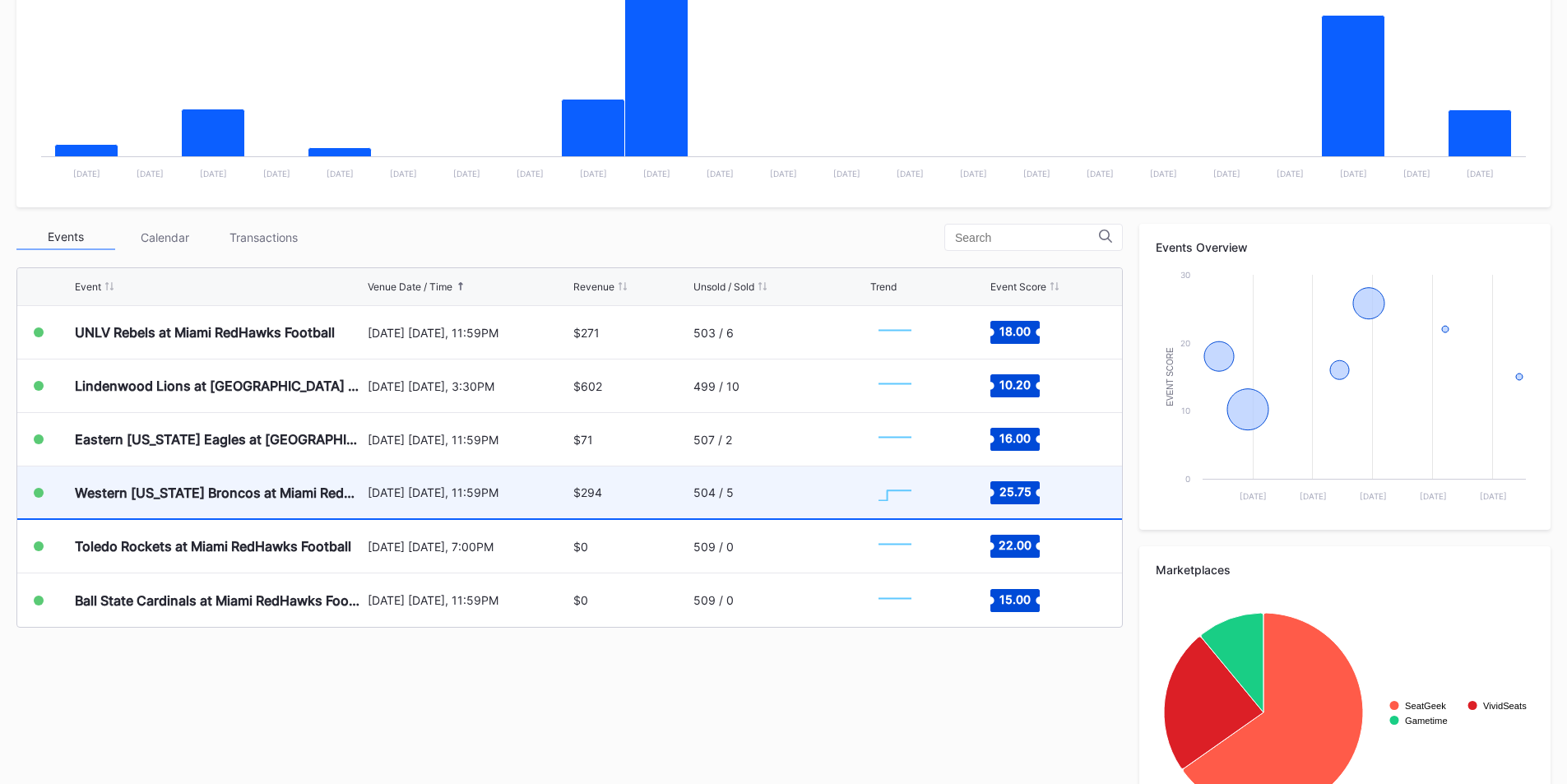
scroll to position [411, 0]
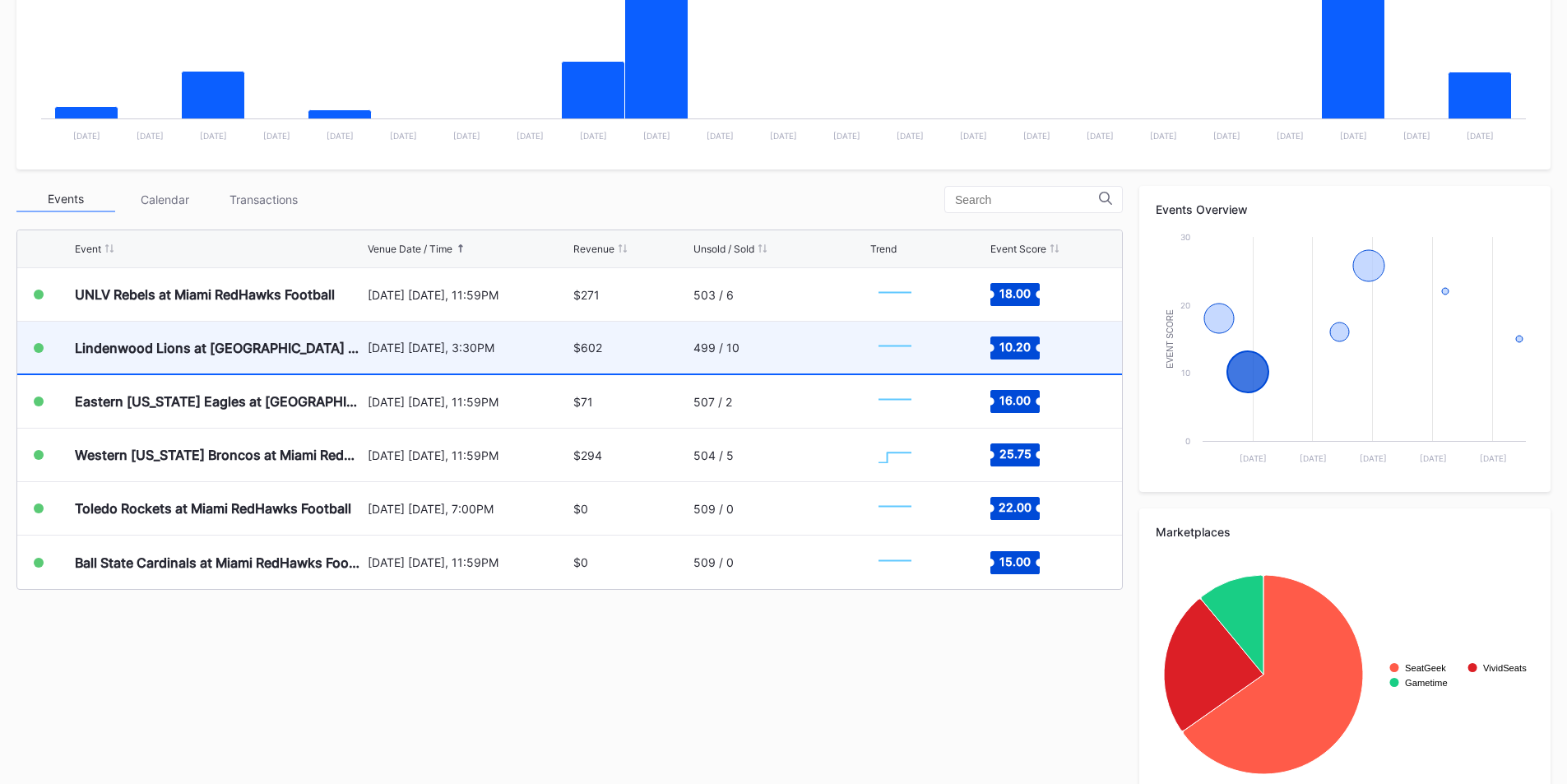
click at [602, 359] on div "$602" at bounding box center [631, 347] width 115 height 51
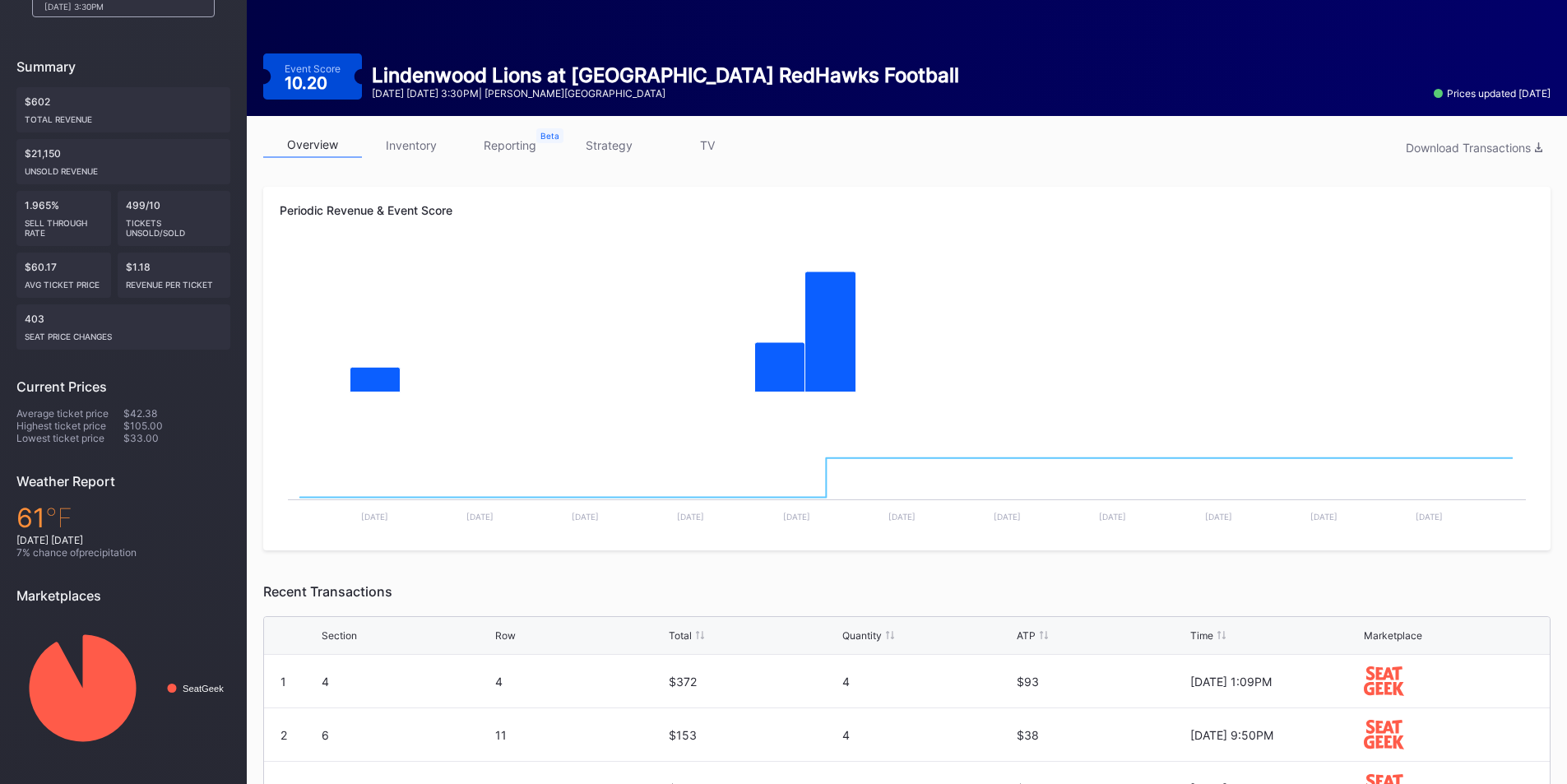
scroll to position [232, 0]
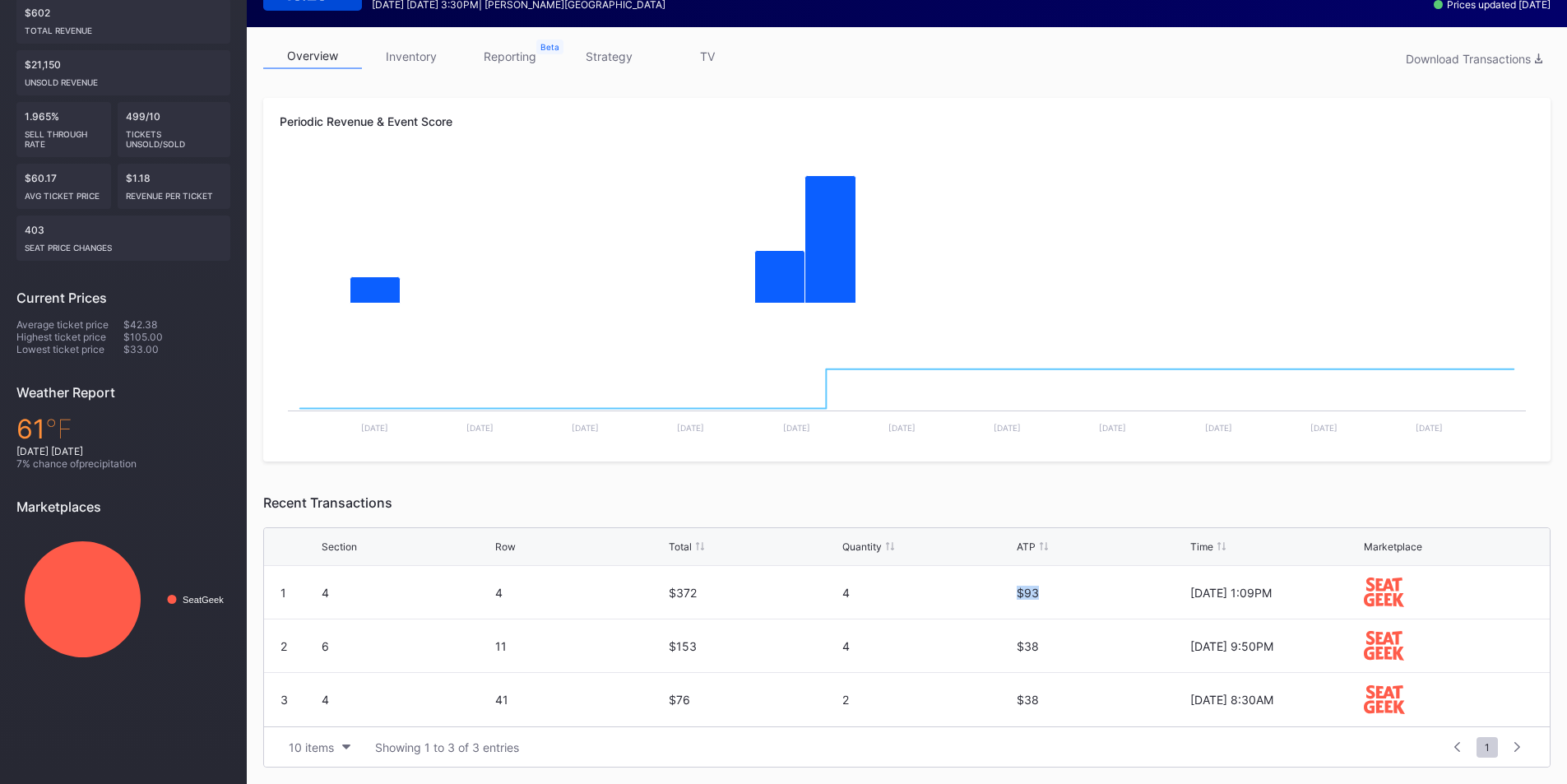
drag, startPoint x: 1096, startPoint y: 596, endPoint x: 1002, endPoint y: 591, distance: 94.1
click at [1002, 591] on div "1 4 4 $372 4 $93 8/22/2025 1:09PM" at bounding box center [907, 592] width 1286 height 53
click at [1005, 591] on div "4" at bounding box center [927, 592] width 170 height 14
drag, startPoint x: 512, startPoint y: 581, endPoint x: 534, endPoint y: 576, distance: 22.6
click at [532, 576] on div "1 4 4 $372 4 $93 8/22/2025 1:09PM" at bounding box center [907, 592] width 1286 height 53
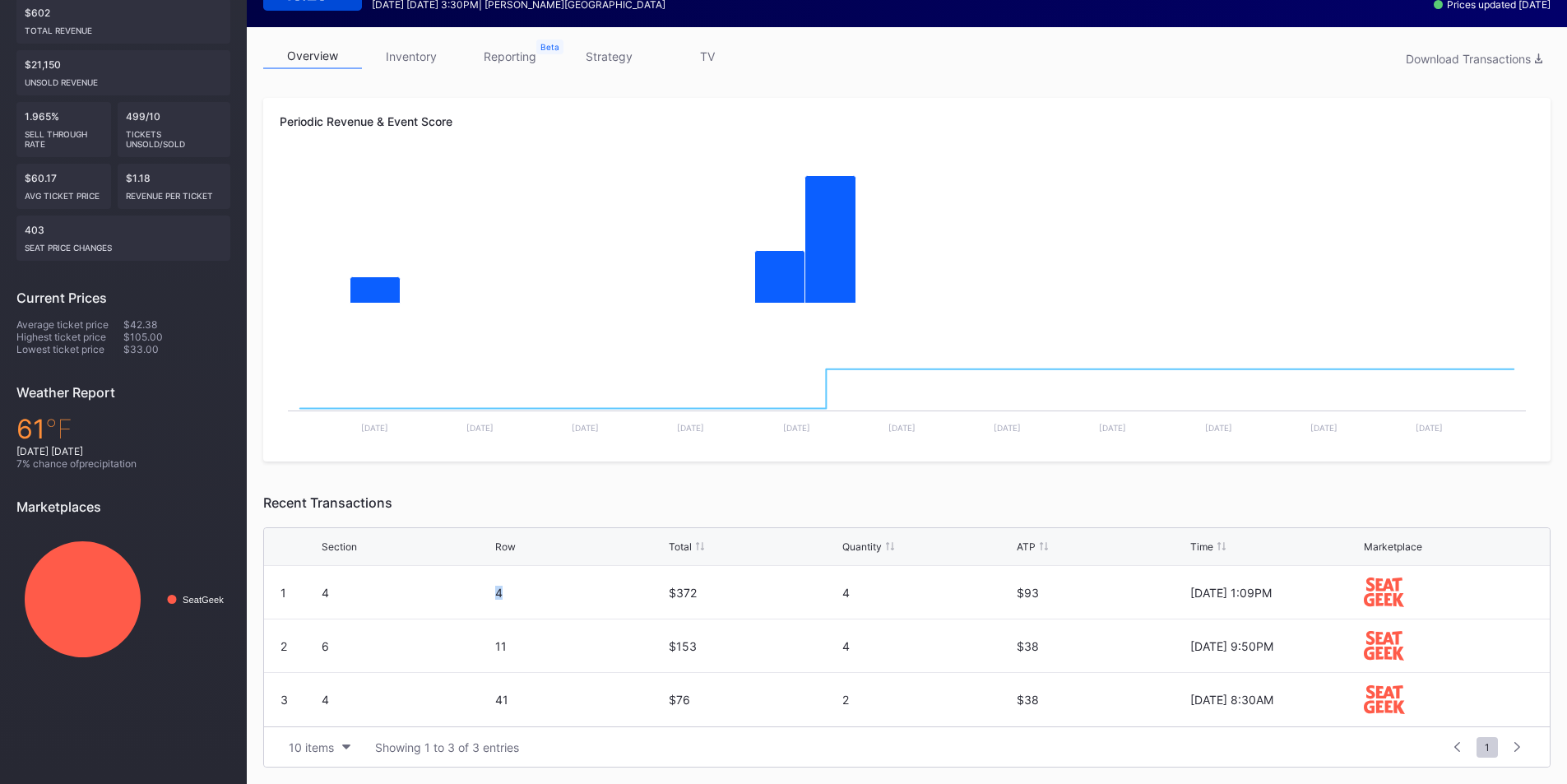
click at [537, 576] on div "4" at bounding box center [580, 592] width 170 height 52
drag, startPoint x: 821, startPoint y: 603, endPoint x: 893, endPoint y: 670, distance: 98.4
click at [893, 670] on div "1 4 4 $372 4 $93 8/22/2025 1:09PM 2 6 11 $153 4 $38 8/21/2025 9:50PM 3 4 41 $76…" at bounding box center [907, 646] width 1286 height 160
click at [893, 670] on div "4" at bounding box center [927, 646] width 170 height 52
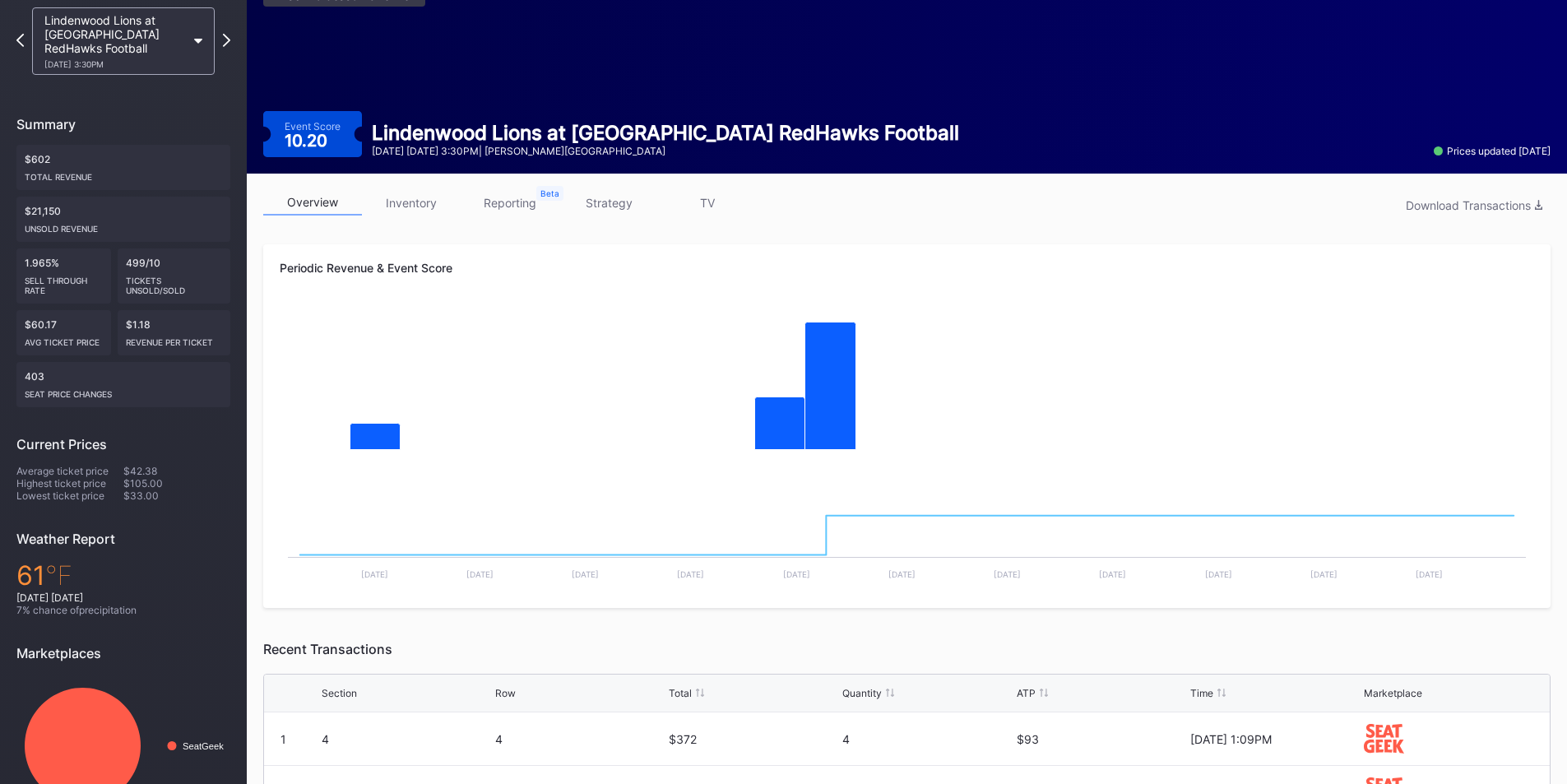
scroll to position [0, 0]
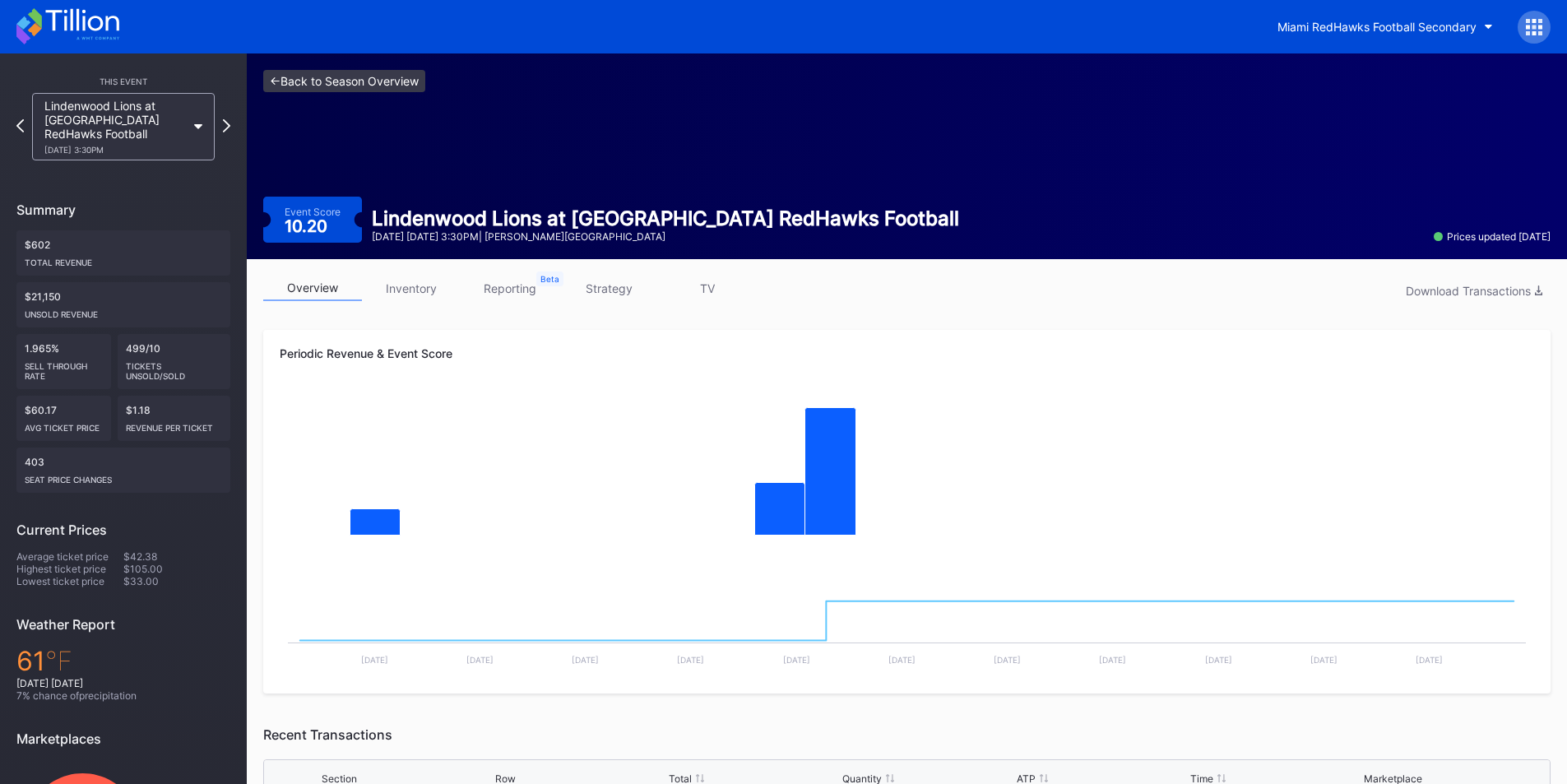
click at [328, 85] on link "<- Back to Season Overview" at bounding box center [344, 81] width 162 height 22
